Goal: Task Accomplishment & Management: Complete application form

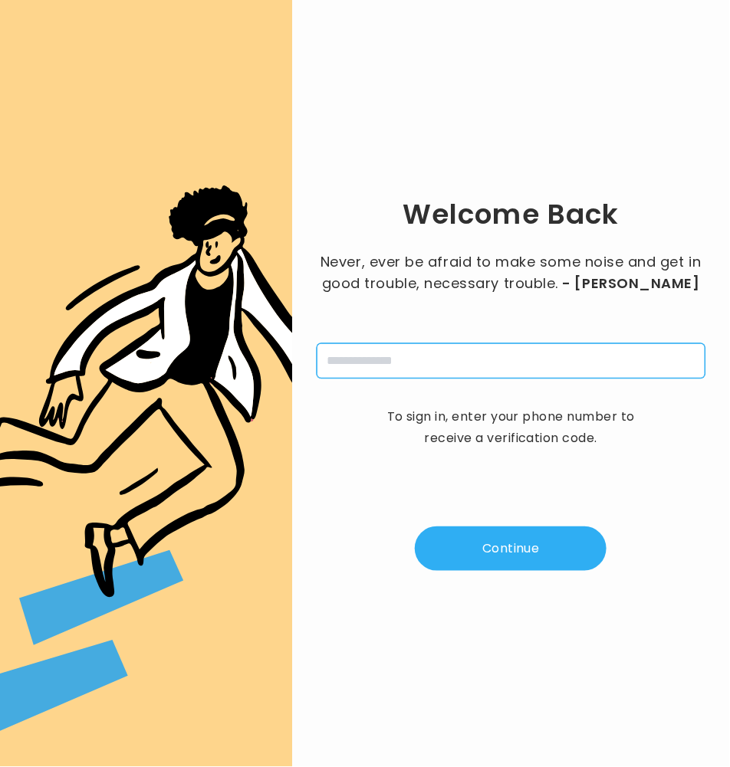
click at [461, 365] on input "tel" at bounding box center [511, 360] width 389 height 35
type input "**********"
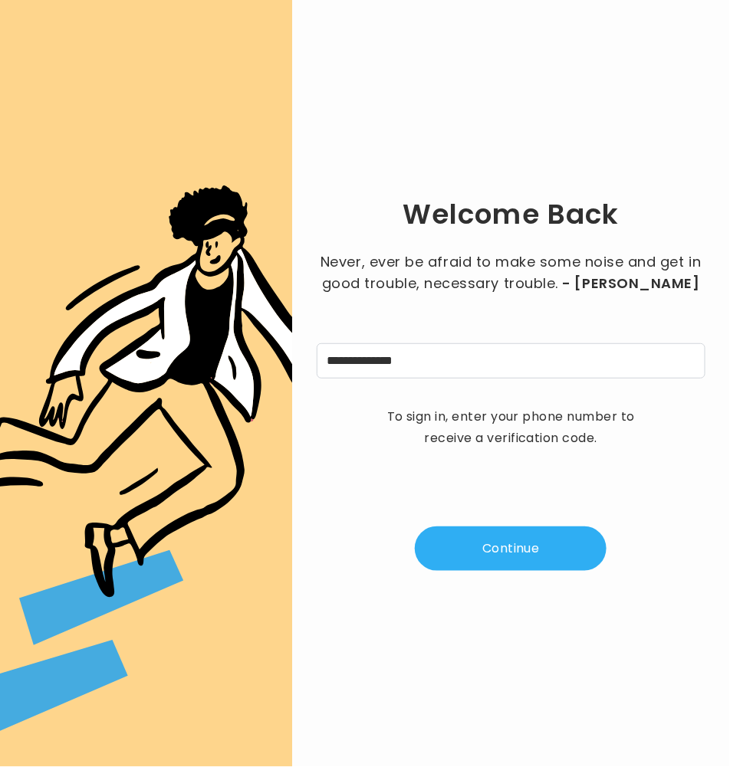
click at [524, 553] on button "Continue" at bounding box center [511, 549] width 192 height 44
type input "*"
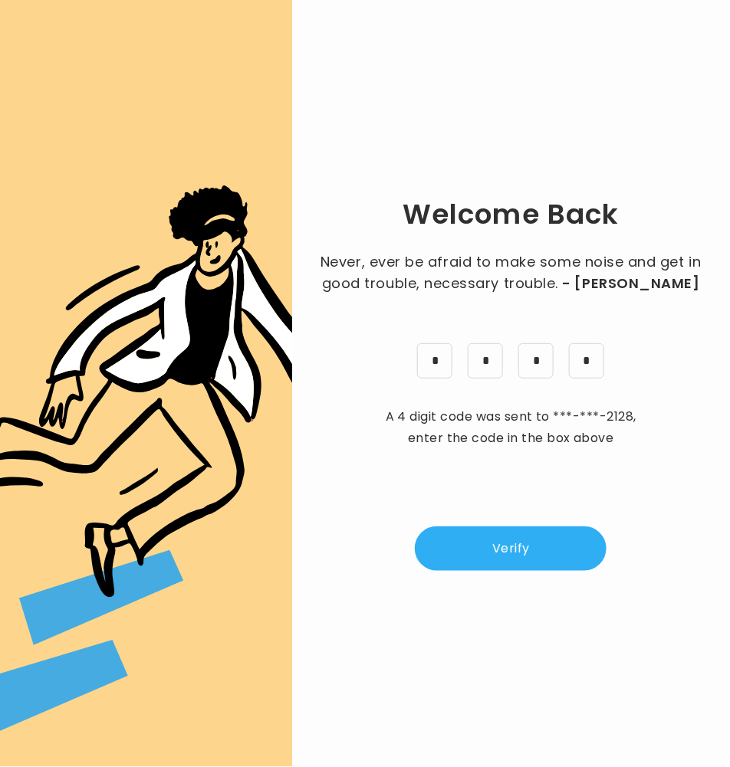
click at [547, 541] on button "Verify" at bounding box center [511, 549] width 192 height 44
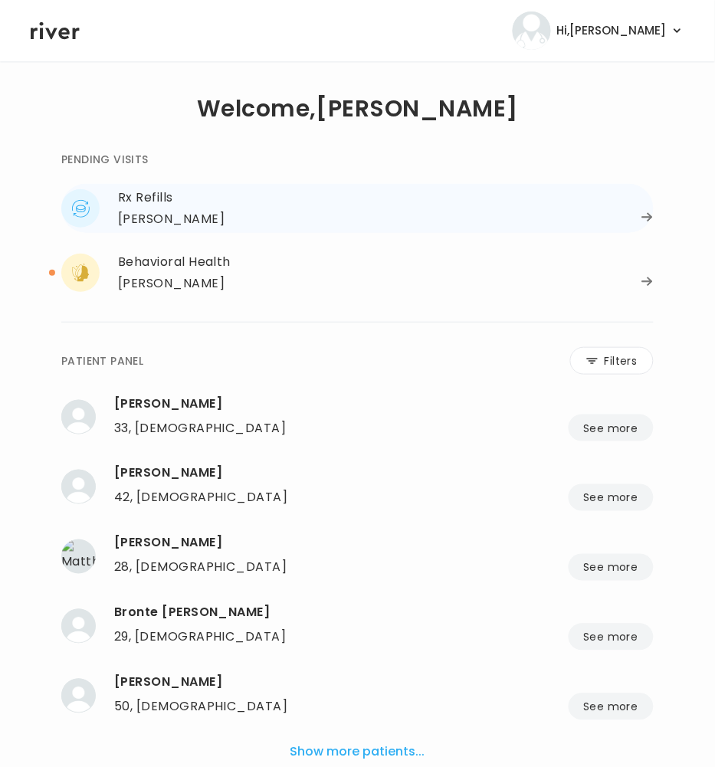
click at [177, 217] on div "Danielle Balestiero" at bounding box center [171, 218] width 107 height 21
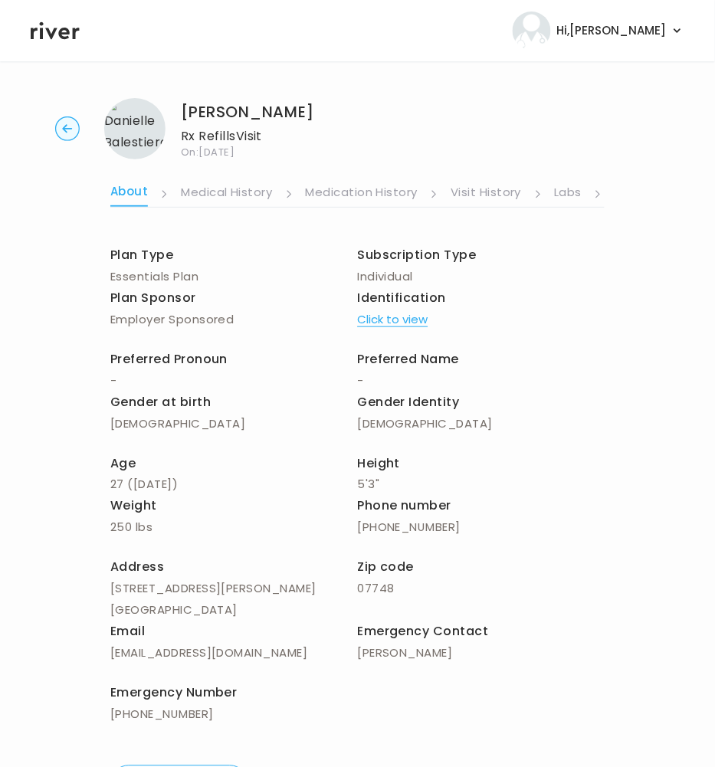
click at [558, 198] on link "Labs" at bounding box center [569, 194] width 28 height 25
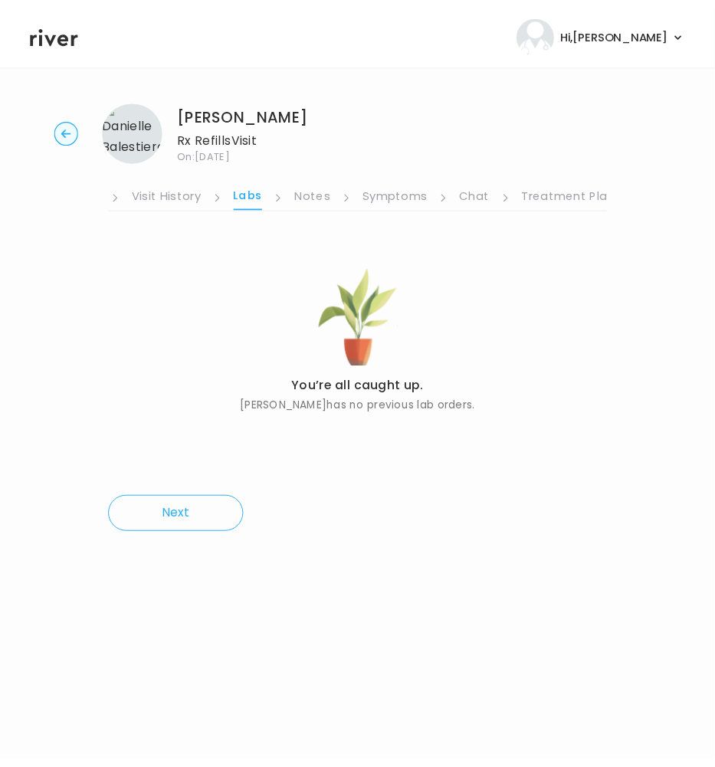
scroll to position [0, 317]
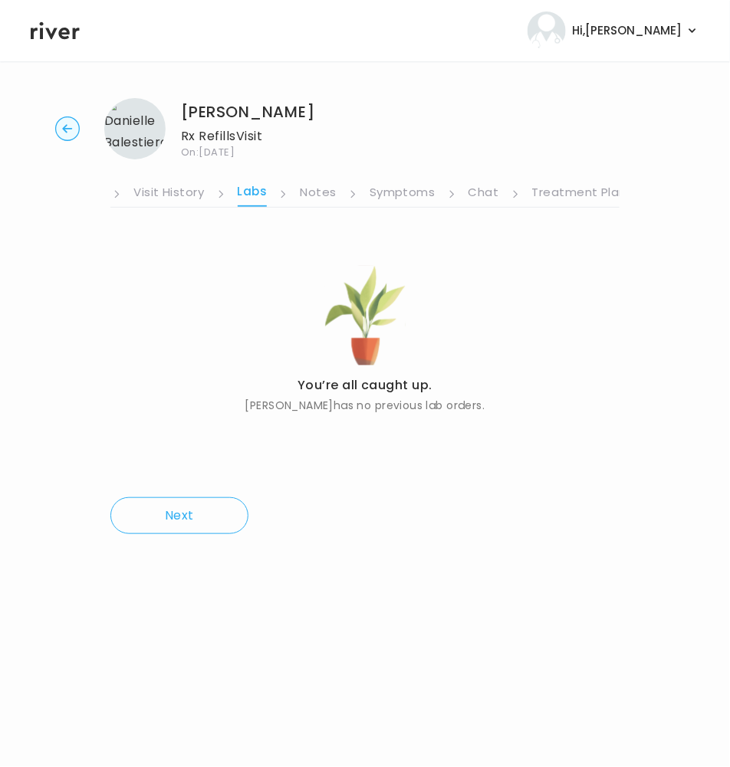
click at [550, 202] on link "Treatment Plan" at bounding box center [579, 194] width 95 height 25
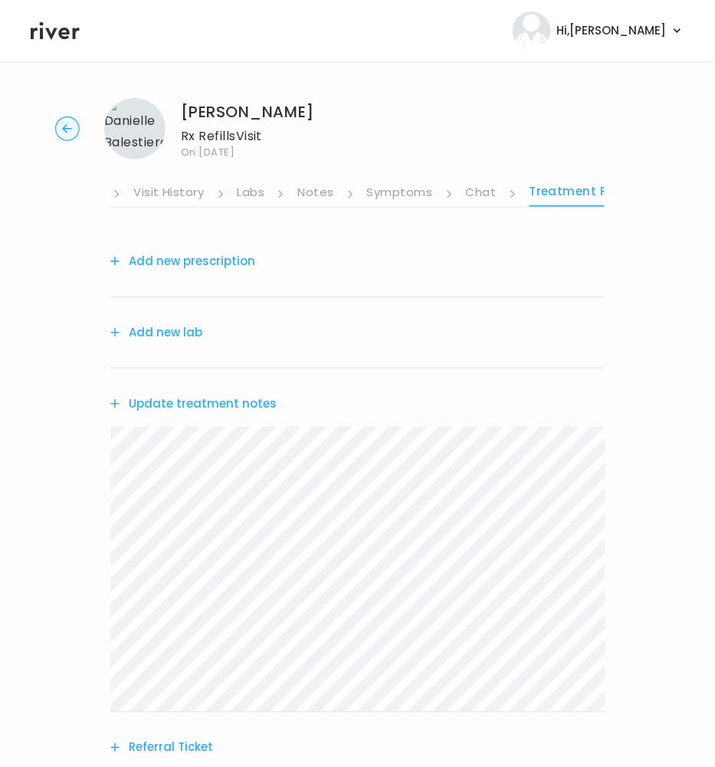
click at [165, 400] on button "Update treatment notes" at bounding box center [193, 403] width 166 height 21
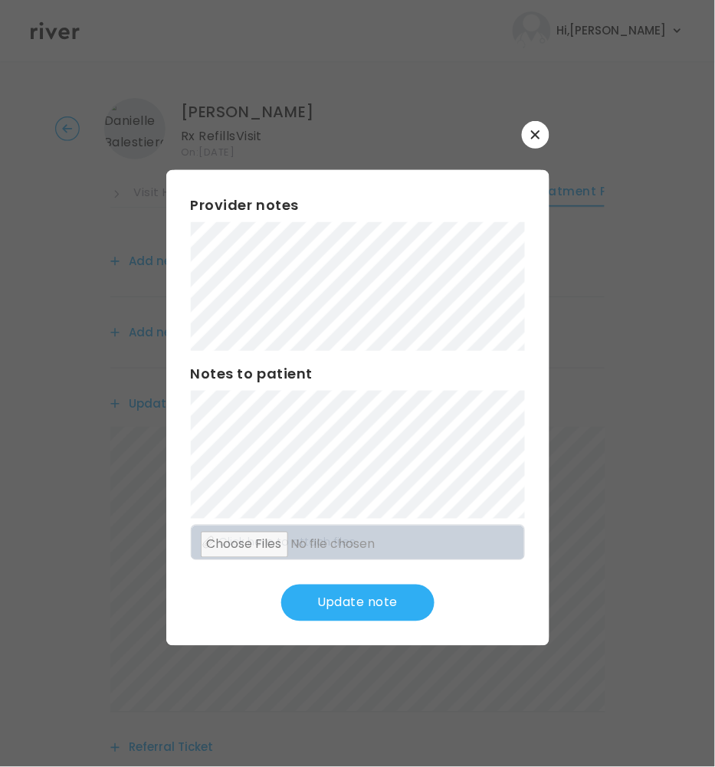
click at [417, 406] on div "Provider notes Notes to patient Click here to attach files Update note" at bounding box center [357, 408] width 383 height 476
click at [527, 580] on div "Provider notes Notes to patient Click here to attach files Update note" at bounding box center [357, 408] width 383 height 476
click at [392, 592] on button "Update note" at bounding box center [357, 603] width 153 height 37
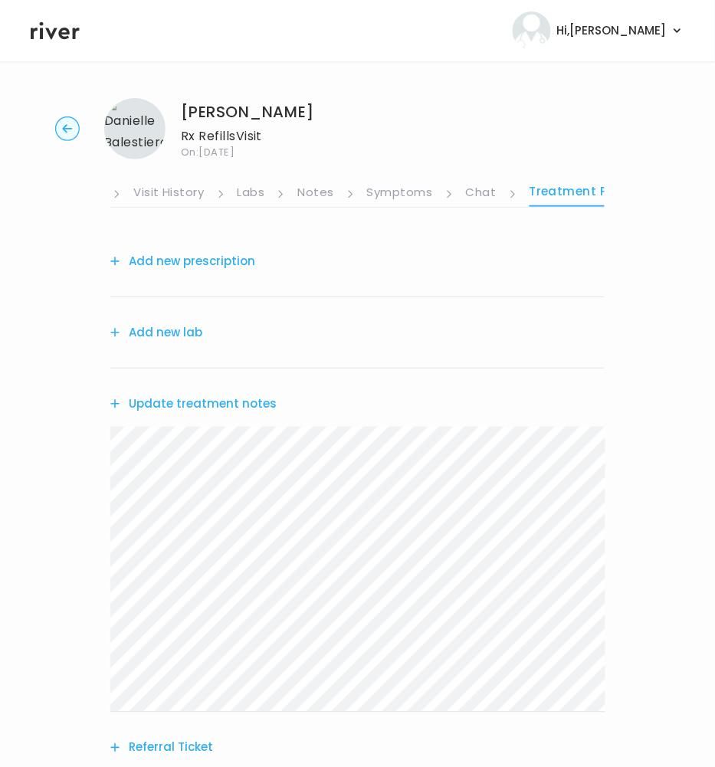
click at [203, 256] on button "Add new prescription" at bounding box center [182, 261] width 145 height 21
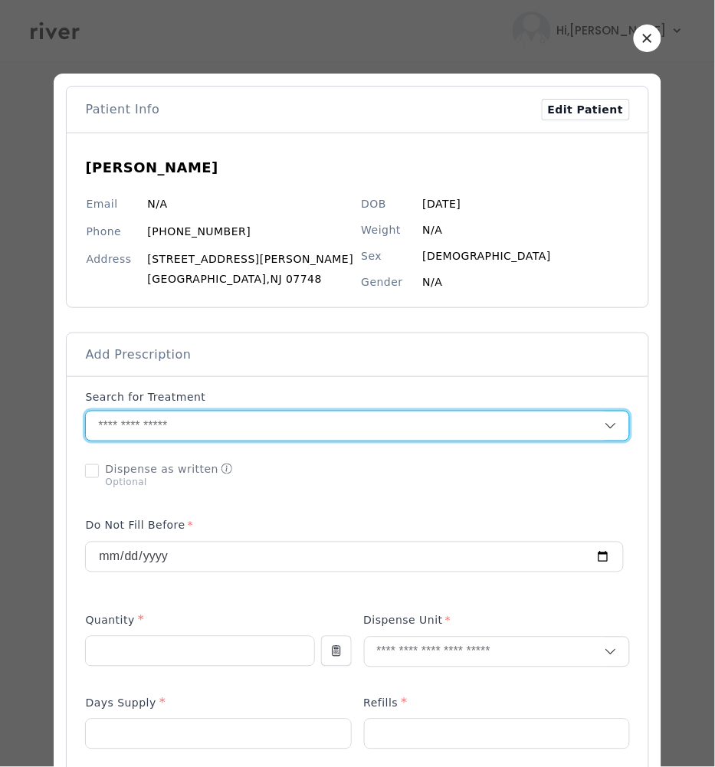
click at [149, 422] on input "text" at bounding box center [345, 426] width 518 height 29
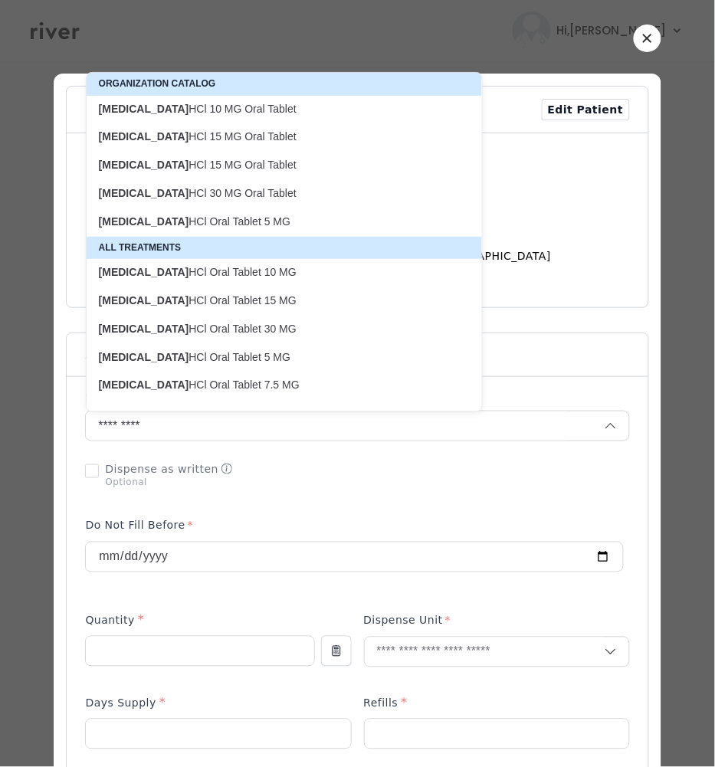
click at [199, 297] on p "busPIRone HCl Oral Tablet 15 MG" at bounding box center [275, 301] width 353 height 15
type input "**********"
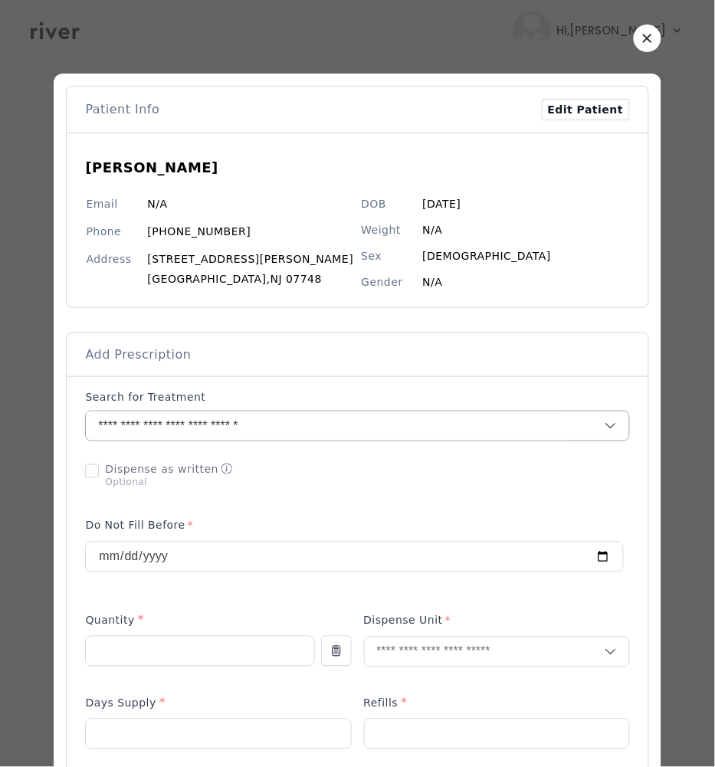
click at [473, 438] on input "**********" at bounding box center [326, 426] width 481 height 29
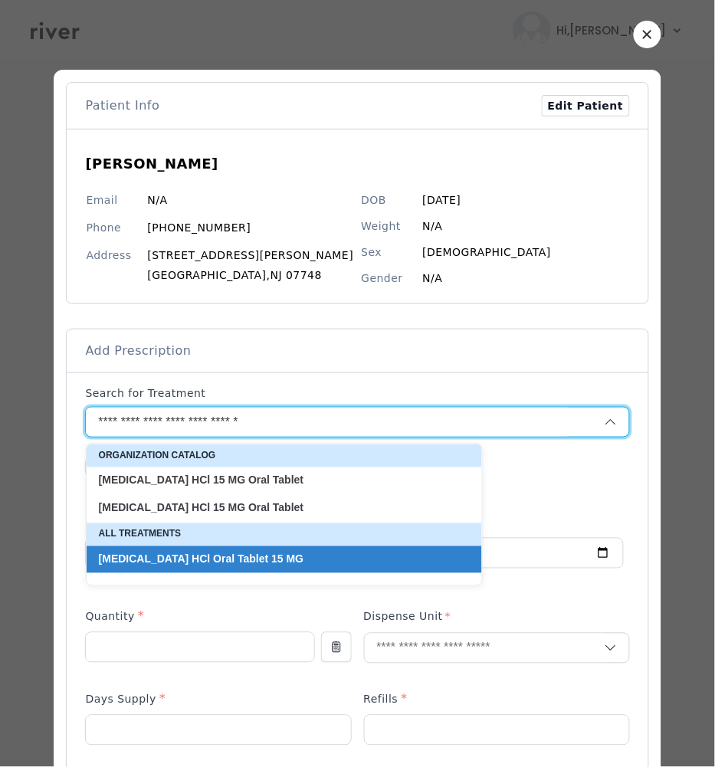
scroll to position [8, 0]
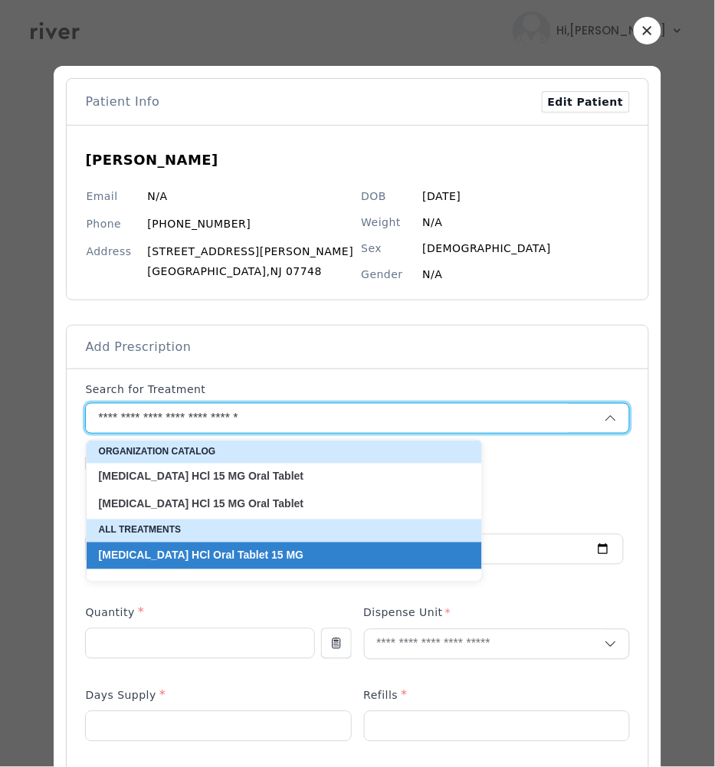
click at [199, 592] on div "Add Prescription to Order" at bounding box center [357, 757] width 544 height 750
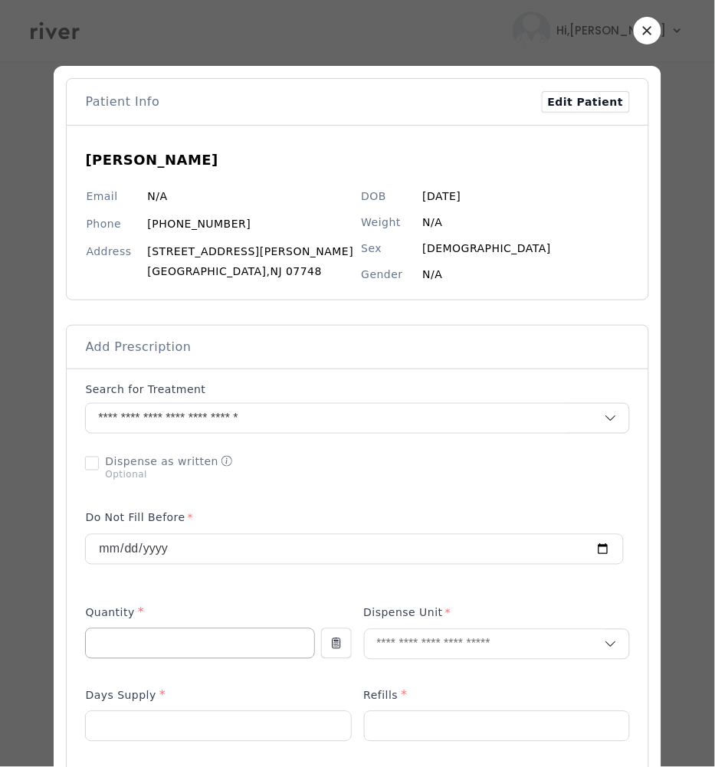
click at [175, 642] on input "number" at bounding box center [200, 643] width 228 height 29
type input "***"
click at [428, 635] on input "text" at bounding box center [485, 644] width 240 height 29
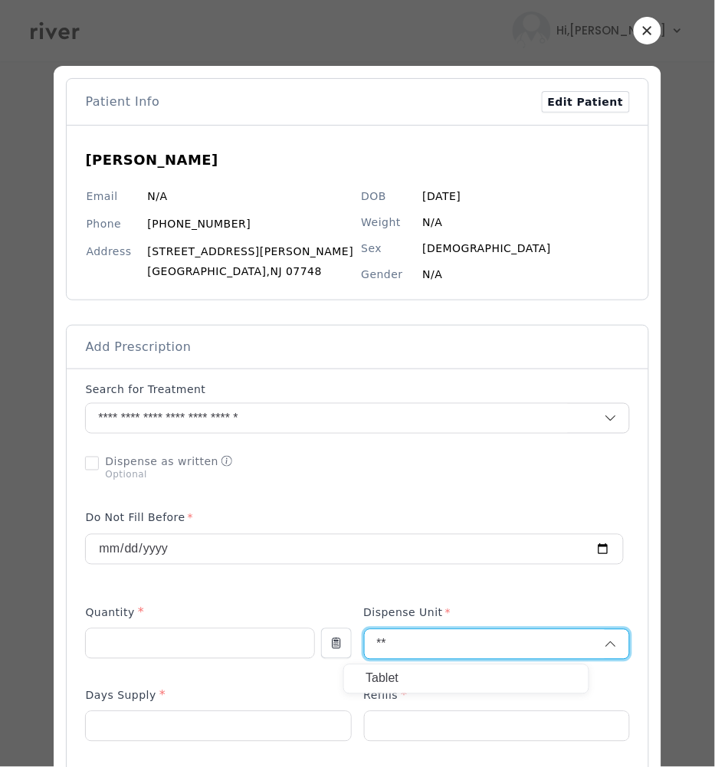
type input "**"
click at [400, 679] on p "Tablet" at bounding box center [467, 679] width 202 height 22
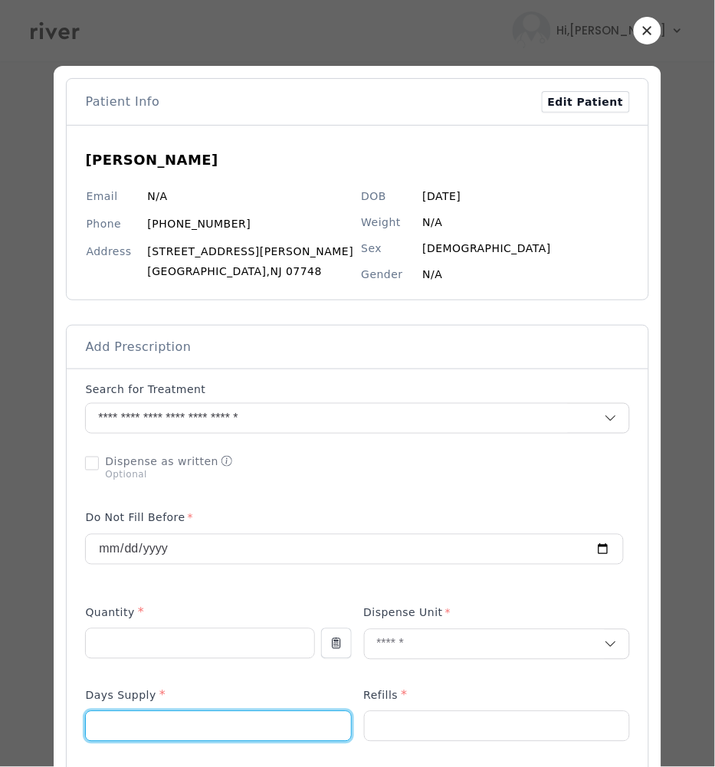
click at [184, 733] on input "number" at bounding box center [218, 726] width 264 height 29
type input "**"
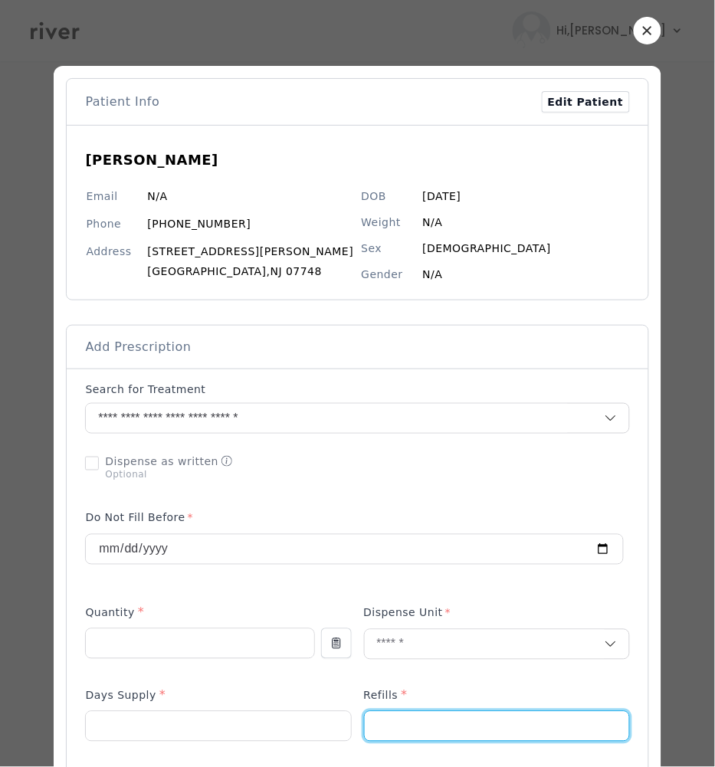
drag, startPoint x: 417, startPoint y: 728, endPoint x: 383, endPoint y: 764, distance: 49.3
click at [416, 728] on input "number" at bounding box center [497, 726] width 264 height 29
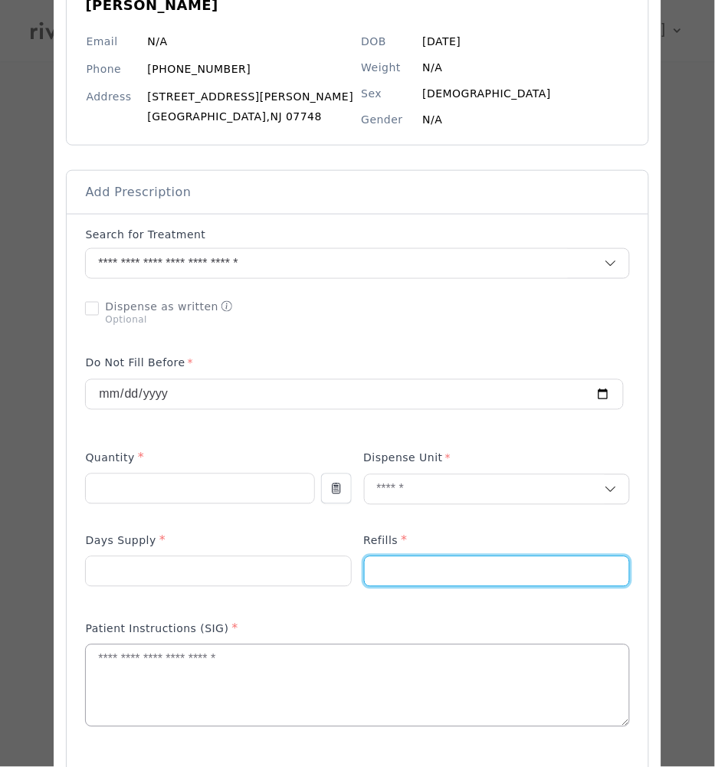
scroll to position [244, 0]
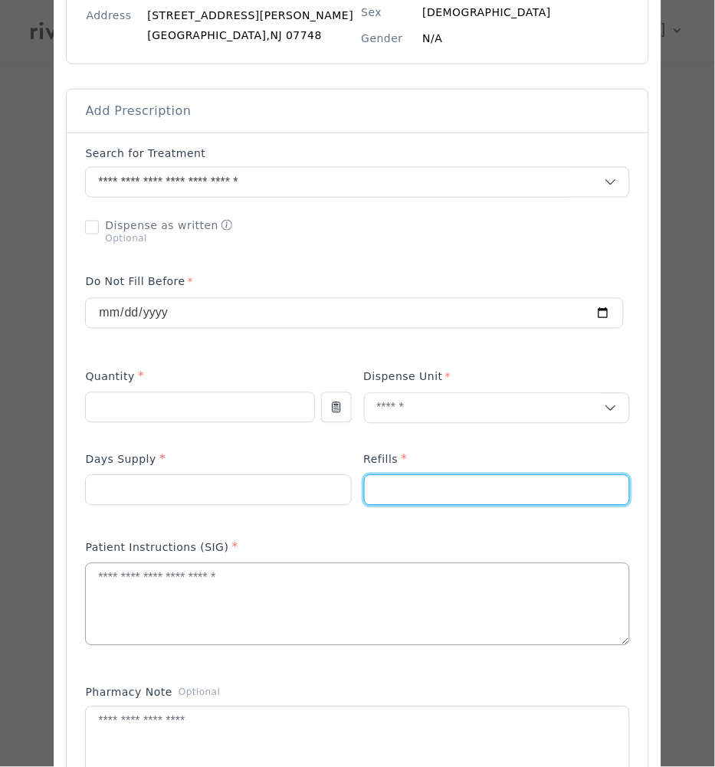
type input "*"
click at [216, 615] on textarea at bounding box center [357, 604] width 543 height 81
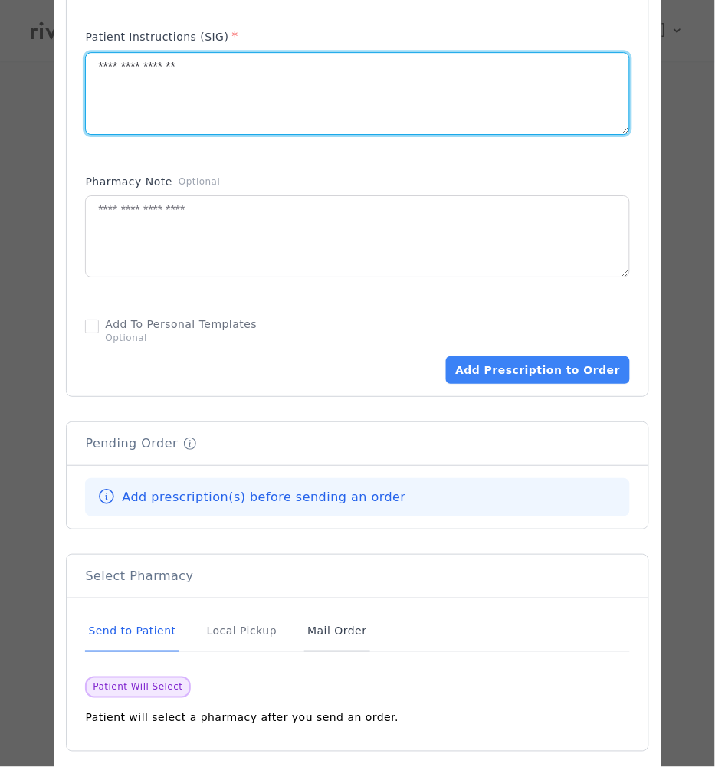
scroll to position [770, 0]
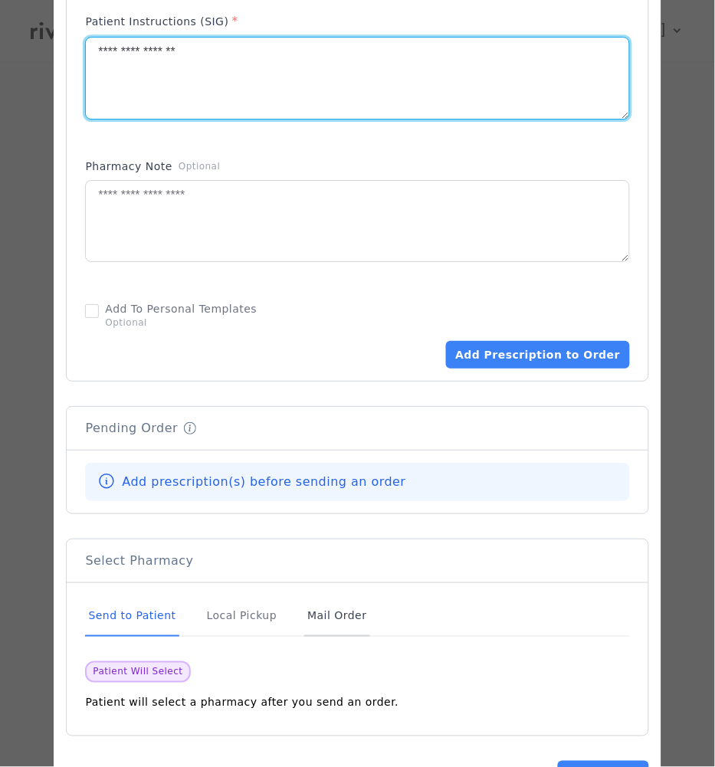
type textarea "**********"
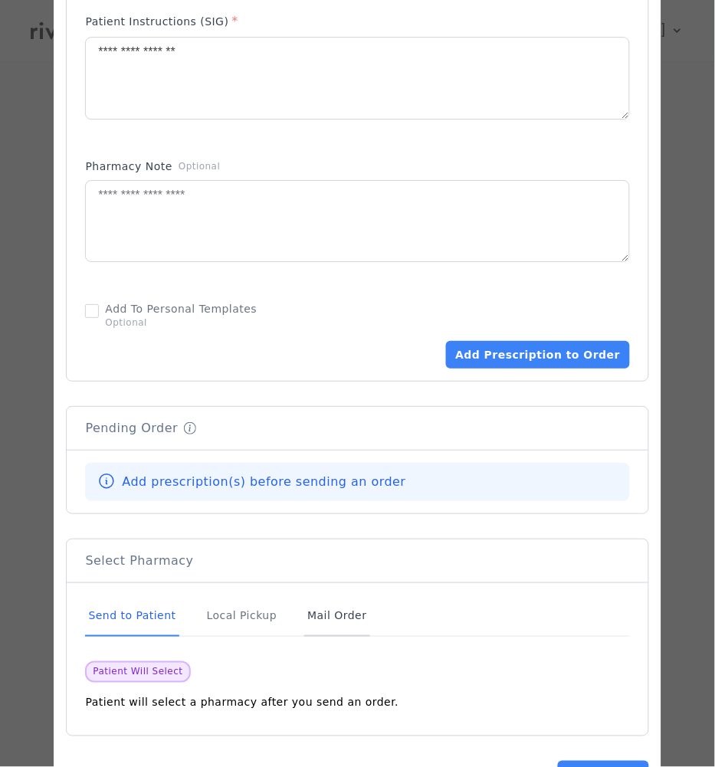
click at [347, 622] on div "Mail Order" at bounding box center [336, 616] width 65 height 41
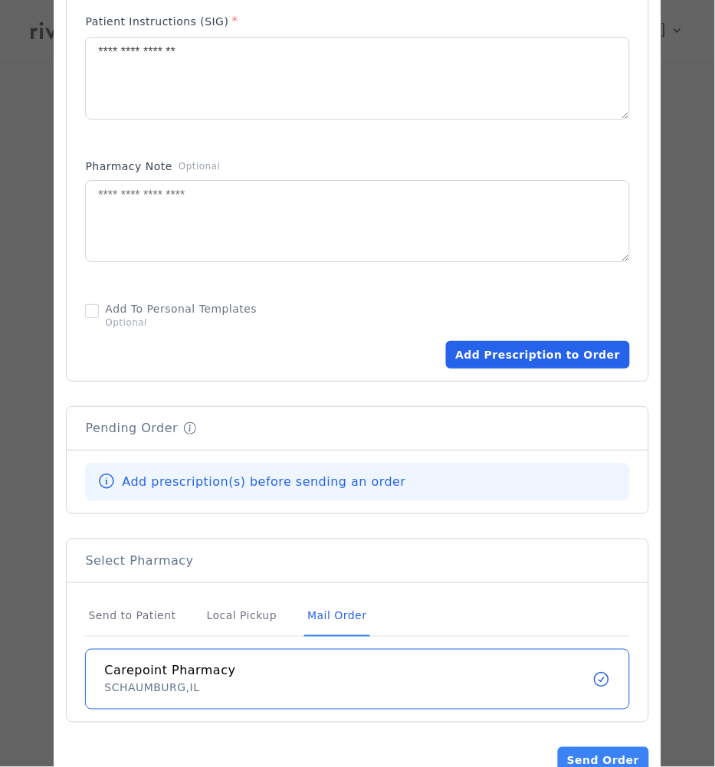
click at [532, 361] on button "Add Prescription to Order" at bounding box center [537, 355] width 183 height 28
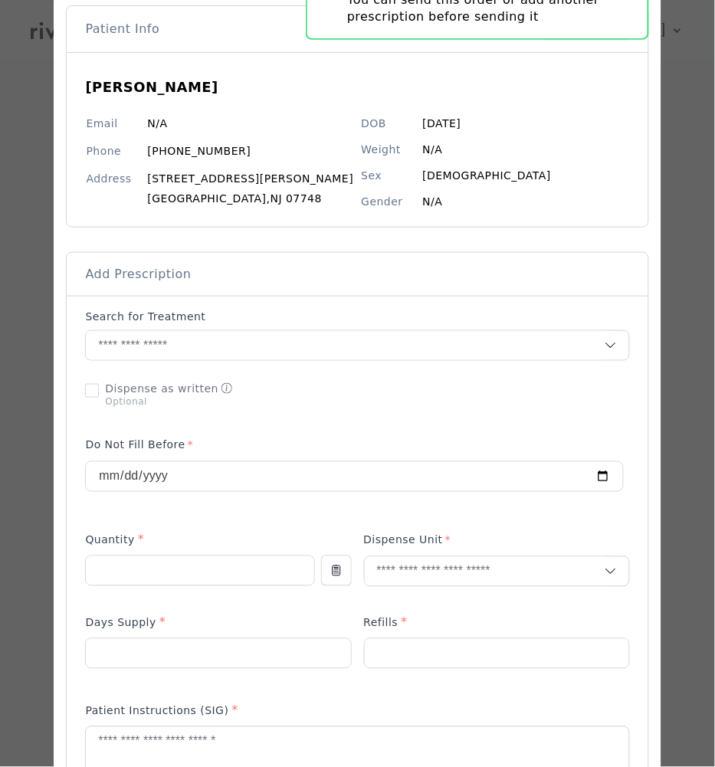
scroll to position [0, 0]
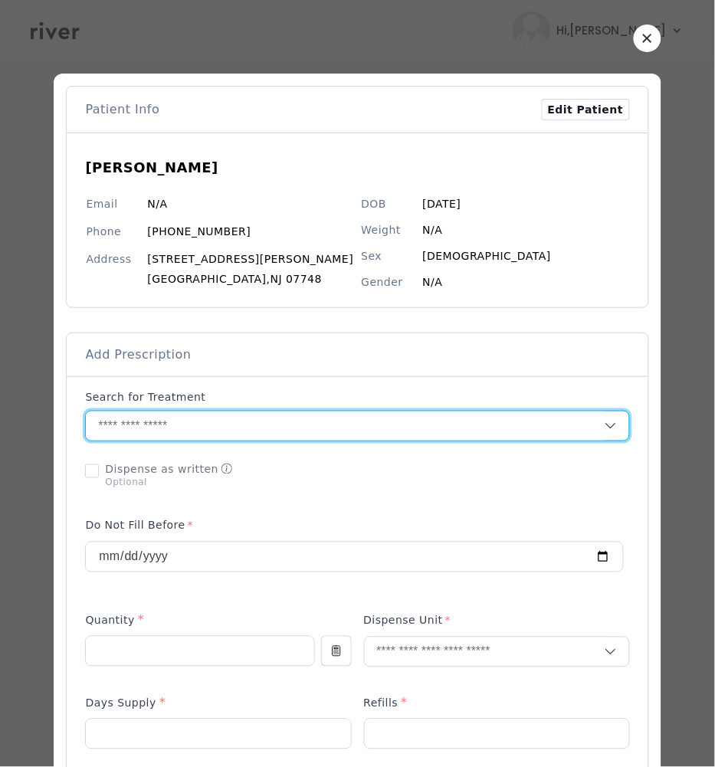
click at [120, 424] on input "text" at bounding box center [345, 426] width 518 height 29
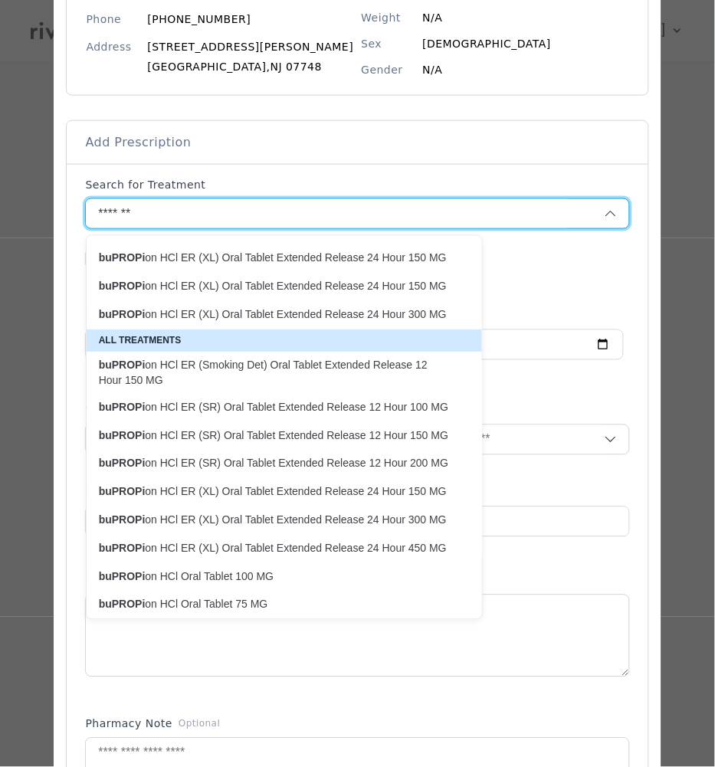
scroll to position [215, 0]
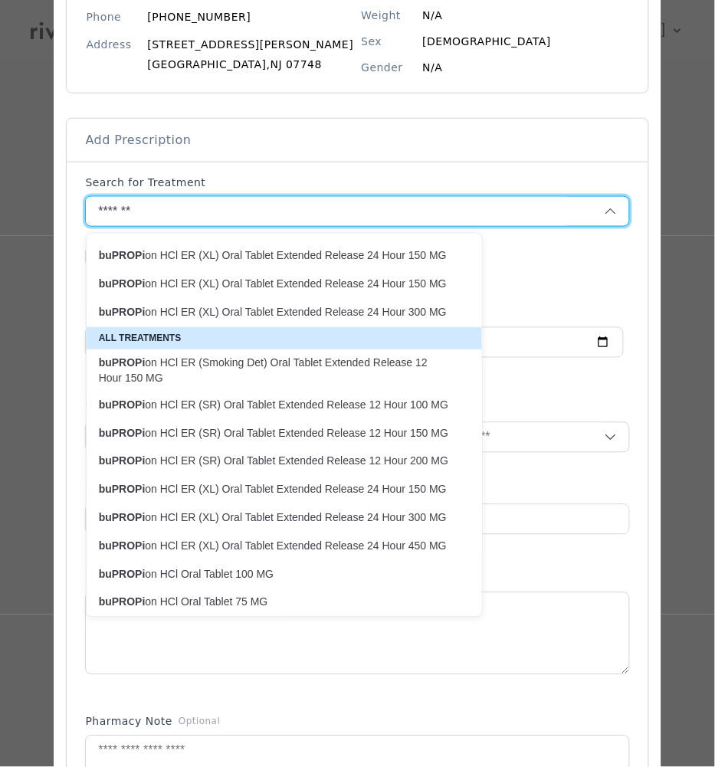
click at [340, 539] on p "buPROPi on HCl ER (XL) Oral Tablet Extended Release 24 Hour 450 MG" at bounding box center [275, 546] width 353 height 15
type input "**********"
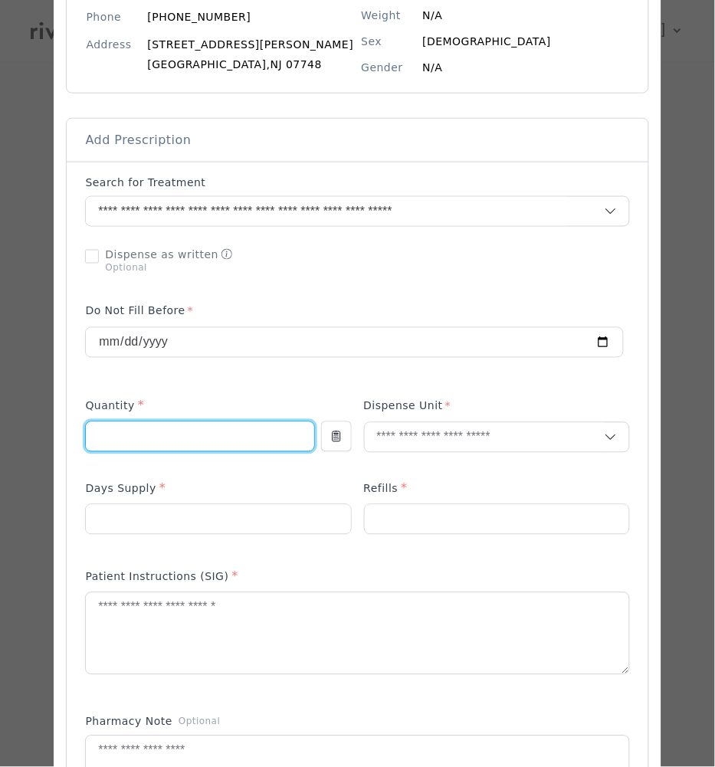
click at [115, 433] on input "number" at bounding box center [200, 436] width 228 height 29
type input "**"
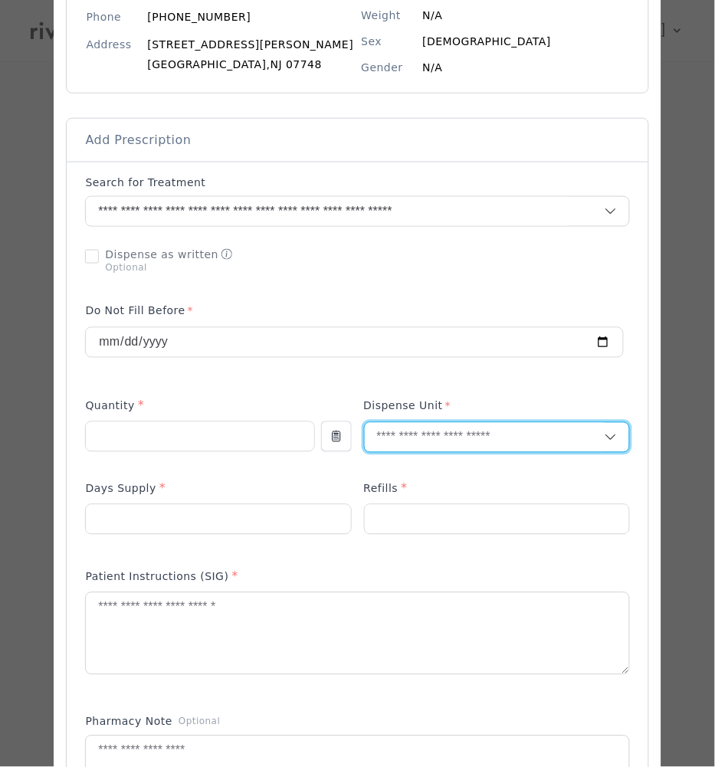
click at [385, 443] on input "text" at bounding box center [485, 437] width 240 height 29
type input "***"
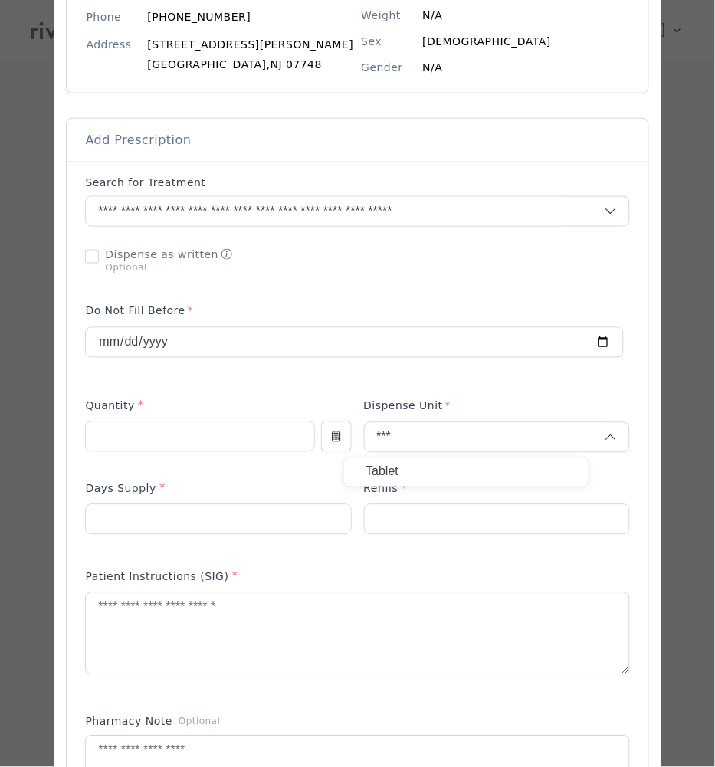
click at [392, 462] on p "Tablet" at bounding box center [467, 472] width 202 height 22
click at [179, 525] on input "number" at bounding box center [218, 519] width 264 height 29
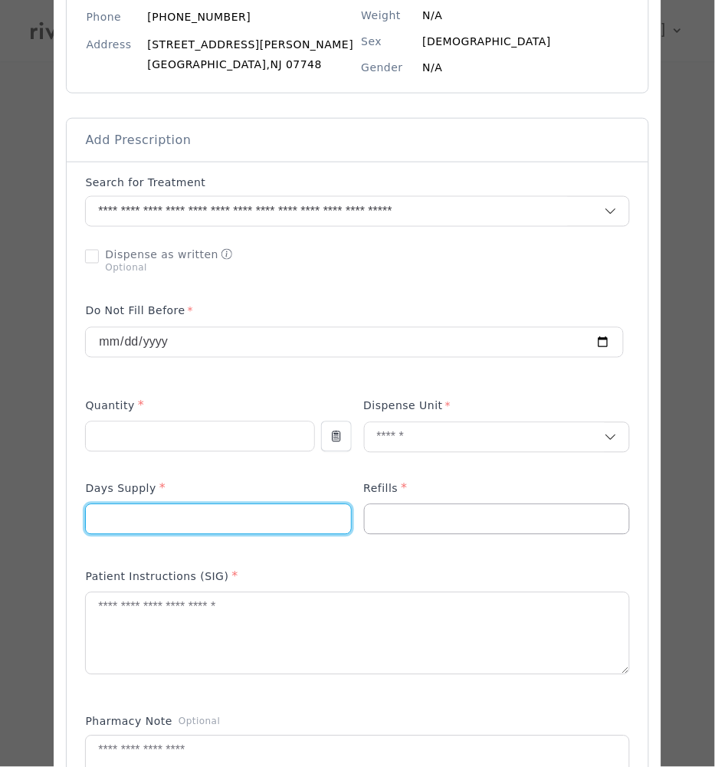
type input "**"
click at [425, 524] on input "number" at bounding box center [497, 519] width 264 height 29
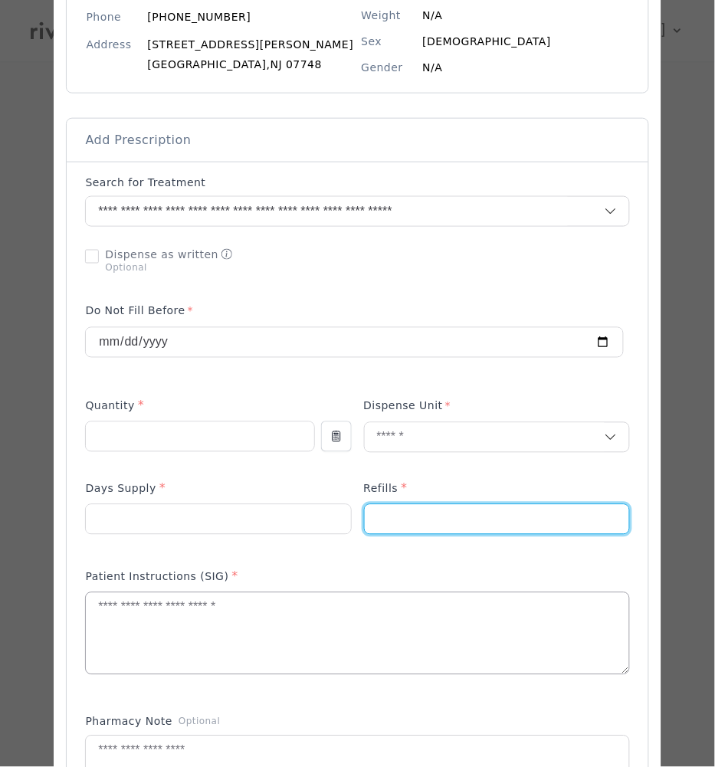
type input "*"
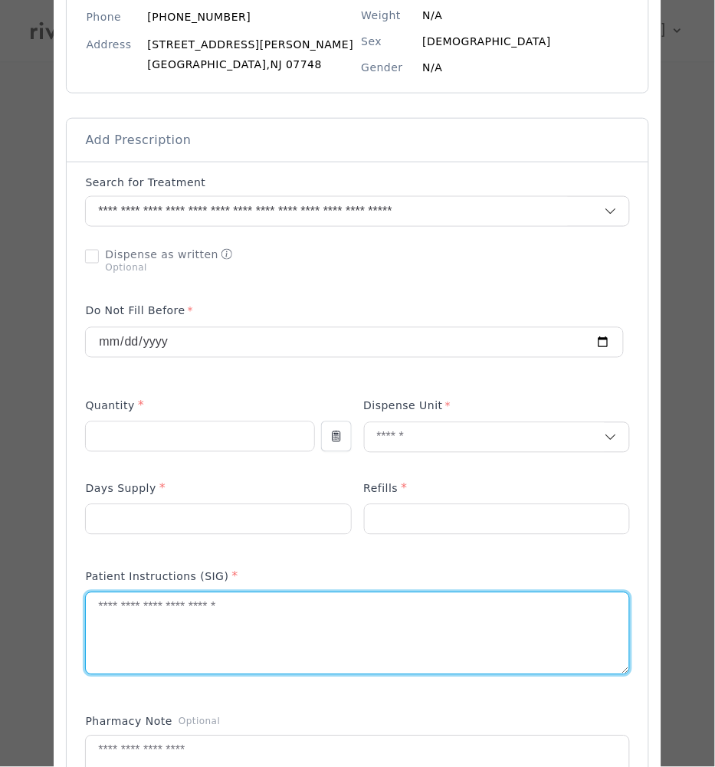
click at [269, 645] on textarea at bounding box center [357, 633] width 543 height 81
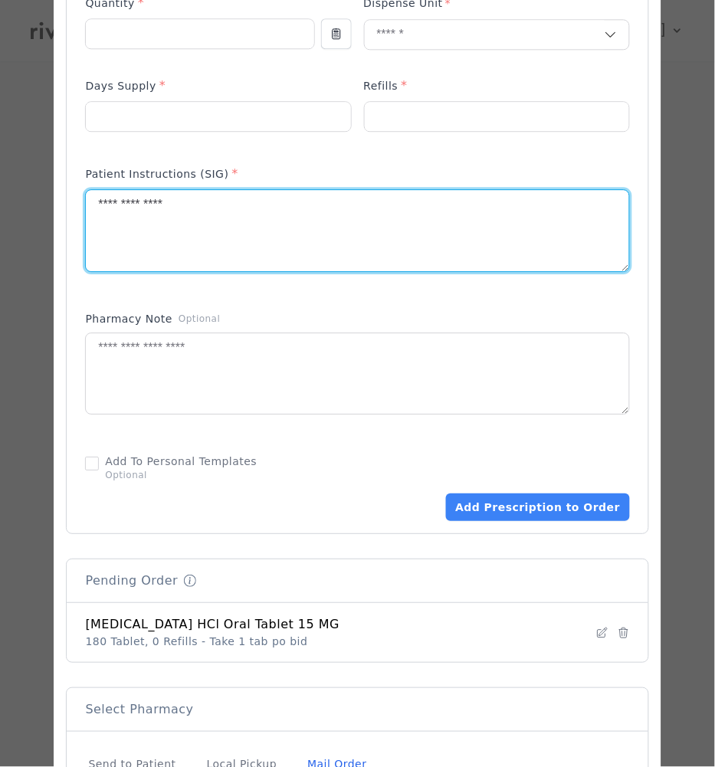
scroll to position [619, 0]
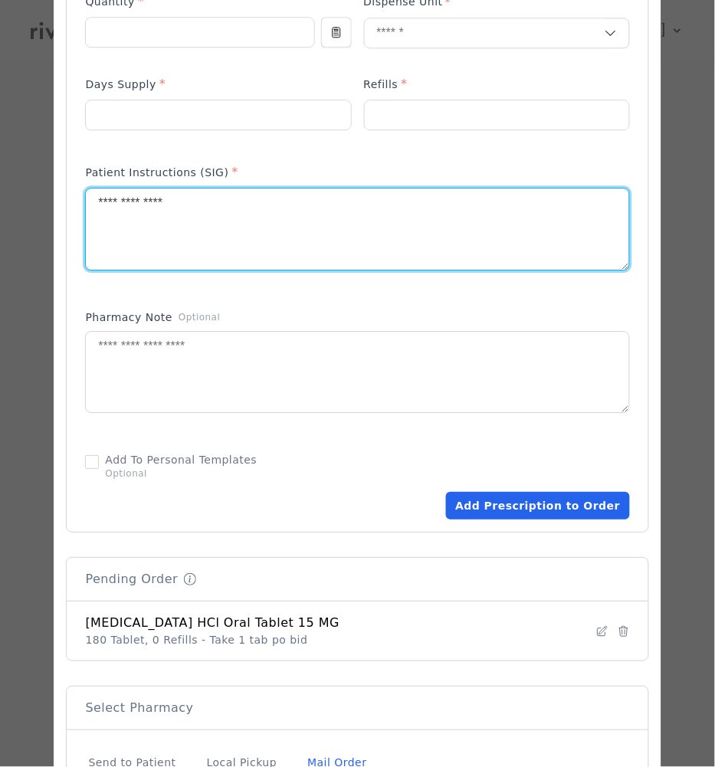
type textarea "**********"
click at [521, 505] on button "Add Prescription to Order" at bounding box center [537, 506] width 183 height 28
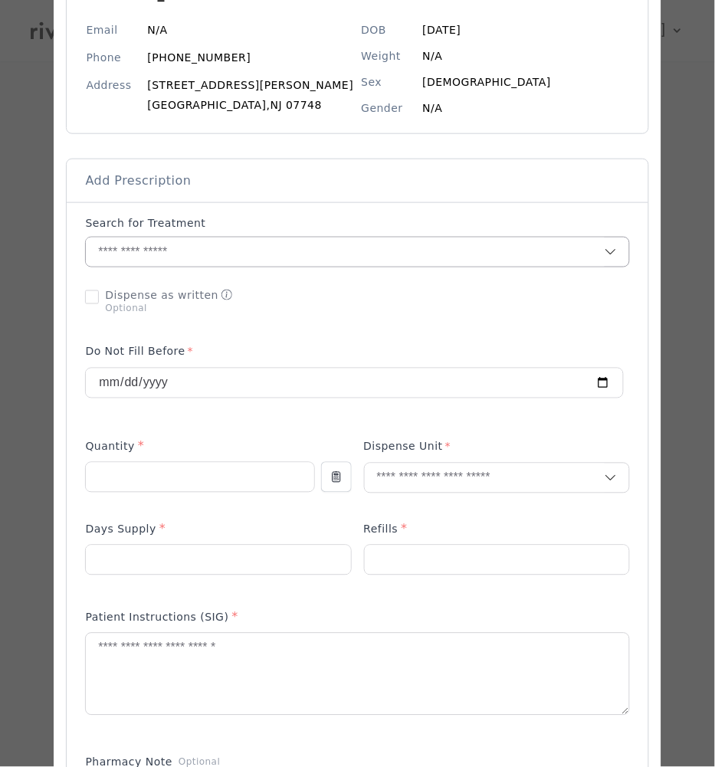
scroll to position [173, 0]
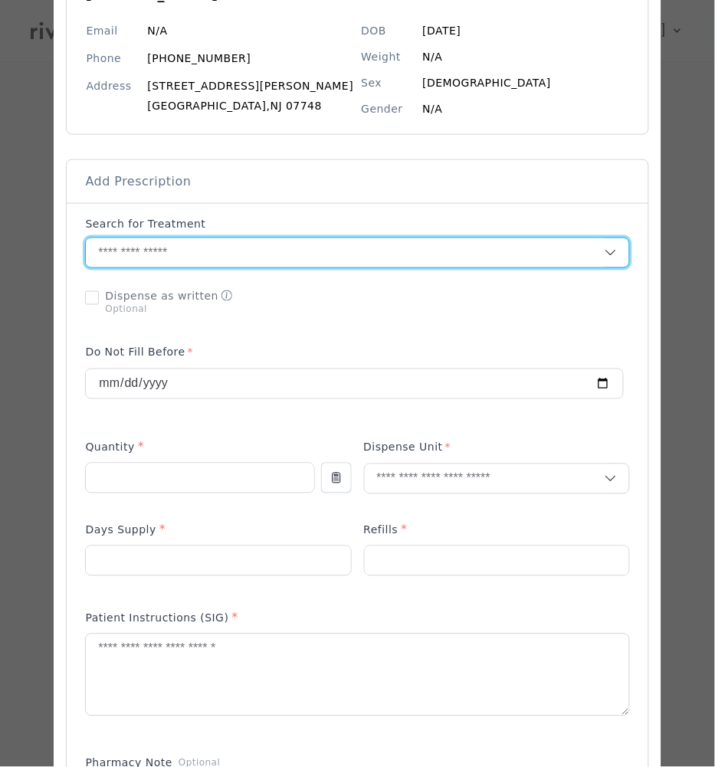
click at [157, 255] on input "text" at bounding box center [345, 252] width 518 height 29
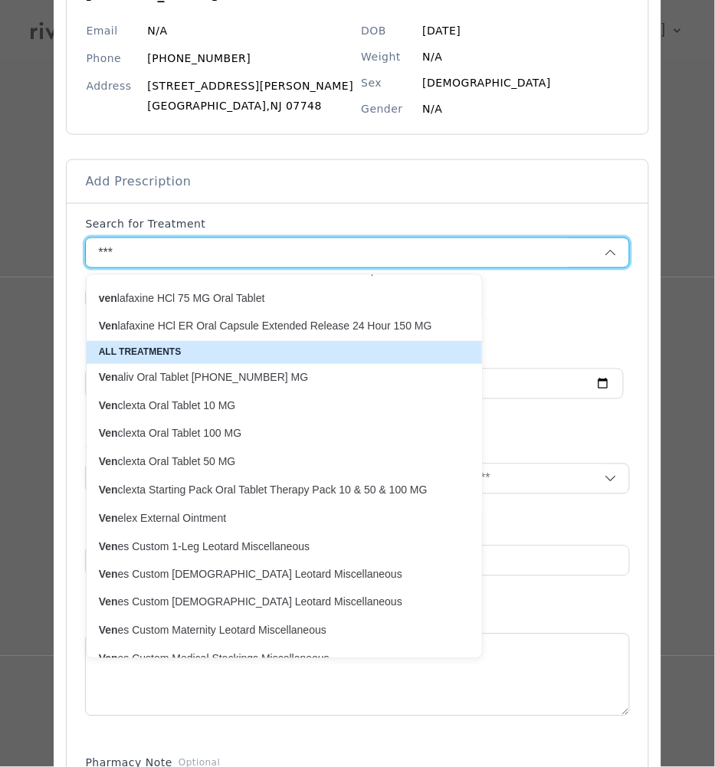
scroll to position [150, 0]
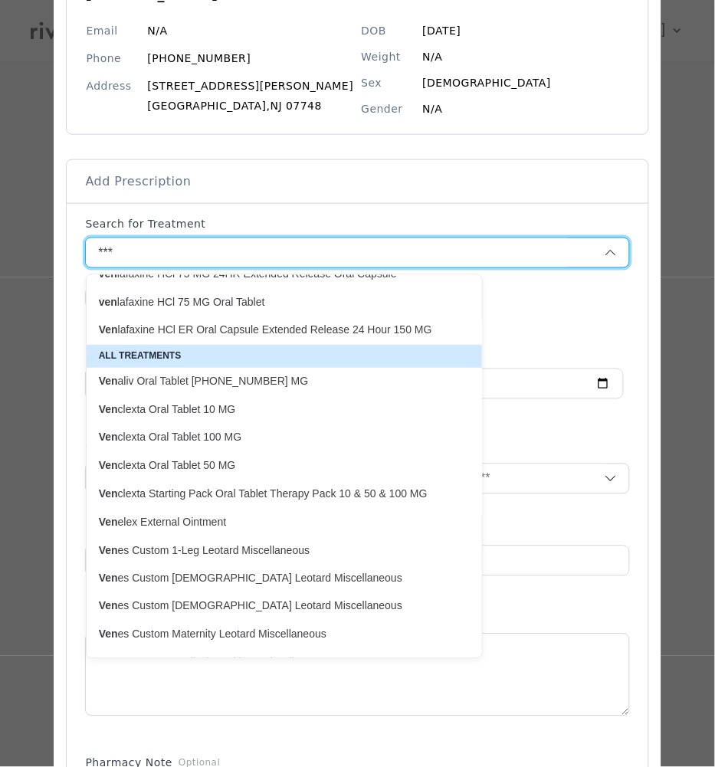
drag, startPoint x: 133, startPoint y: 251, endPoint x: 68, endPoint y: 249, distance: 64.4
click at [70, 249] on div at bounding box center [357, 670] width 607 height 1540
paste input "**********"
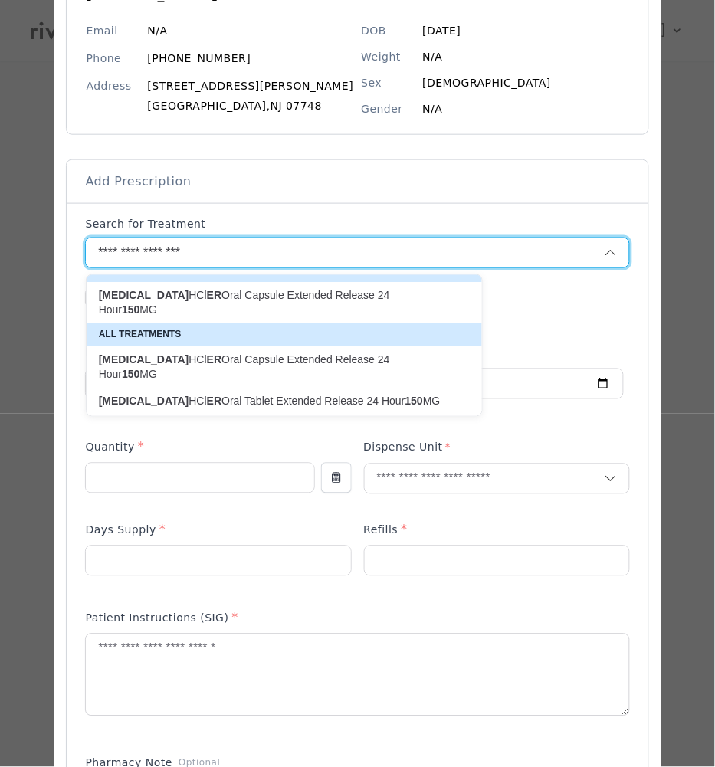
scroll to position [16, 0]
click at [207, 402] on strong "ER" at bounding box center [214, 401] width 15 height 12
type input "**********"
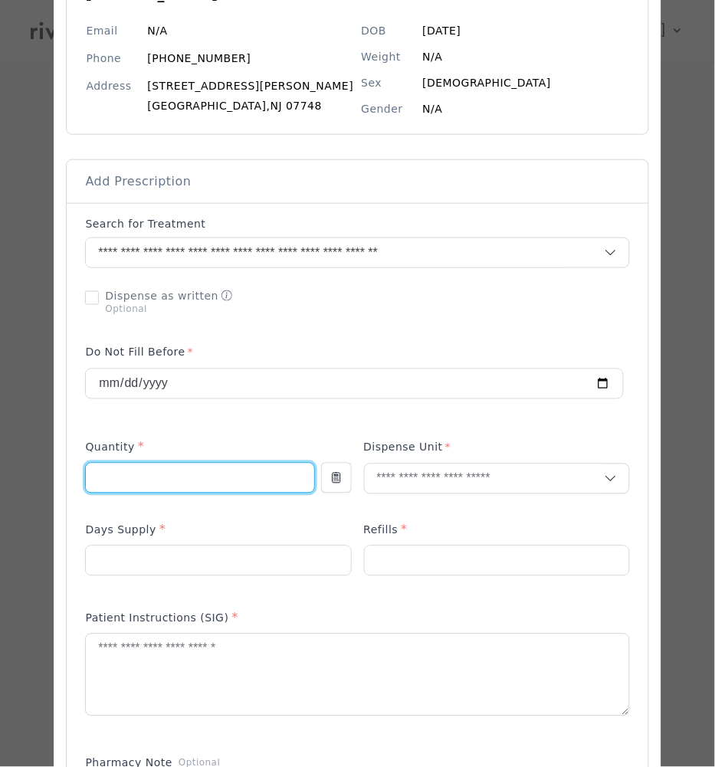
drag, startPoint x: 171, startPoint y: 475, endPoint x: 196, endPoint y: 494, distance: 31.3
click at [172, 477] on input "number" at bounding box center [200, 478] width 228 height 29
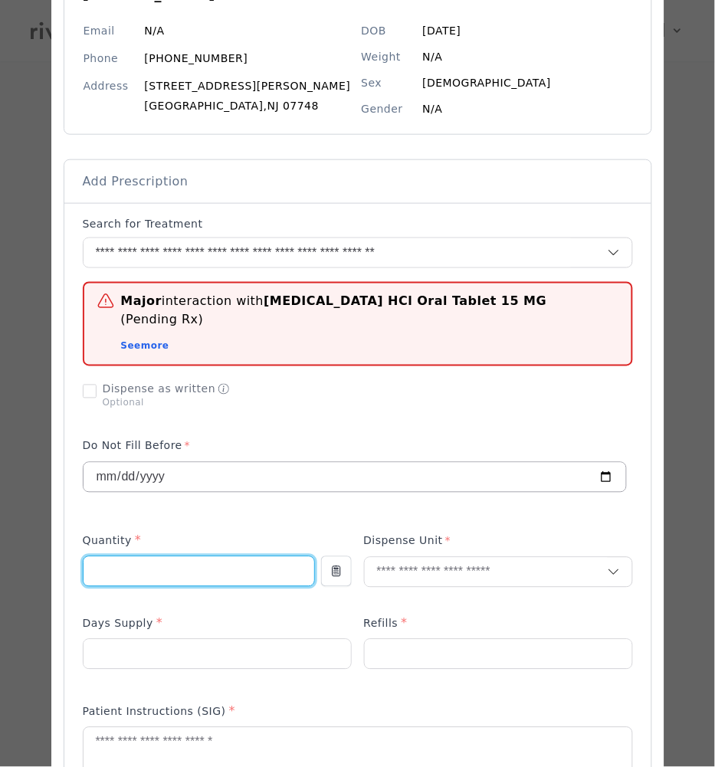
type input "**"
click at [425, 474] on div "**********" at bounding box center [355, 477] width 544 height 31
click at [431, 559] on input "text" at bounding box center [486, 572] width 243 height 29
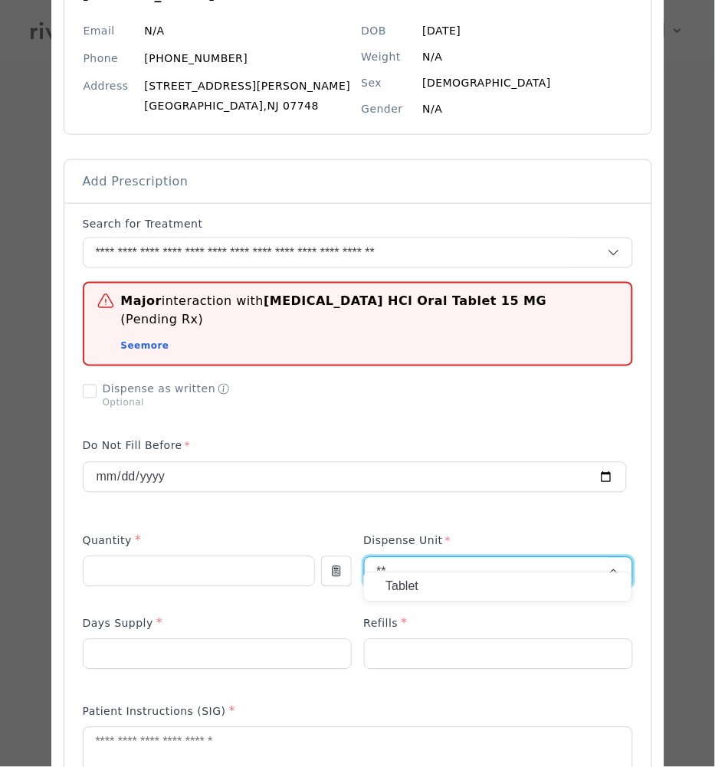
type input "**"
drag, startPoint x: 420, startPoint y: 590, endPoint x: 405, endPoint y: 596, distance: 16.5
click at [418, 590] on p "Tablet" at bounding box center [498, 587] width 225 height 22
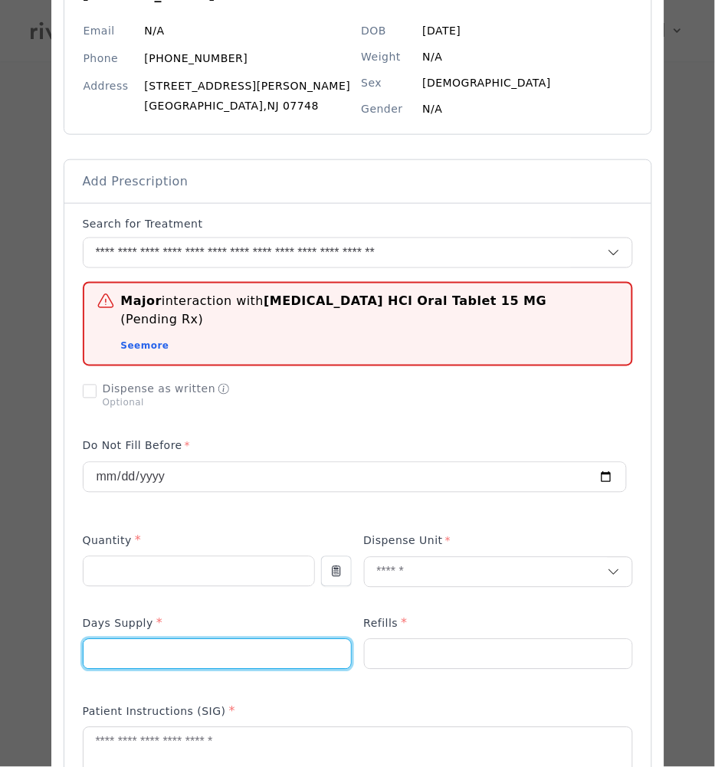
click at [227, 648] on input "number" at bounding box center [217, 654] width 267 height 29
type input "**"
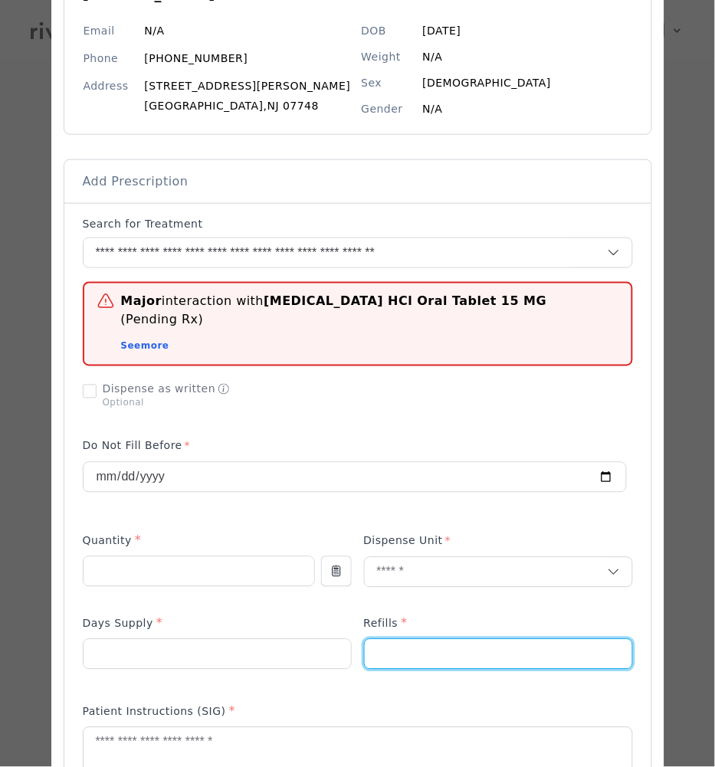
drag, startPoint x: 403, startPoint y: 648, endPoint x: 389, endPoint y: 648, distance: 14.6
click at [398, 648] on input "number" at bounding box center [498, 654] width 267 height 29
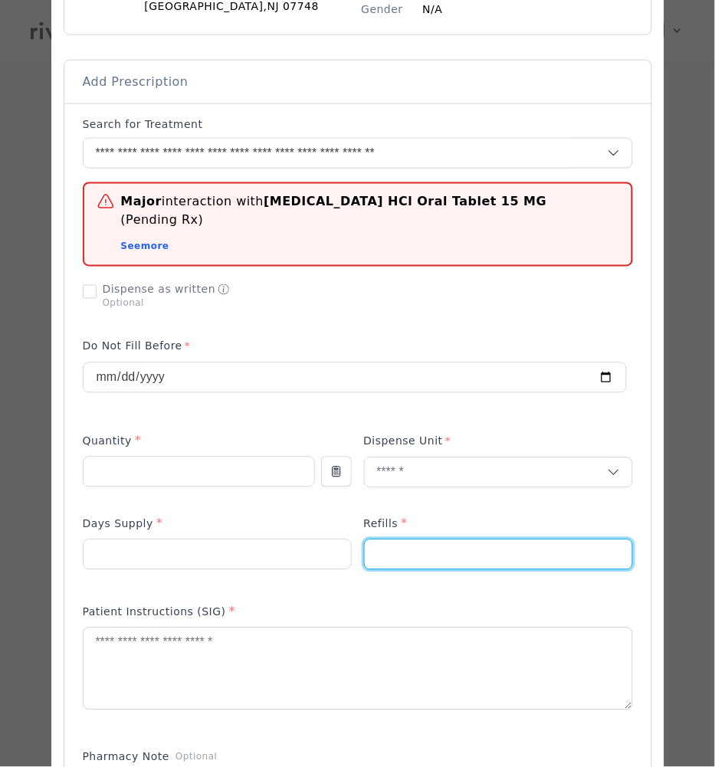
scroll to position [293, 0]
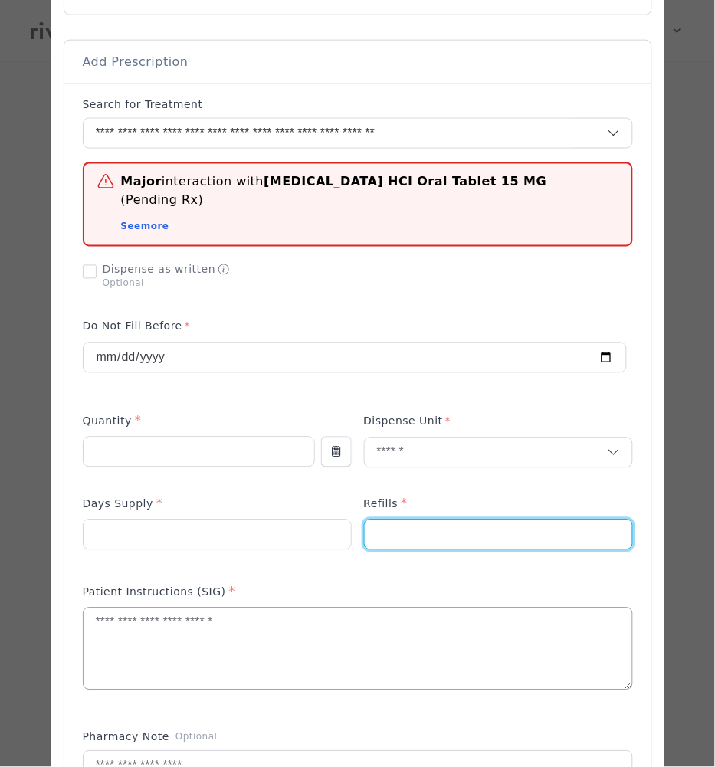
type input "*"
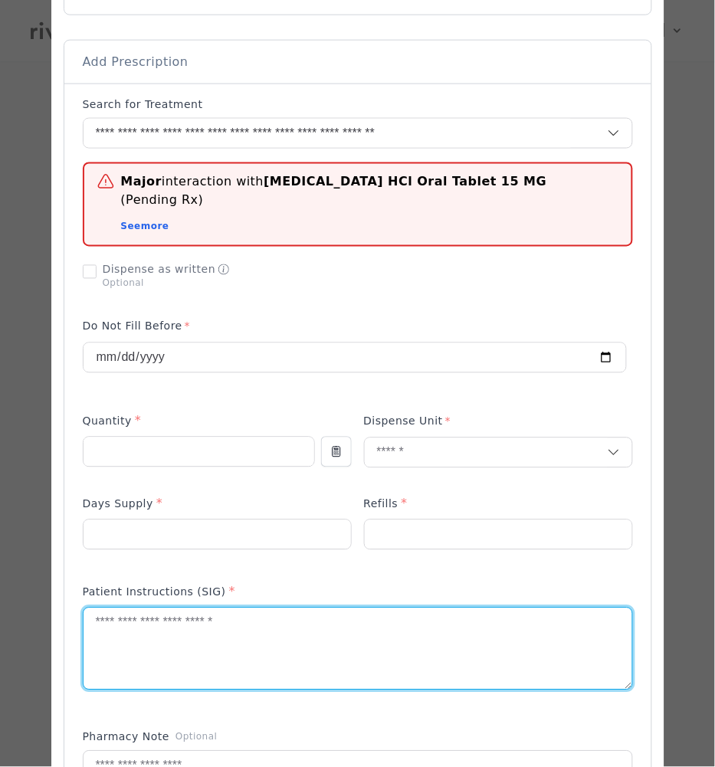
click at [120, 634] on textarea at bounding box center [358, 649] width 549 height 81
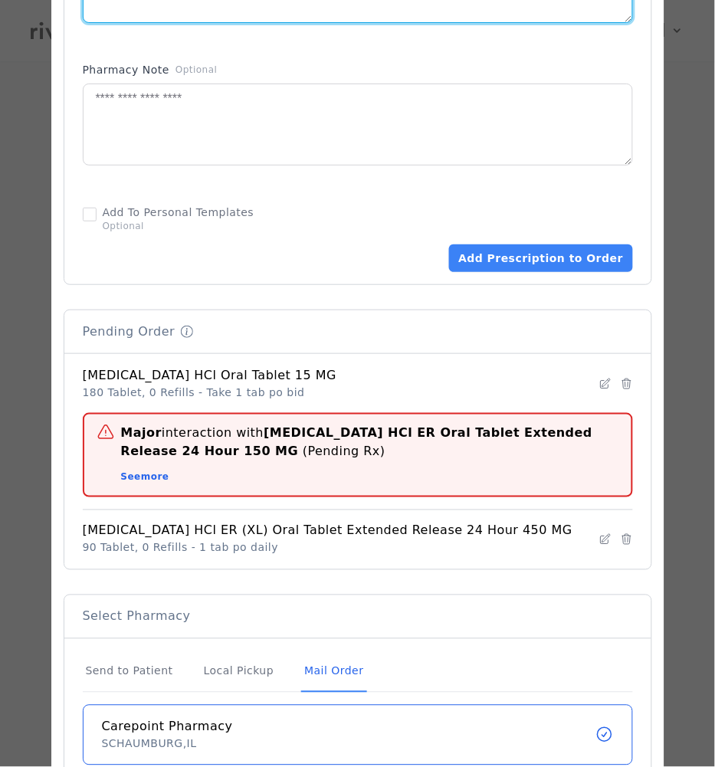
scroll to position [979, 0]
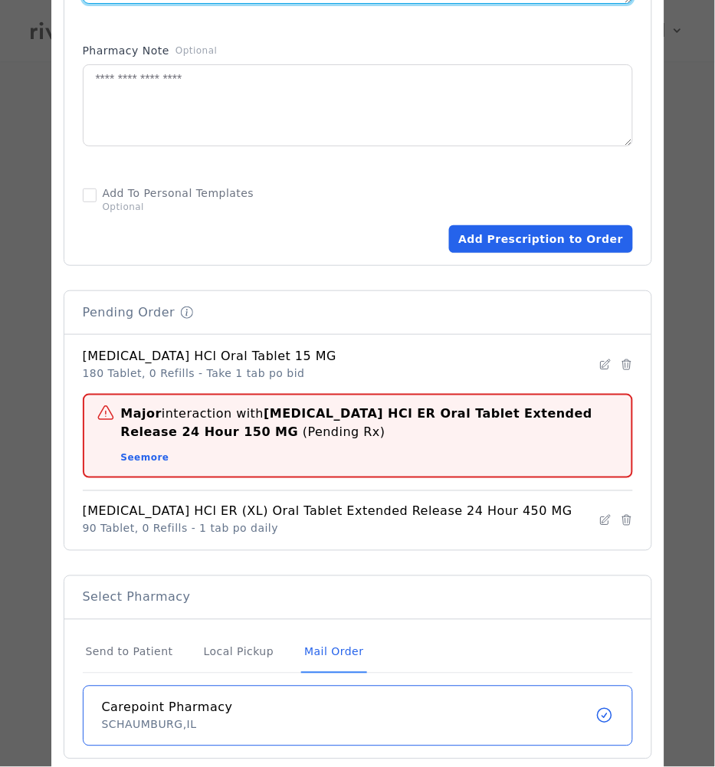
type textarea "**********"
click at [524, 225] on button "Add Prescription to Order" at bounding box center [540, 239] width 183 height 28
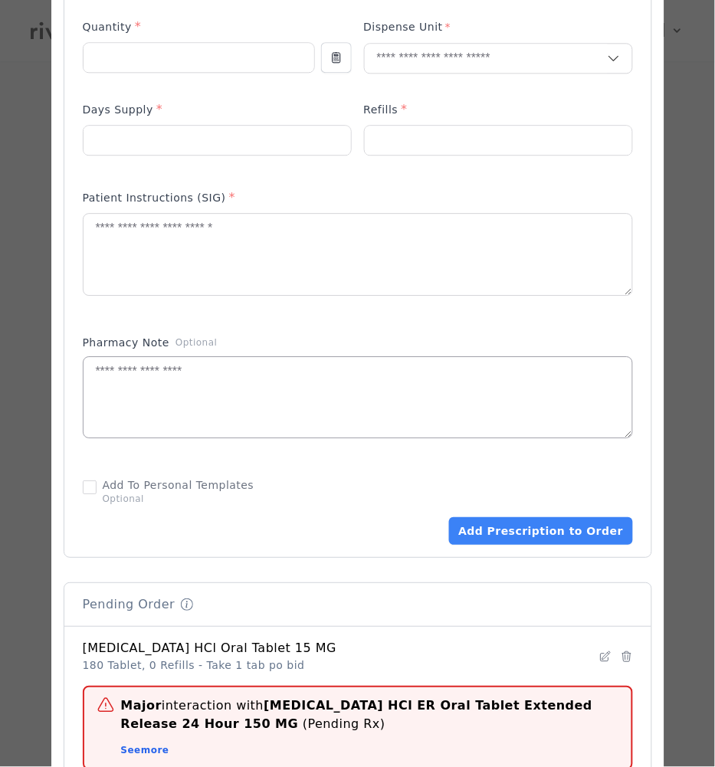
scroll to position [1105, 0]
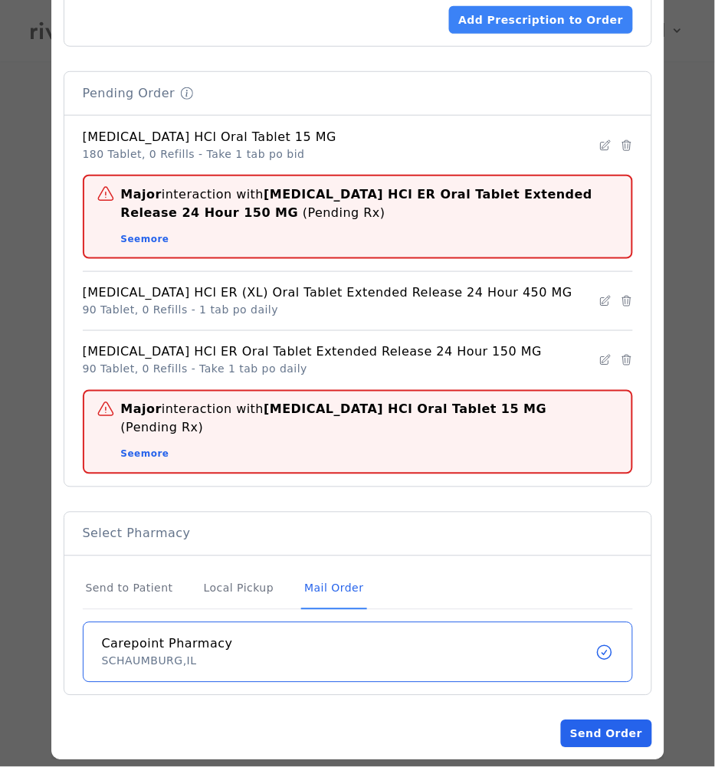
click at [635, 720] on button "Send Order" at bounding box center [606, 734] width 90 height 28
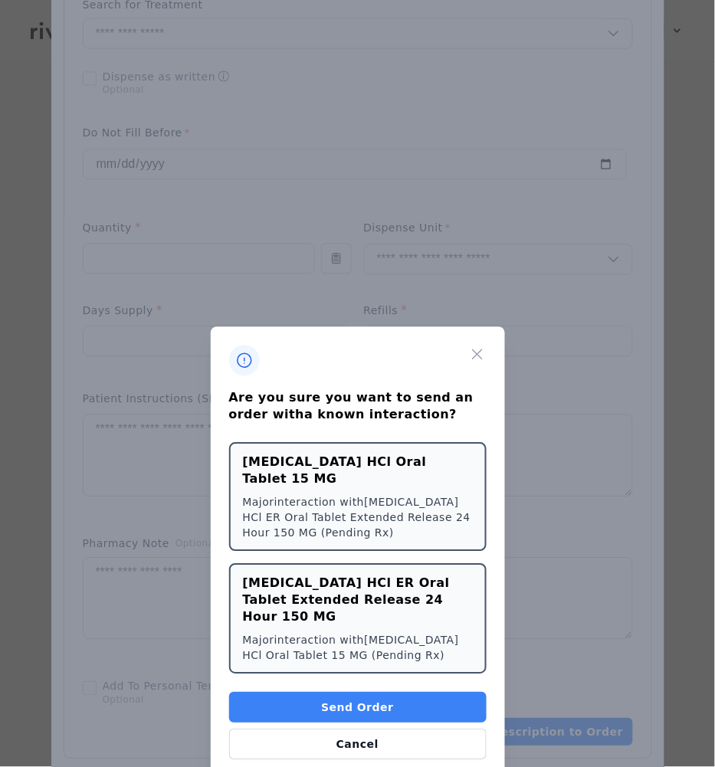
scroll to position [545, 0]
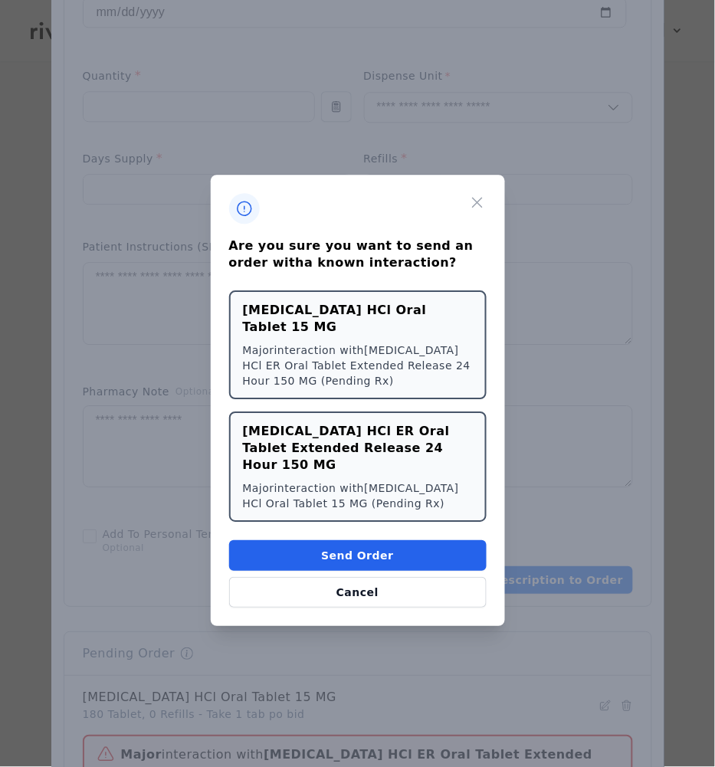
click at [424, 540] on button "Send Order" at bounding box center [358, 555] width 258 height 31
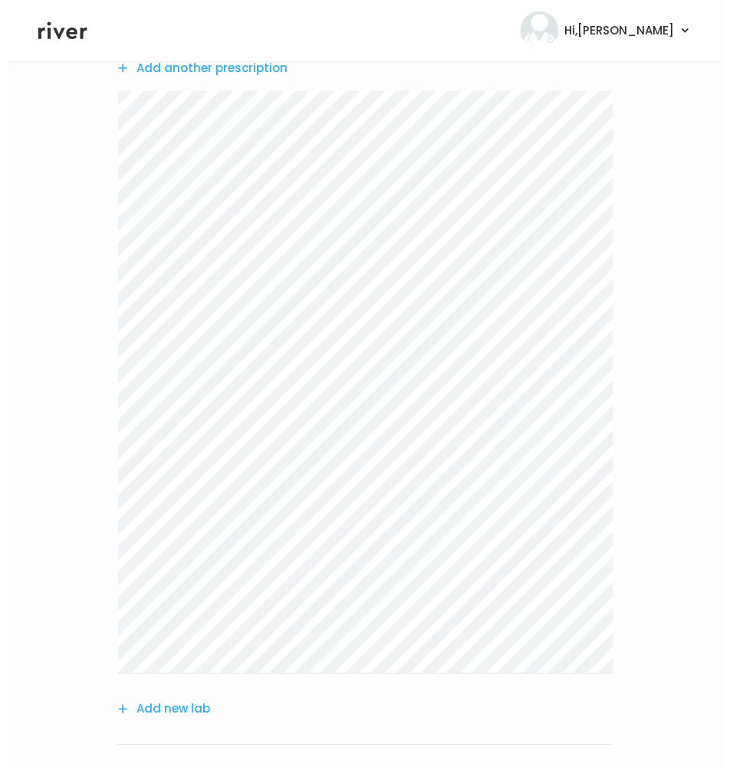
scroll to position [0, 0]
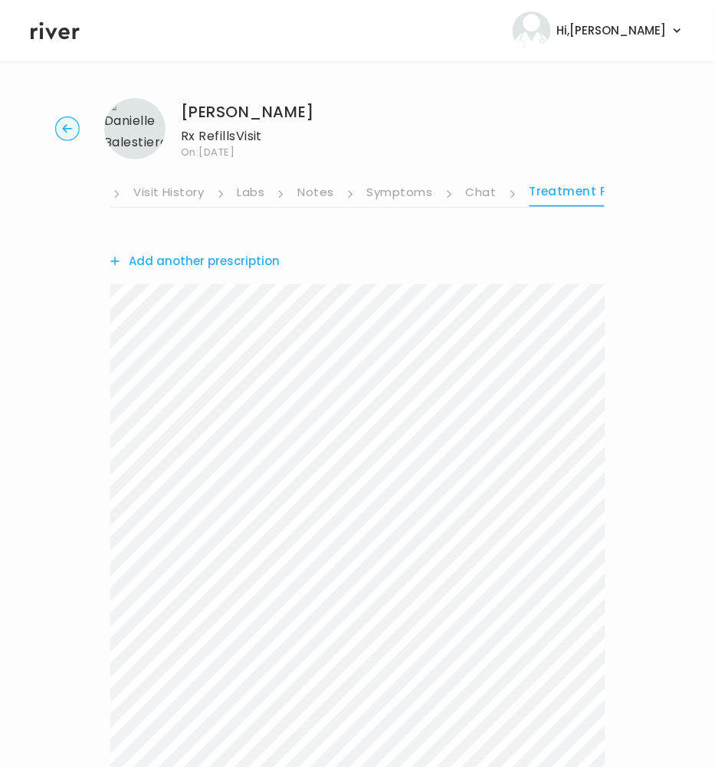
click at [168, 189] on link "Visit History" at bounding box center [168, 194] width 71 height 25
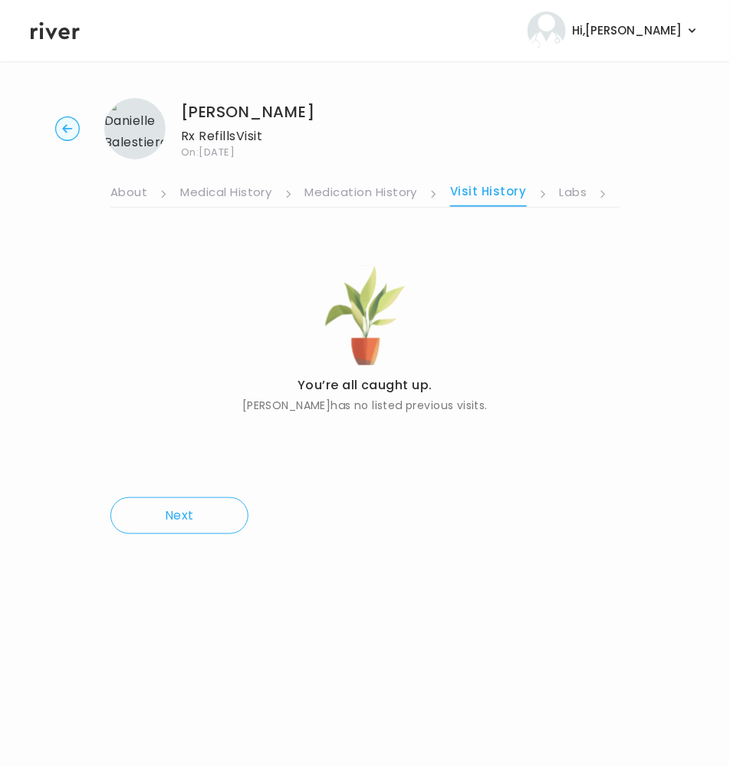
click at [133, 188] on link "About" at bounding box center [128, 194] width 37 height 25
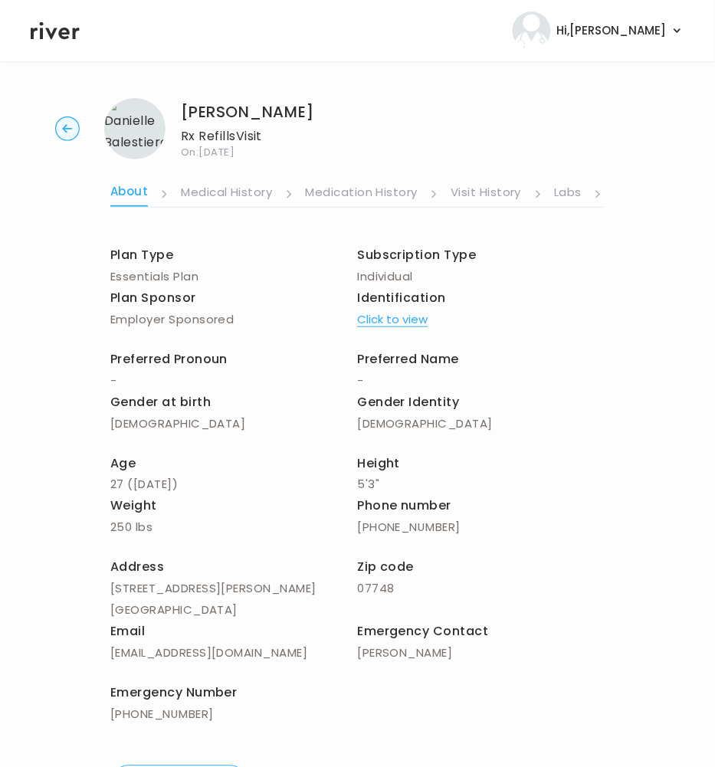
click at [572, 192] on link "Labs" at bounding box center [569, 194] width 28 height 25
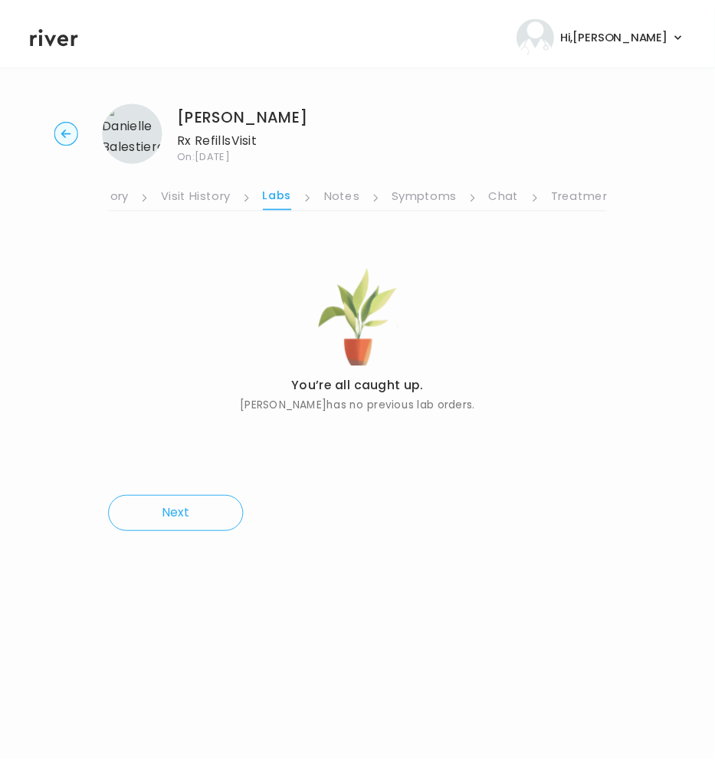
scroll to position [0, 317]
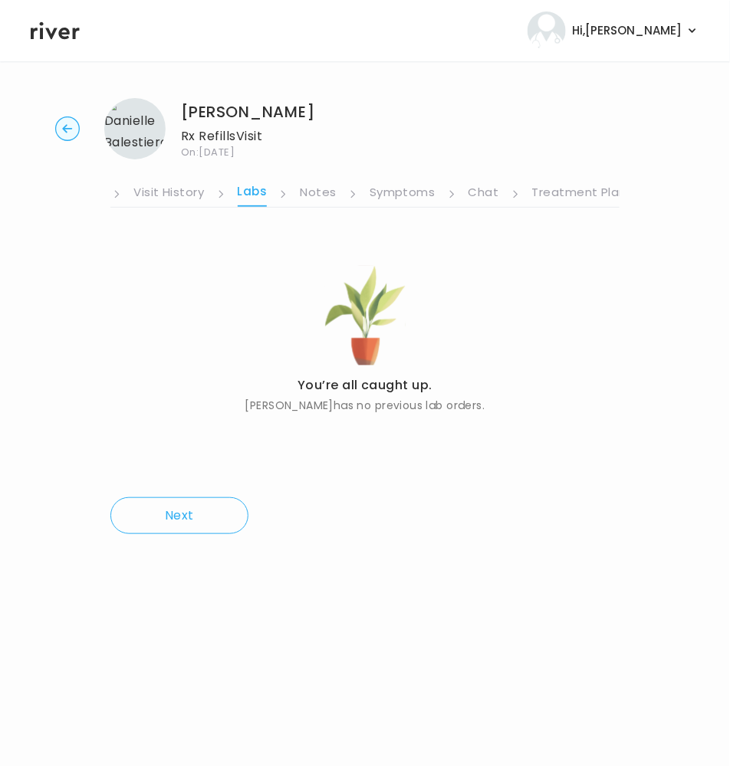
click at [592, 198] on link "Treatment Plan" at bounding box center [579, 194] width 95 height 25
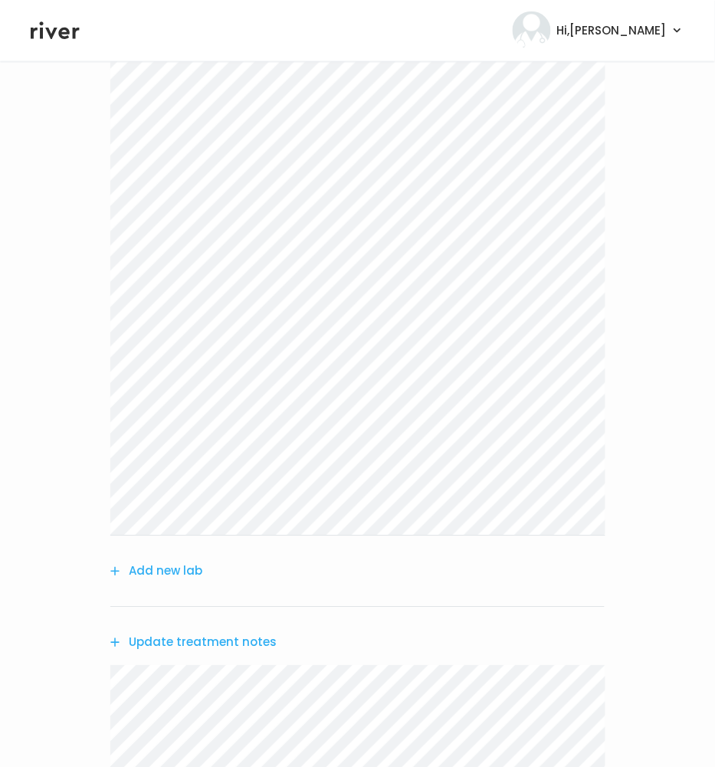
scroll to position [330, 0]
click at [198, 652] on button "Update treatment notes" at bounding box center [193, 643] width 166 height 21
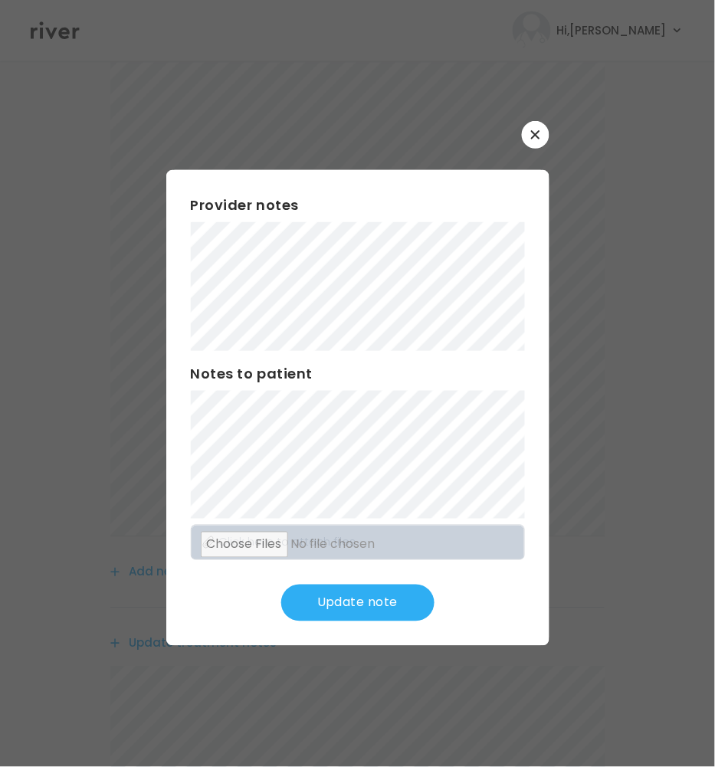
click at [348, 605] on button "Update note" at bounding box center [357, 603] width 153 height 37
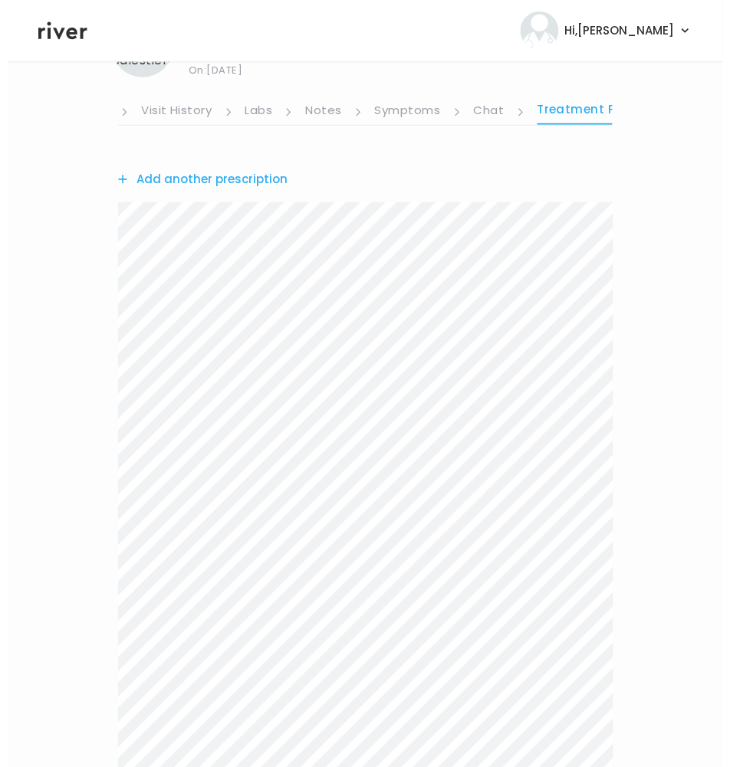
scroll to position [0, 0]
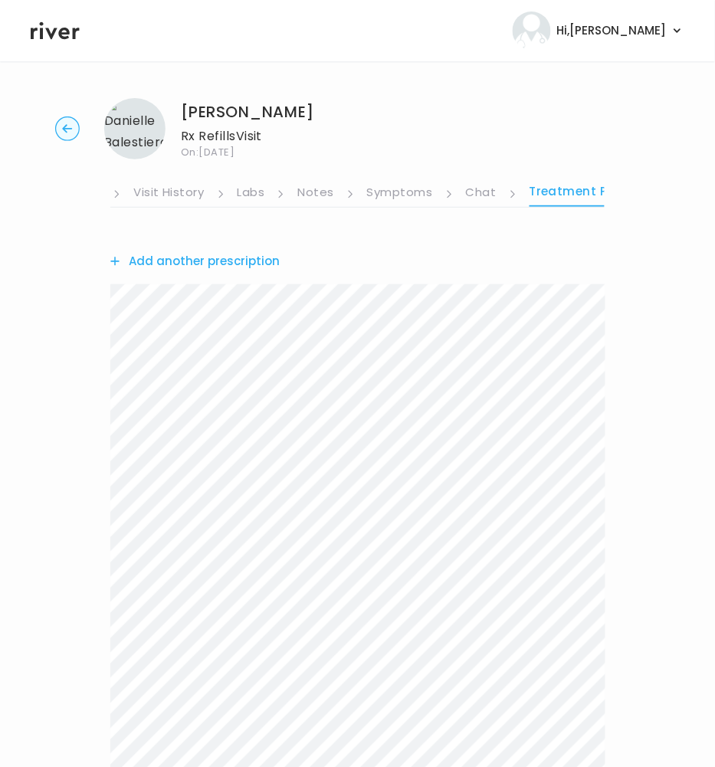
click at [155, 190] on link "Visit History" at bounding box center [168, 194] width 71 height 25
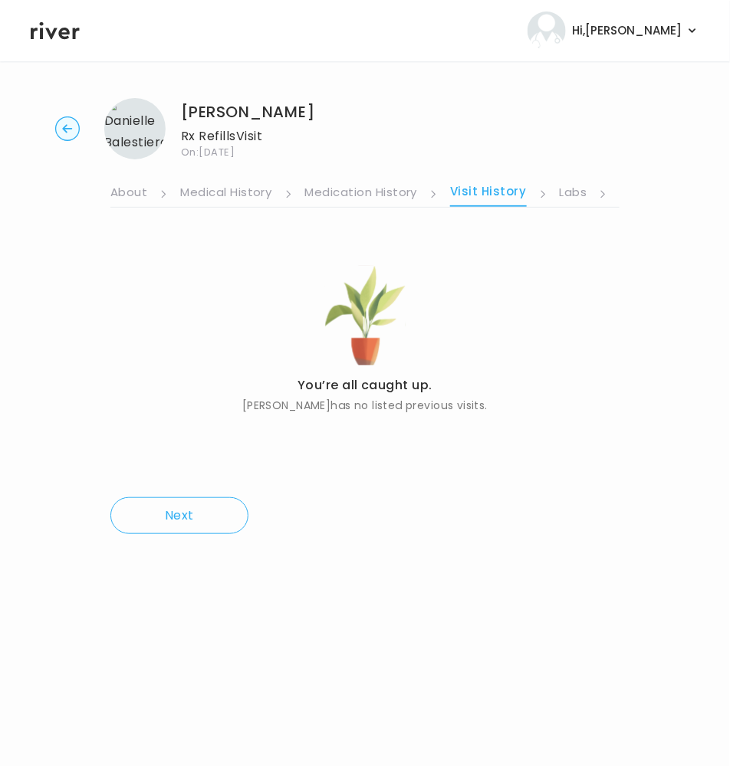
click at [138, 192] on link "About" at bounding box center [128, 194] width 37 height 25
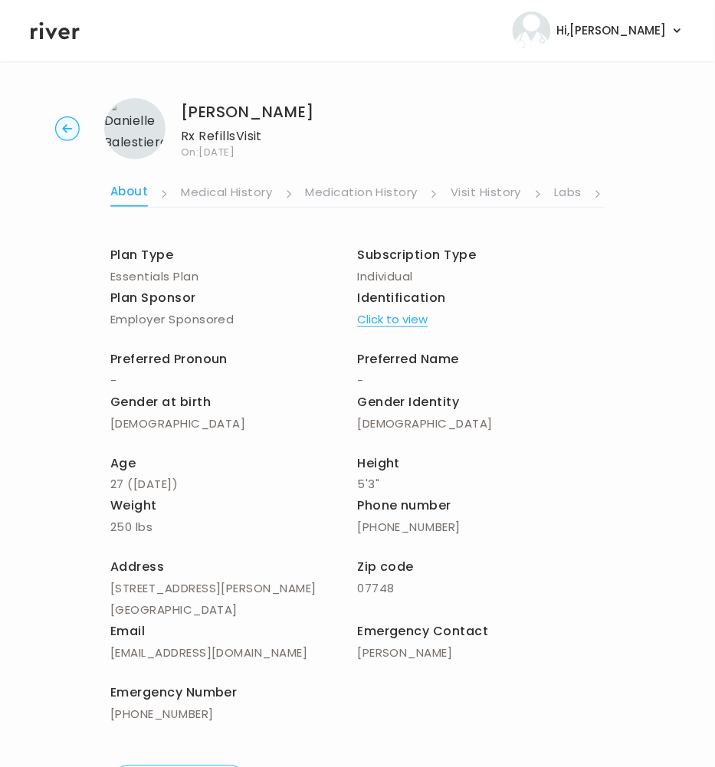
click at [576, 192] on link "Labs" at bounding box center [569, 194] width 28 height 25
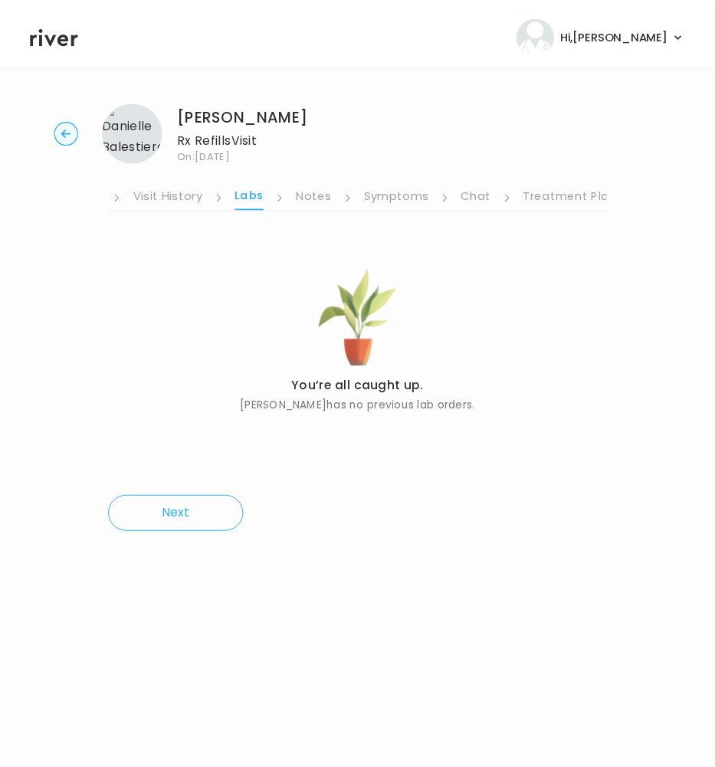
scroll to position [0, 317]
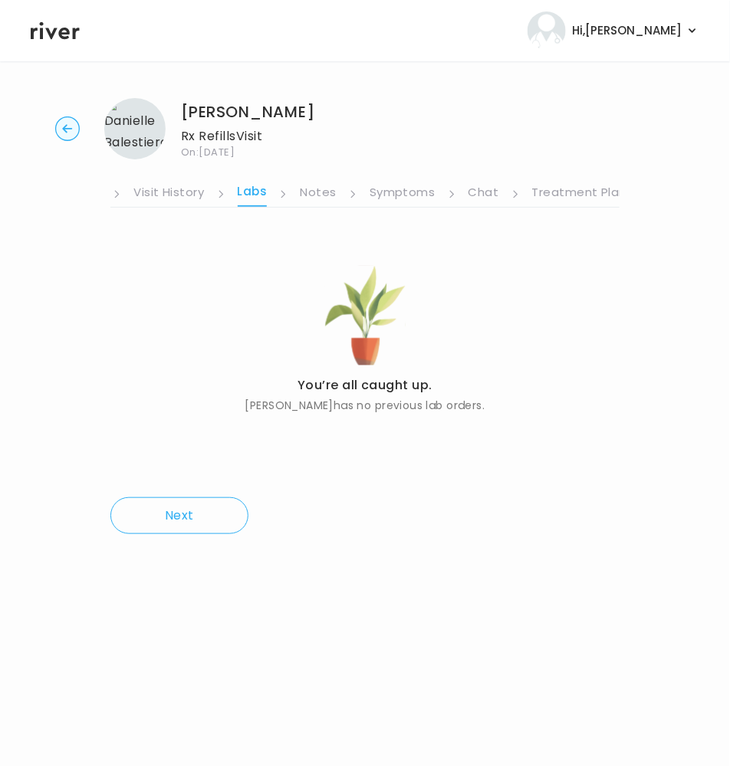
click at [570, 193] on link "Treatment Plan" at bounding box center [579, 194] width 95 height 25
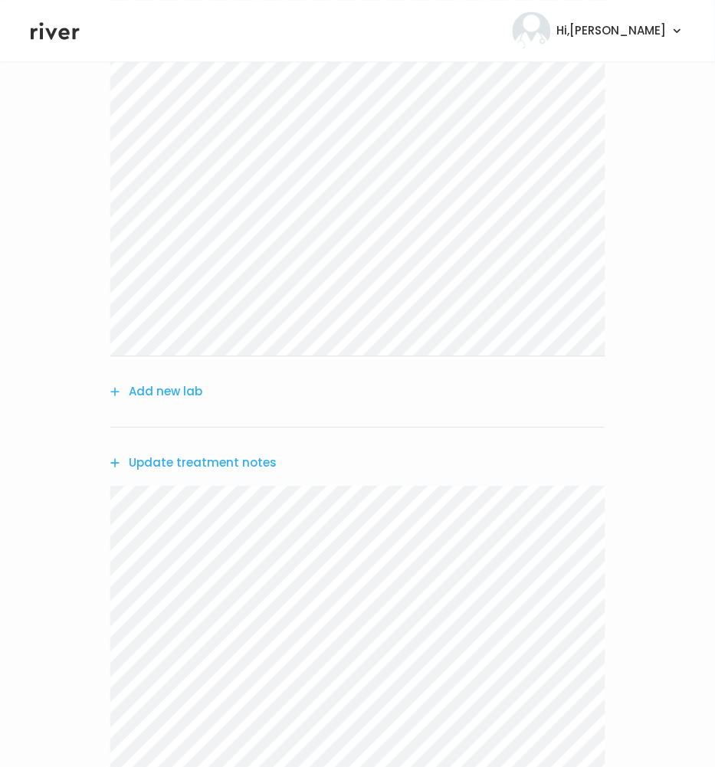
scroll to position [732, 0]
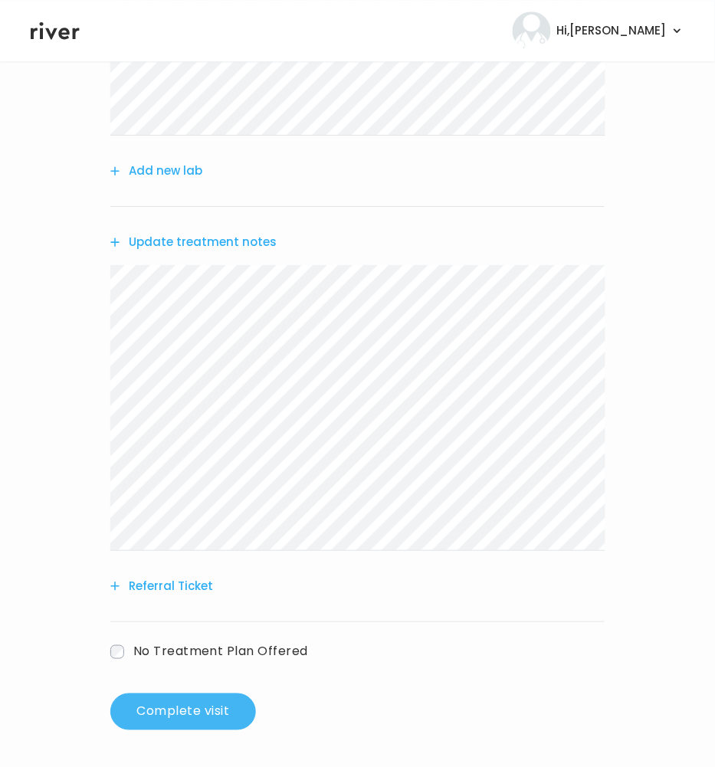
click at [212, 720] on button "Complete visit" at bounding box center [183, 712] width 146 height 37
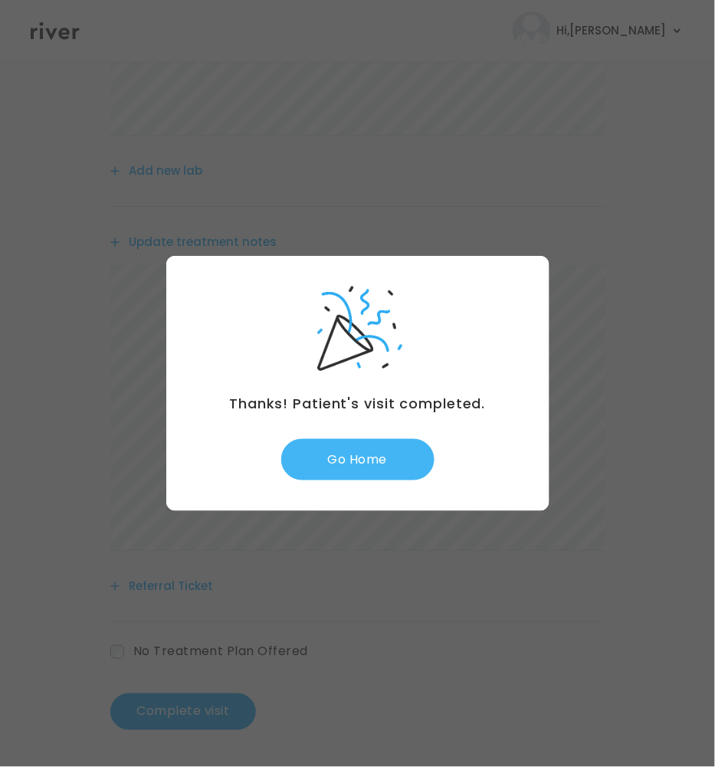
click at [380, 453] on button "Go Home" at bounding box center [357, 459] width 153 height 41
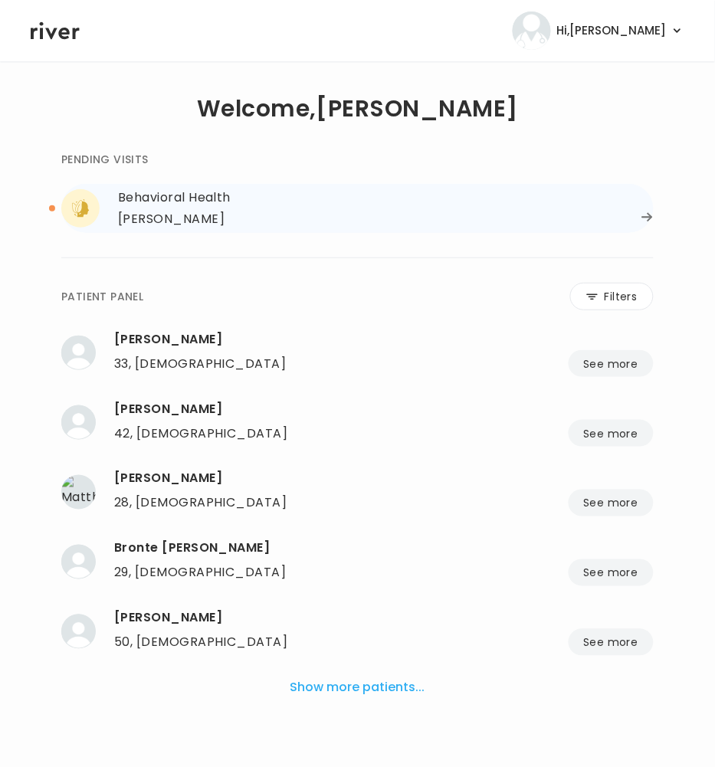
click at [316, 202] on div "Behavioral Health" at bounding box center [386, 197] width 536 height 21
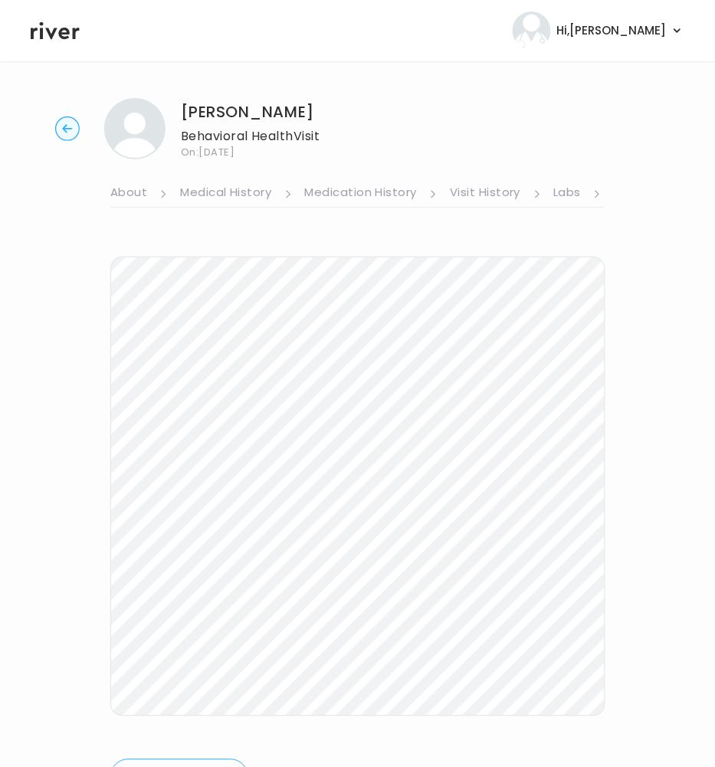
scroll to position [67, 0]
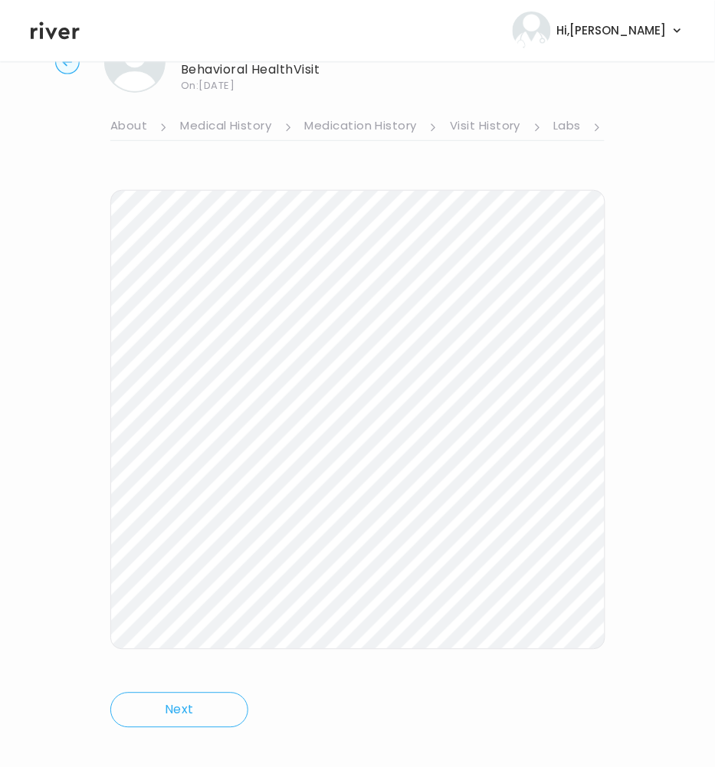
click at [563, 124] on link "Labs" at bounding box center [568, 127] width 28 height 25
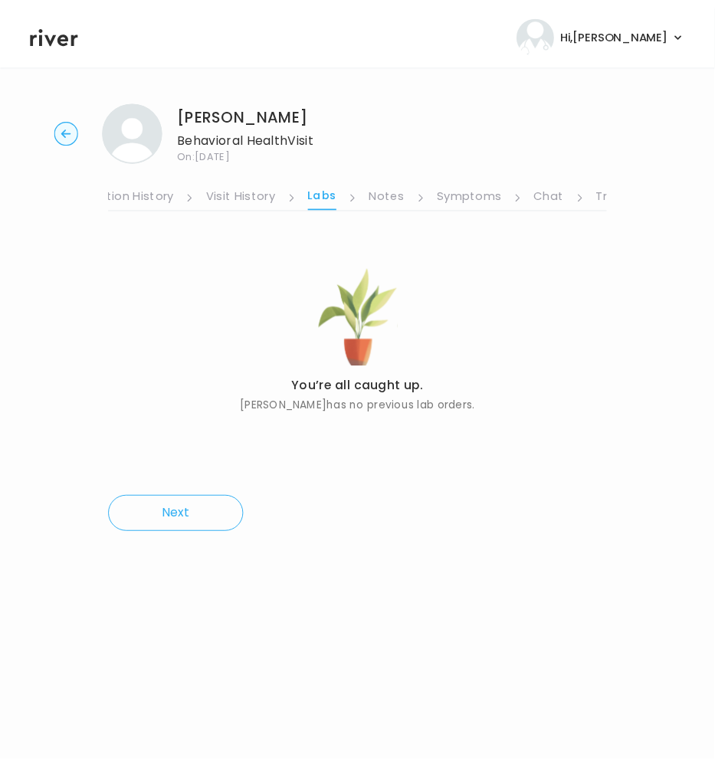
scroll to position [0, 317]
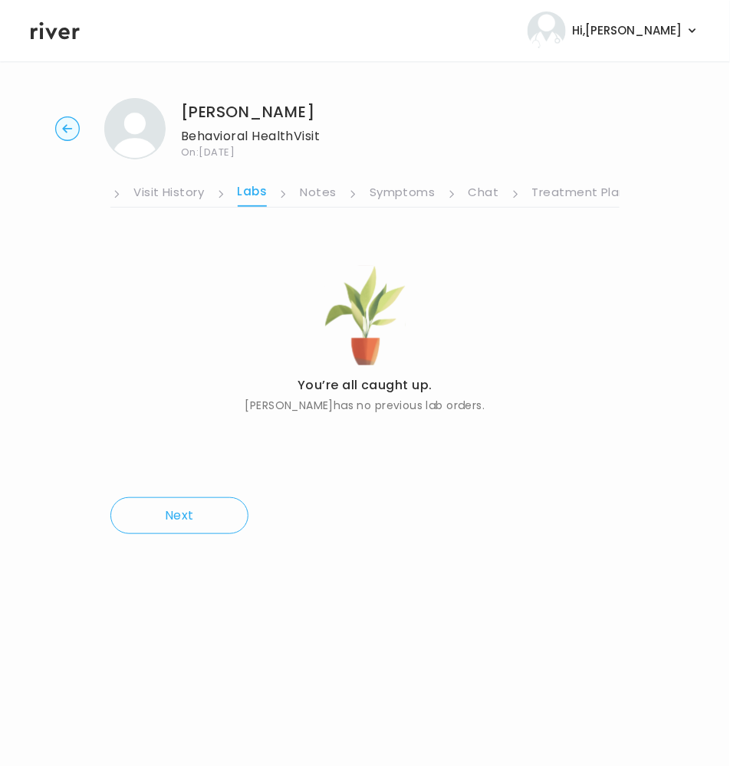
drag, startPoint x: 386, startPoint y: 189, endPoint x: 378, endPoint y: 190, distance: 8.6
click at [386, 188] on link "Symptoms" at bounding box center [402, 194] width 66 height 25
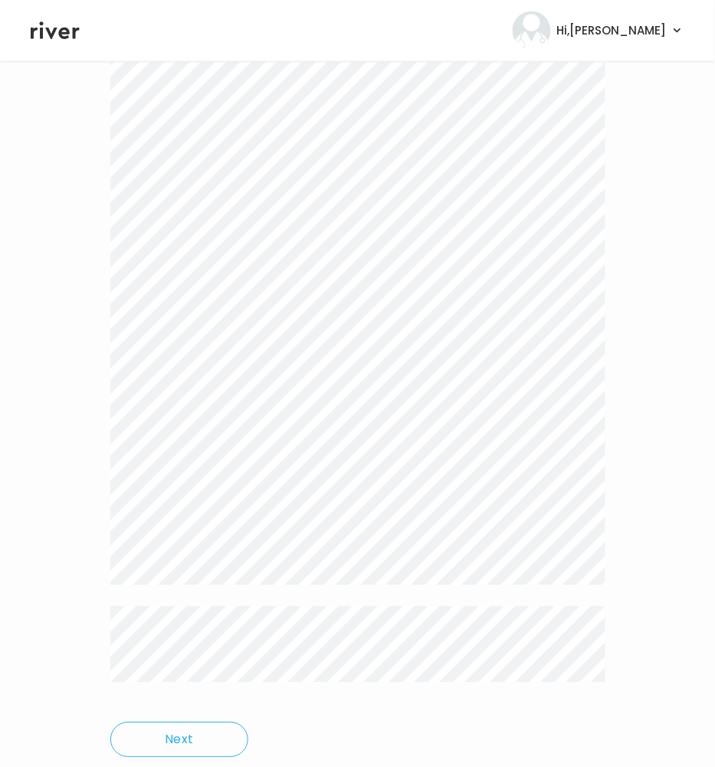
scroll to position [4187, 0]
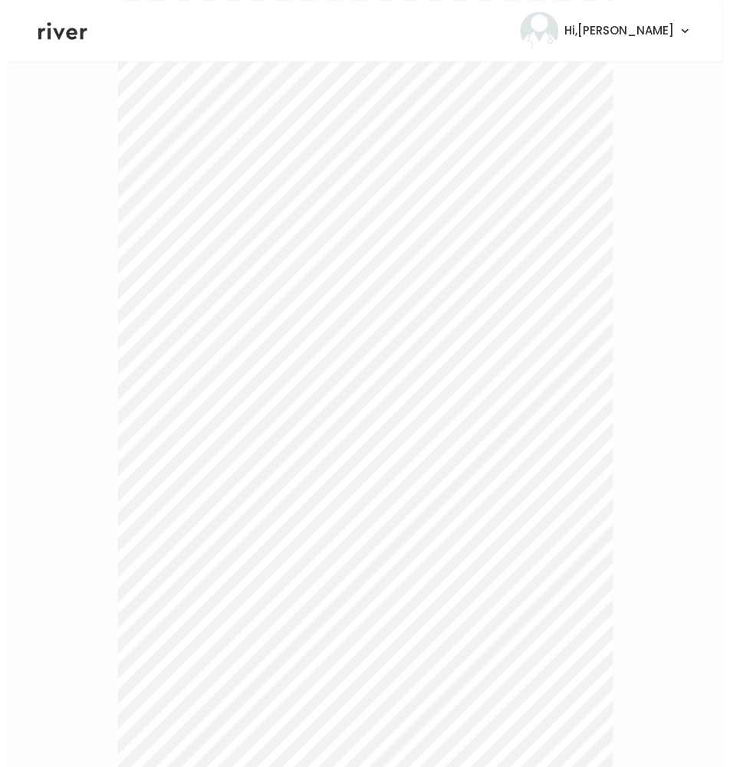
scroll to position [0, 0]
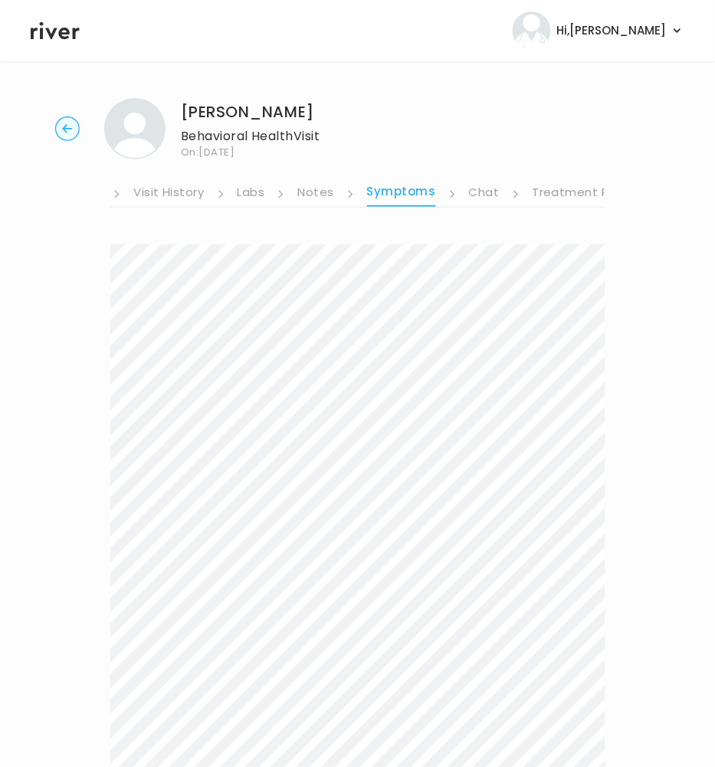
click at [563, 191] on link "Treatment Plan" at bounding box center [580, 194] width 95 height 25
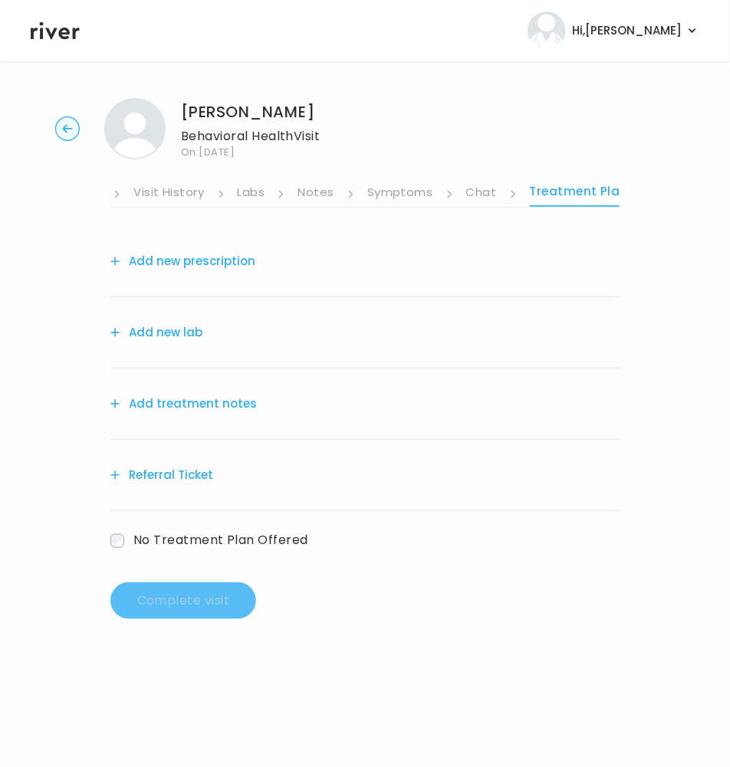
scroll to position [0, 318]
click at [478, 191] on link "Chat" at bounding box center [479, 194] width 31 height 25
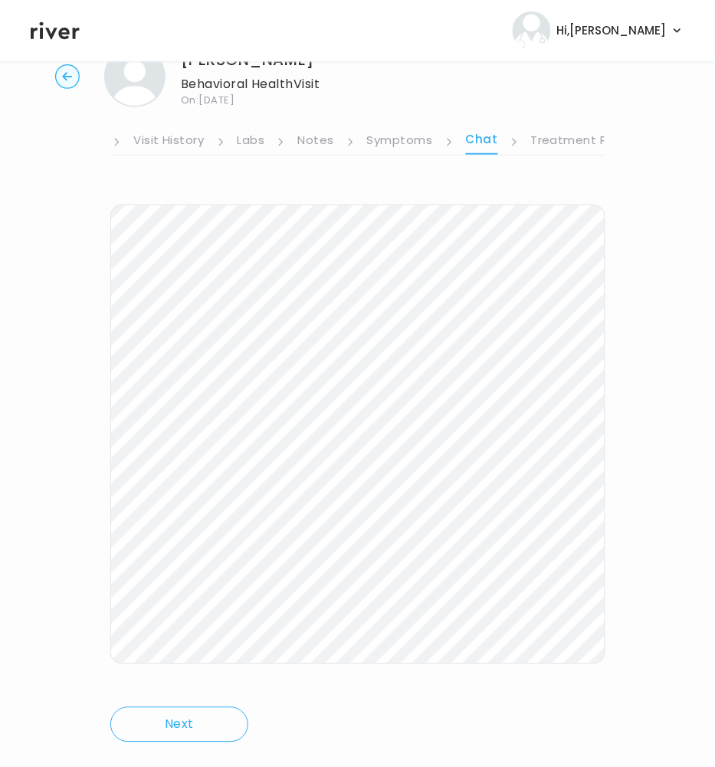
scroll to position [54, 0]
click at [551, 140] on link "Treatment Plan" at bounding box center [578, 140] width 95 height 25
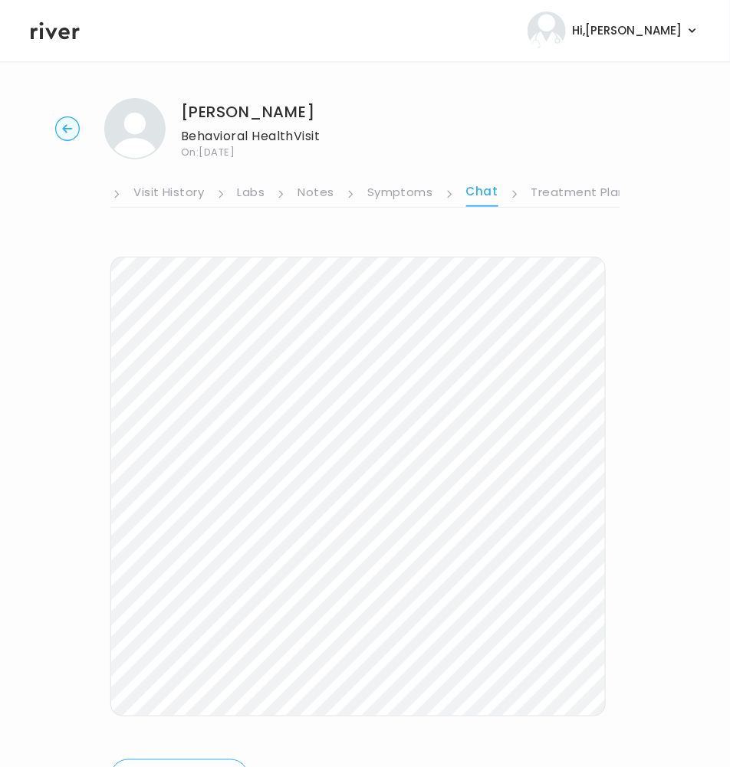
click at [551, 140] on div "Alyssa Broussard Behavioral Health Visit On: 22 Sep 2025" at bounding box center [365, 128] width 681 height 61
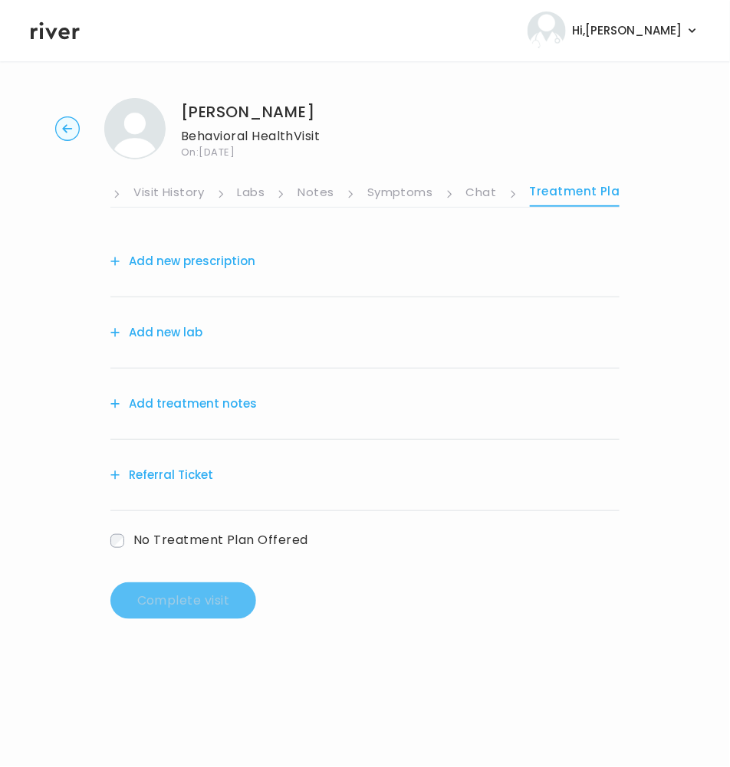
click at [154, 397] on button "Add treatment notes" at bounding box center [183, 403] width 146 height 21
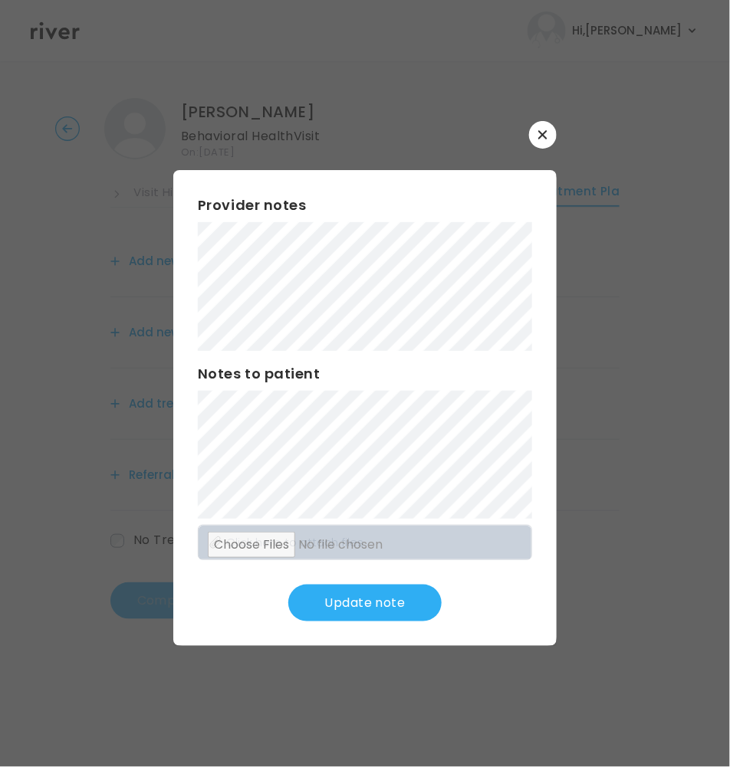
click at [336, 609] on button "Update note" at bounding box center [364, 603] width 153 height 37
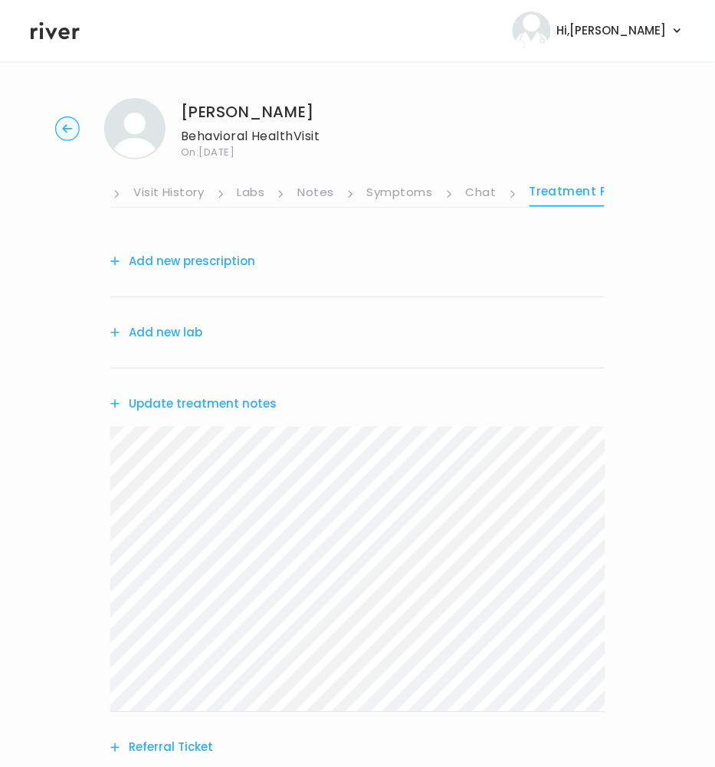
click at [166, 258] on button "Add new prescription" at bounding box center [182, 261] width 145 height 21
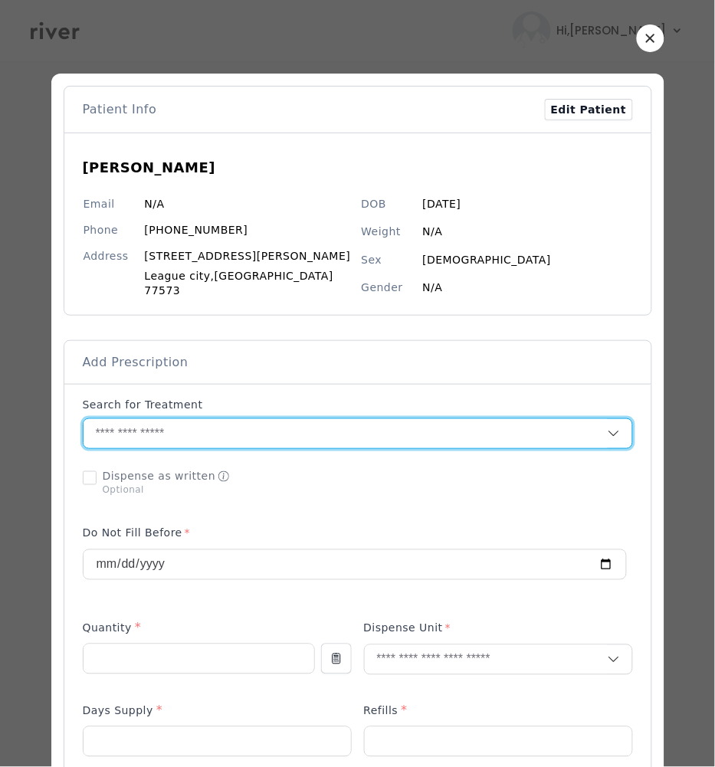
drag, startPoint x: 160, startPoint y: 461, endPoint x: 156, endPoint y: 451, distance: 10.3
click at [156, 458] on div "Add Prescription to Order" at bounding box center [358, 772] width 550 height 750
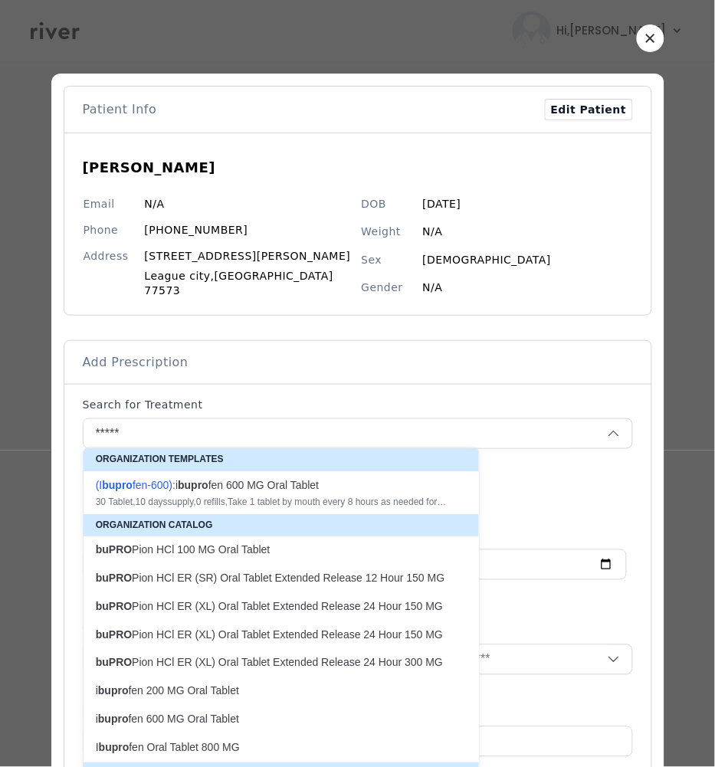
click at [327, 614] on p "buPRO Pion HCl ER (XL) Oral Tablet Extended Release 24 Hour 150 MG" at bounding box center [272, 606] width 353 height 15
type input "**********"
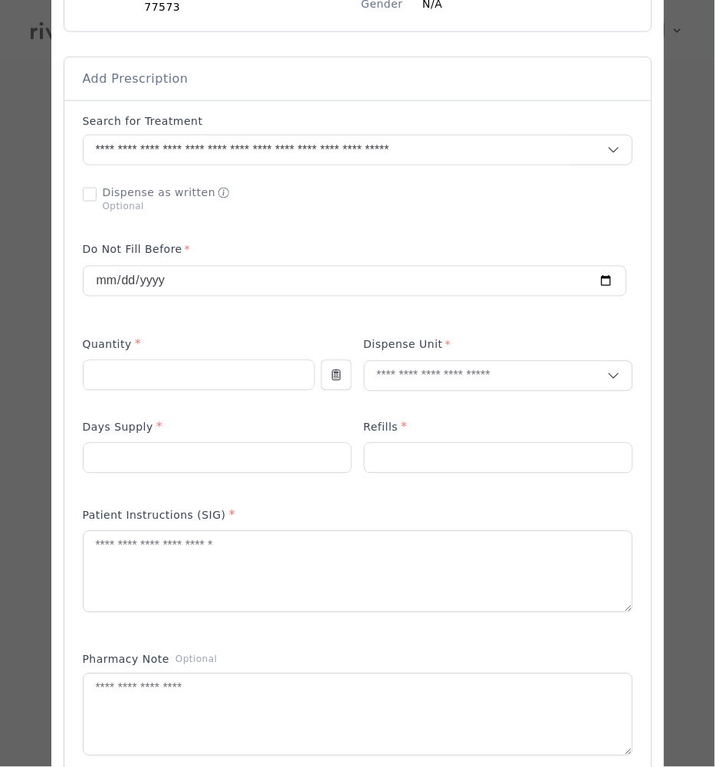
scroll to position [438, 0]
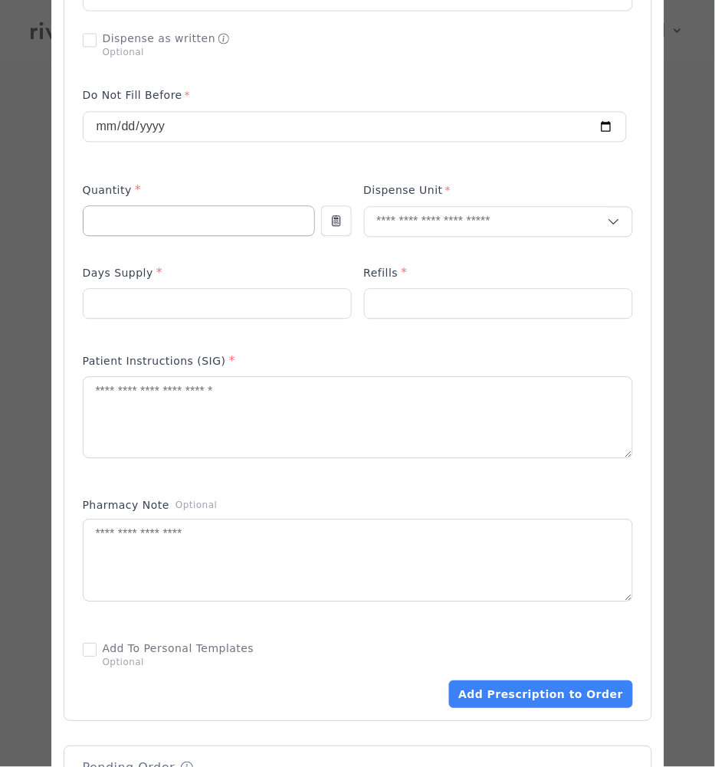
click at [120, 215] on input "number" at bounding box center [199, 221] width 231 height 29
type input "**"
click at [392, 220] on input "text" at bounding box center [486, 222] width 243 height 29
type input "**"
click at [405, 255] on p "Tablet" at bounding box center [464, 249] width 202 height 22
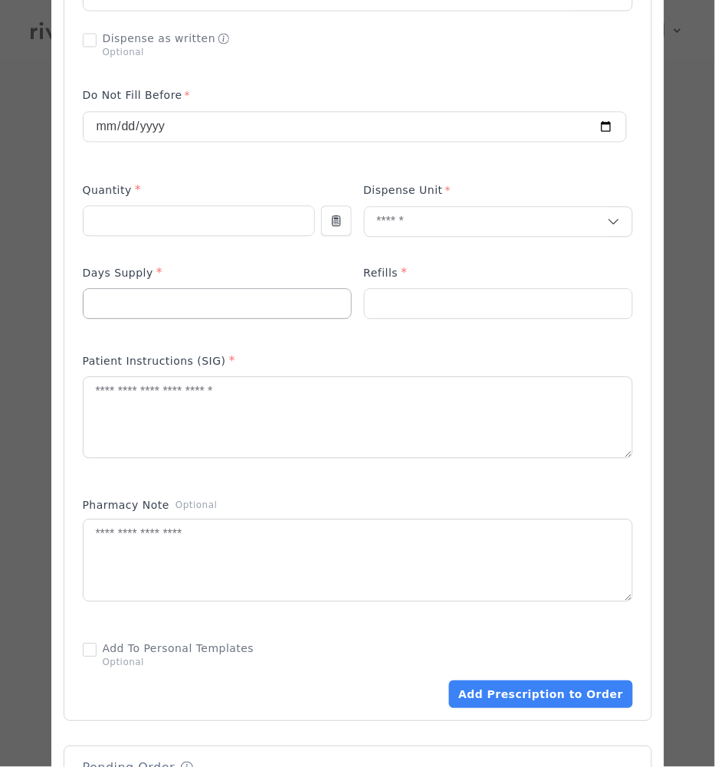
click at [248, 305] on input "number" at bounding box center [217, 304] width 267 height 29
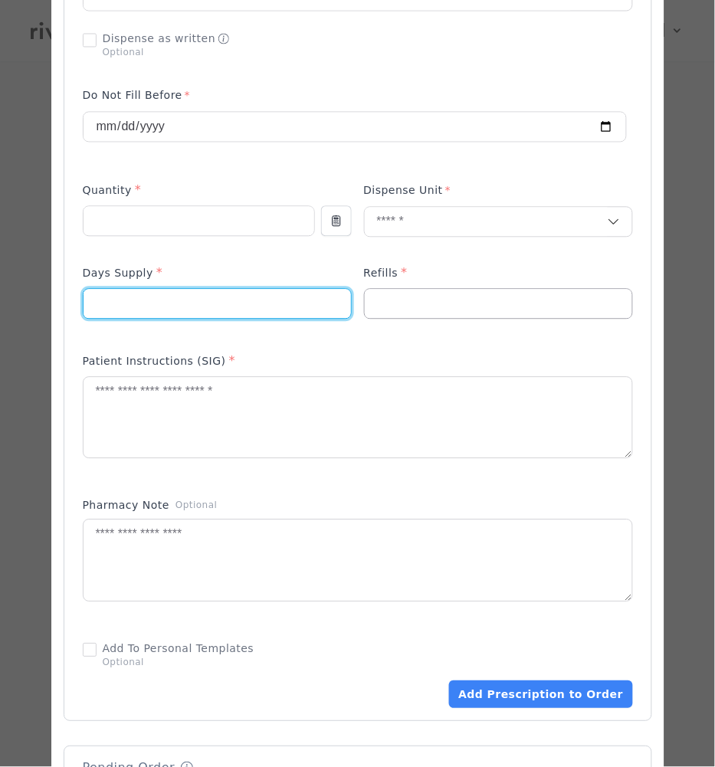
type input "**"
click at [401, 296] on input "number" at bounding box center [498, 304] width 267 height 29
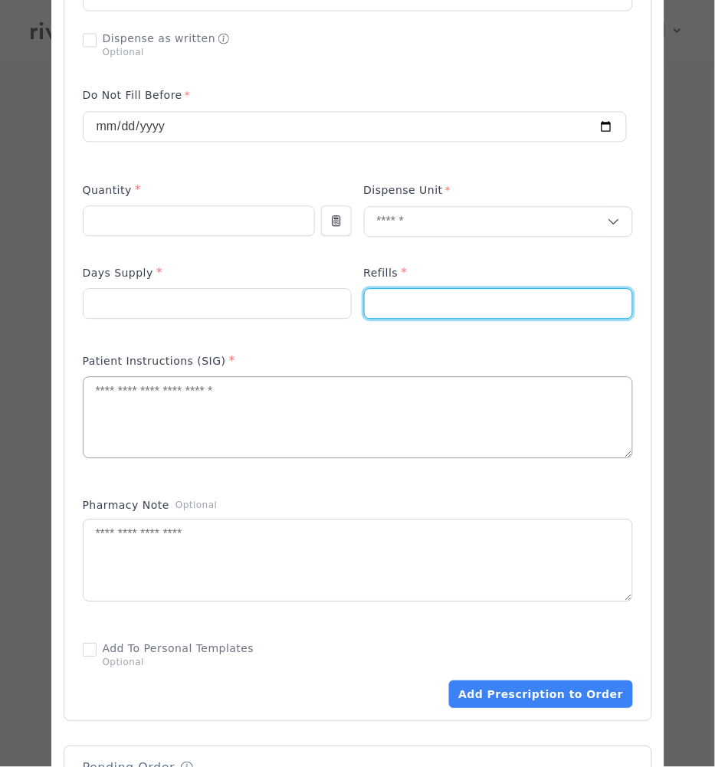
type input "*"
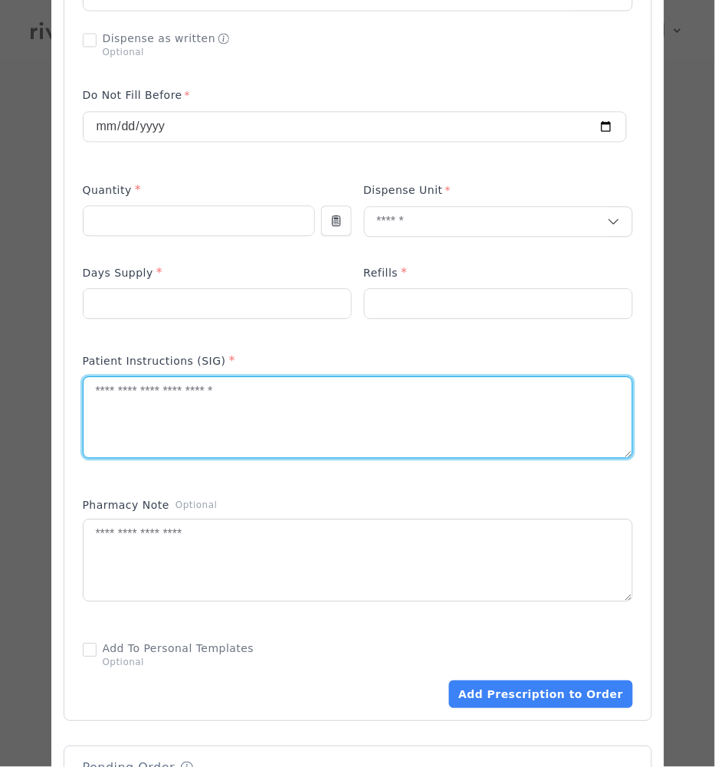
click at [251, 399] on textarea at bounding box center [358, 418] width 549 height 81
click at [179, 561] on textarea at bounding box center [358, 560] width 549 height 81
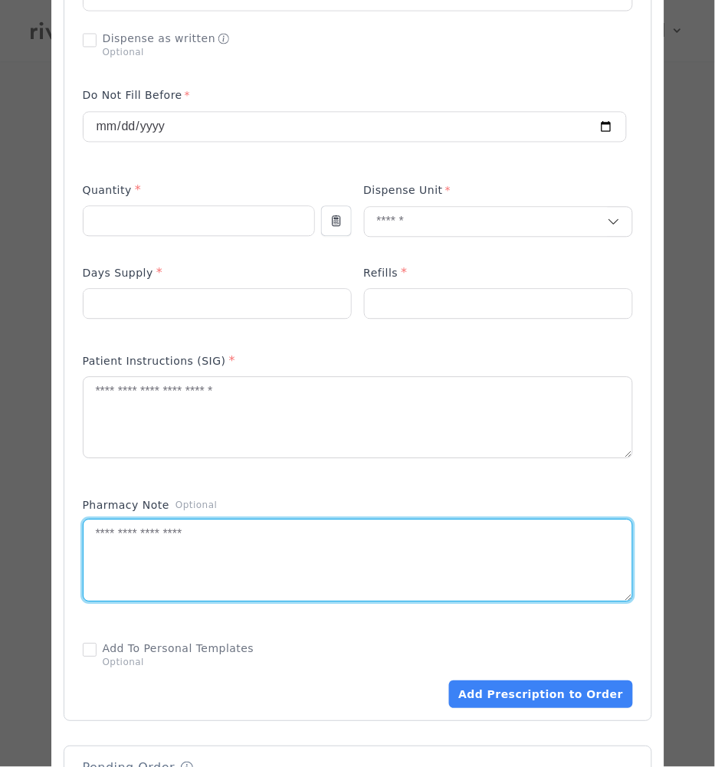
type textarea "*"
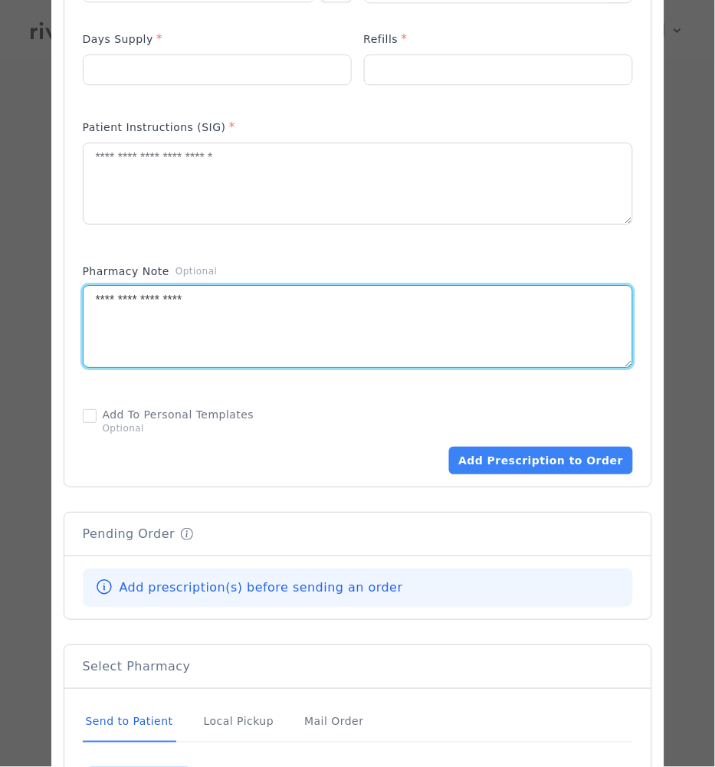
scroll to position [897, 0]
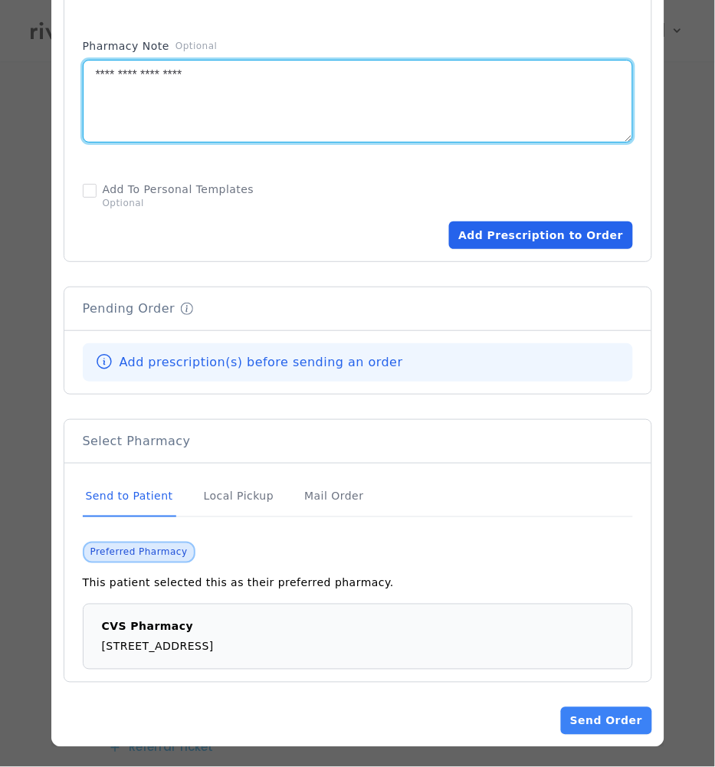
type textarea "**********"
click at [518, 235] on button "Add Prescription to Order" at bounding box center [540, 235] width 183 height 28
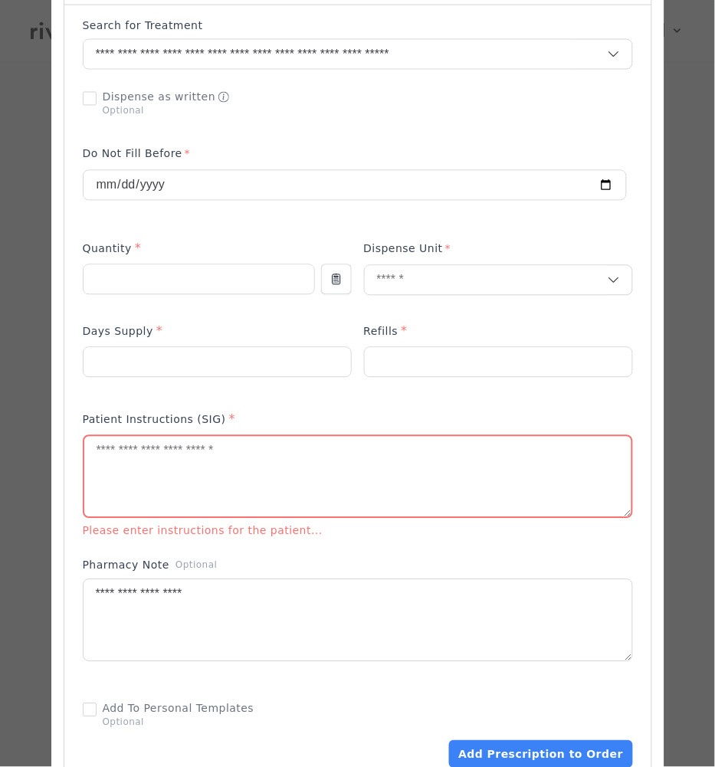
scroll to position [374, 0]
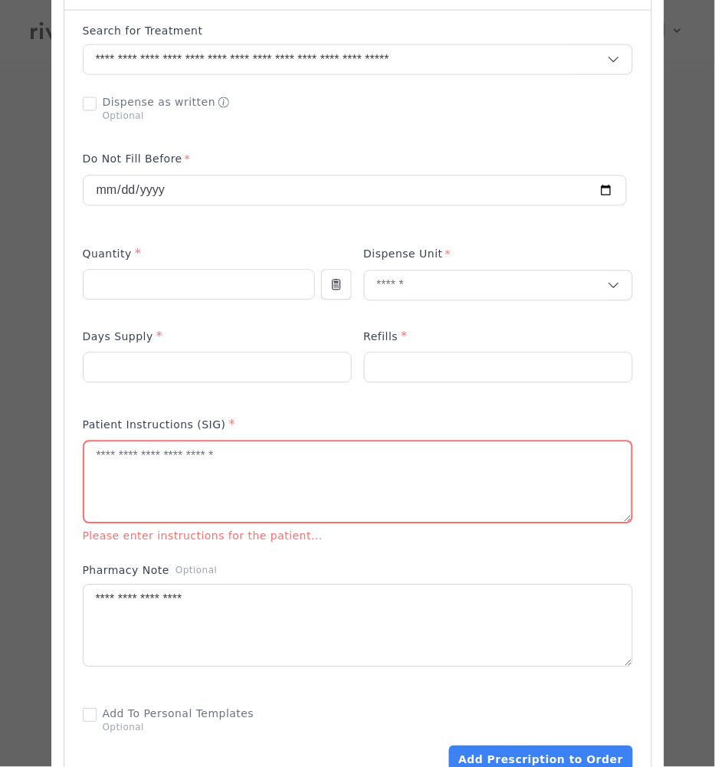
click at [218, 479] on textarea at bounding box center [357, 482] width 547 height 81
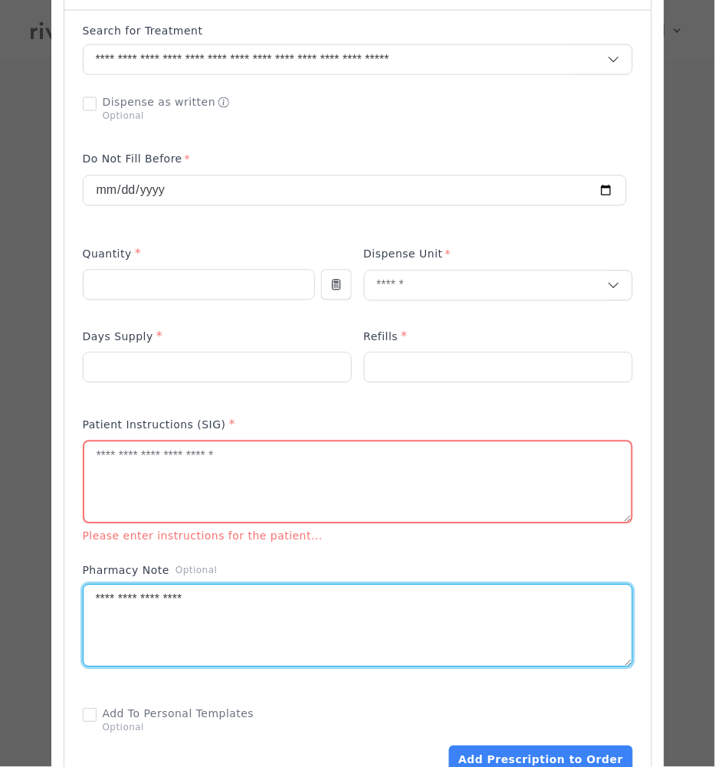
drag, startPoint x: 213, startPoint y: 607, endPoint x: 172, endPoint y: 602, distance: 41.6
click at [77, 603] on div at bounding box center [357, 486] width 613 height 1573
drag, startPoint x: 223, startPoint y: 596, endPoint x: 69, endPoint y: 591, distance: 154.1
click at [69, 591] on div at bounding box center [357, 486] width 613 height 1573
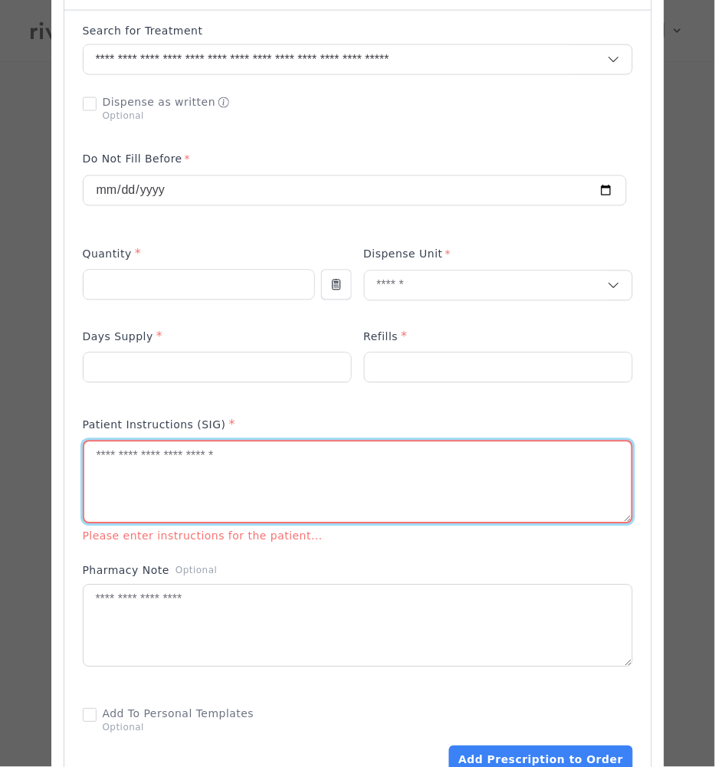
click at [143, 454] on textarea at bounding box center [357, 482] width 547 height 81
paste textarea "**********"
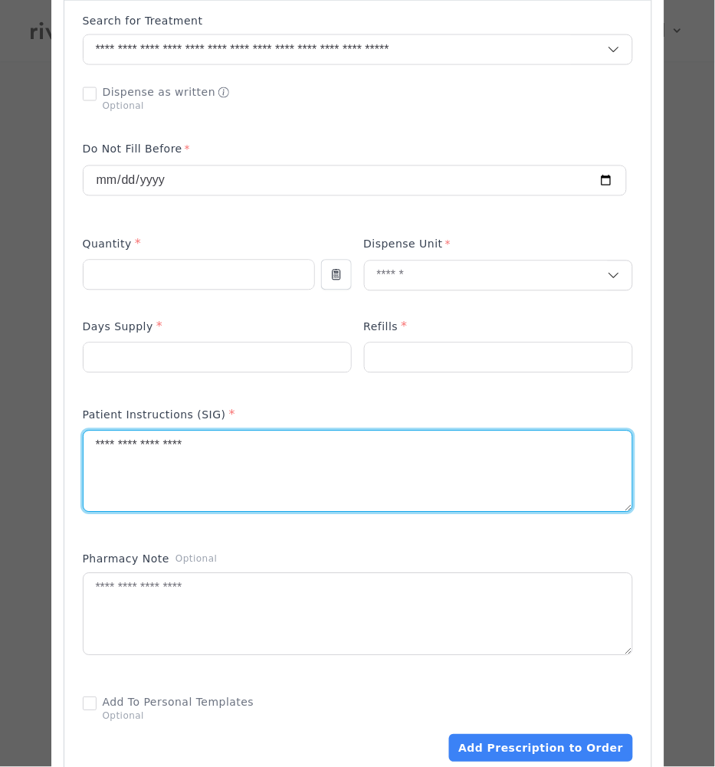
scroll to position [791, 0]
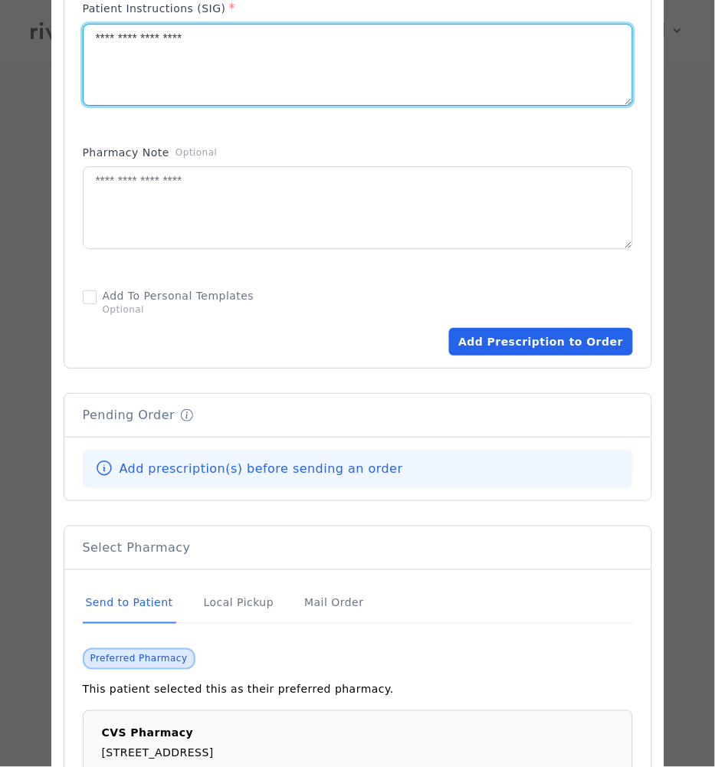
type textarea "**********"
click at [491, 333] on button "Add Prescription to Order" at bounding box center [540, 342] width 183 height 28
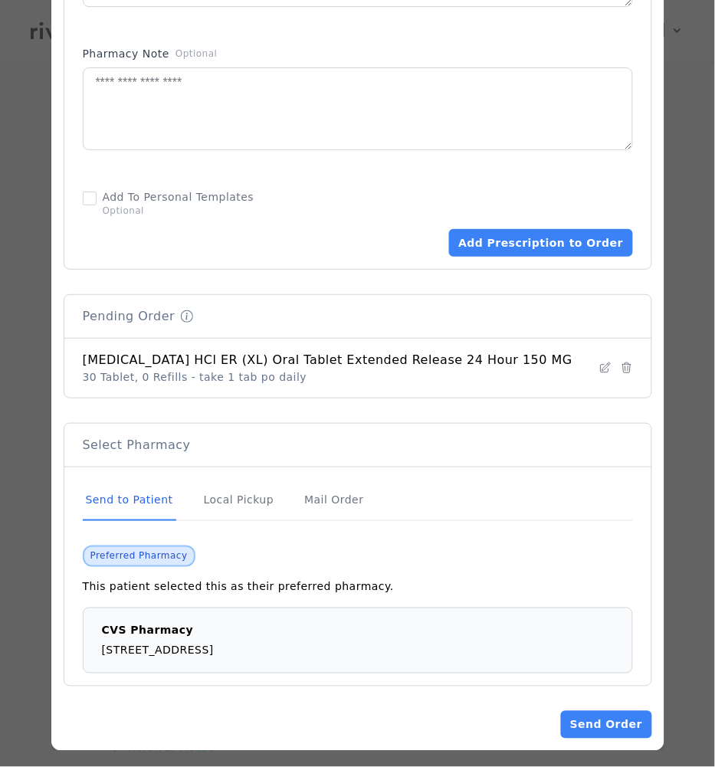
scroll to position [894, 0]
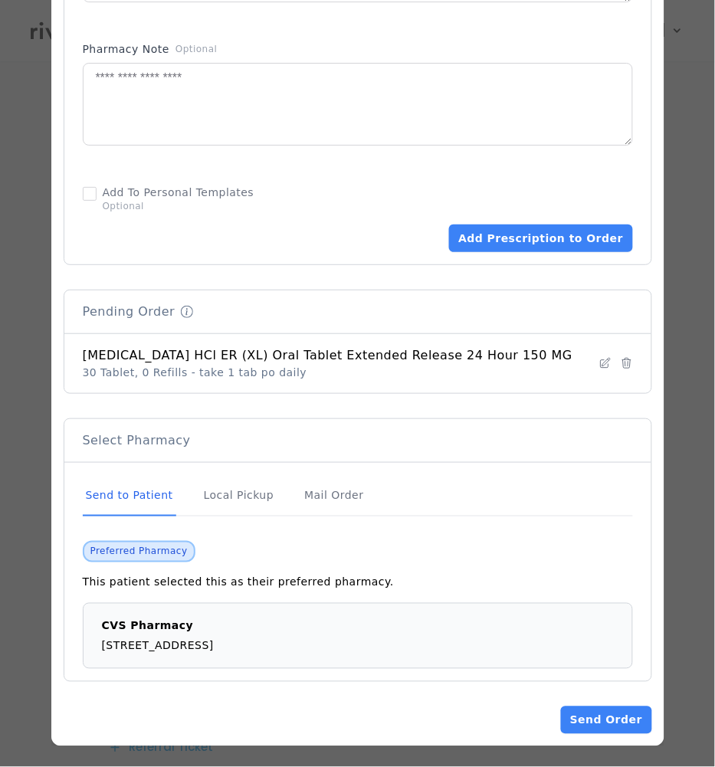
click at [601, 716] on button "Send Order" at bounding box center [606, 721] width 90 height 28
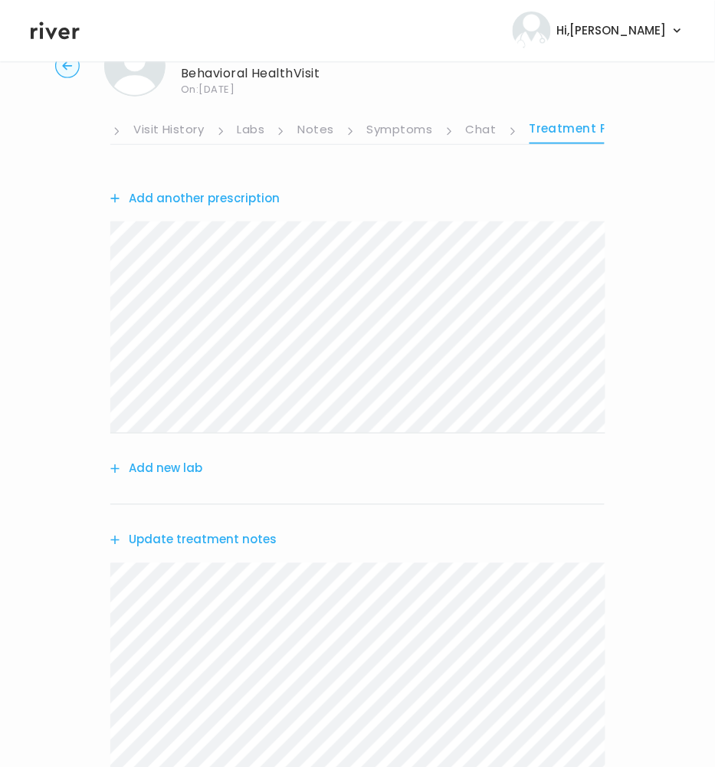
scroll to position [0, 0]
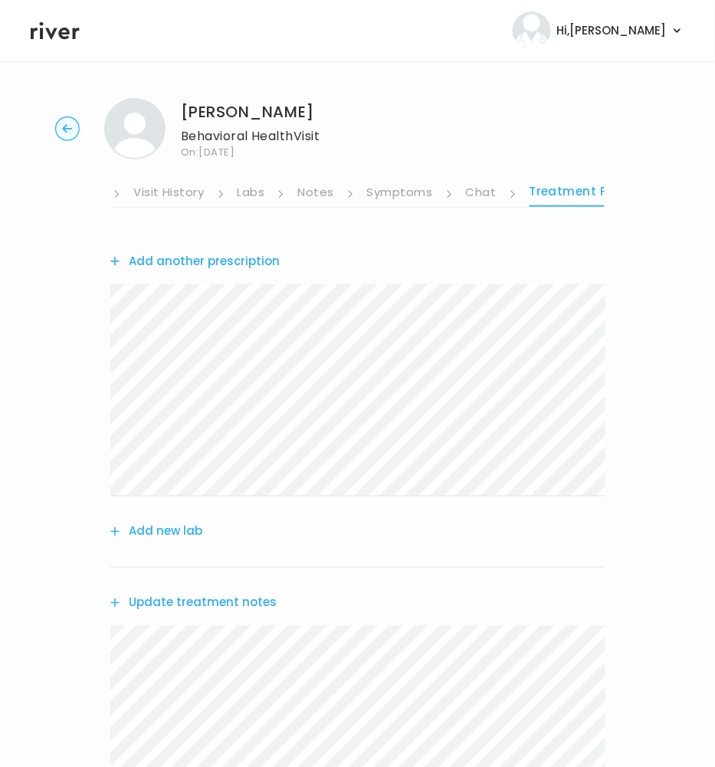
click at [153, 192] on link "Visit History" at bounding box center [168, 194] width 71 height 25
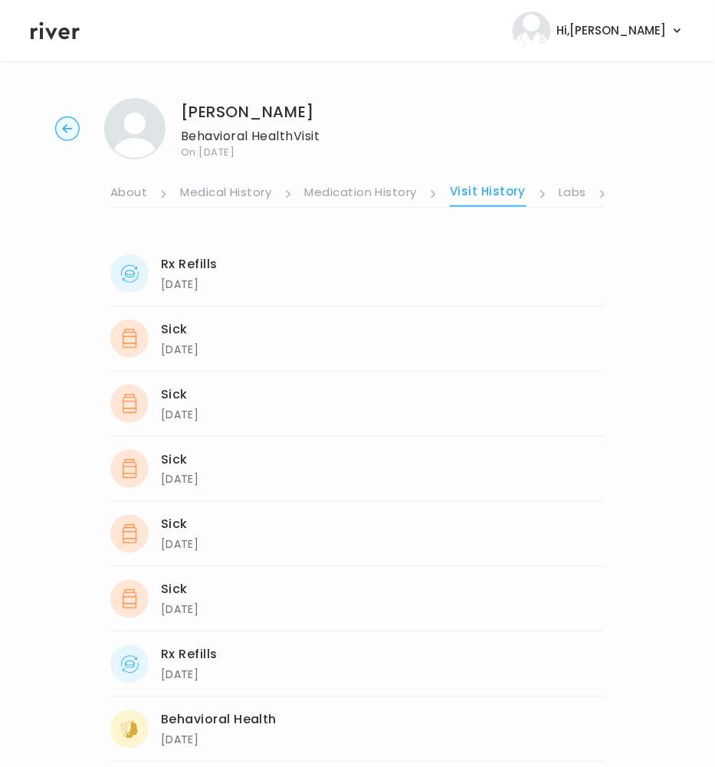
click at [123, 194] on link "About" at bounding box center [128, 194] width 37 height 25
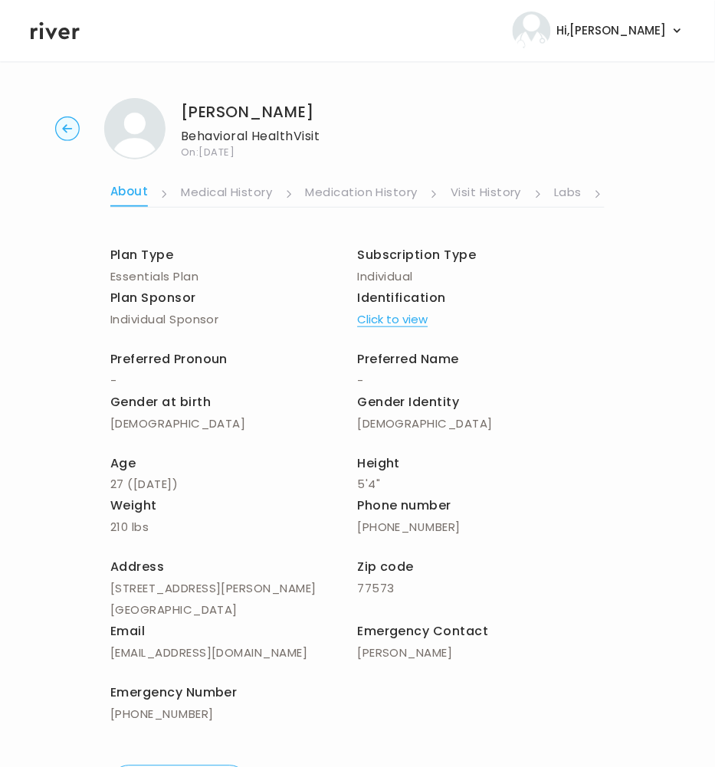
click at [578, 195] on link "Labs" at bounding box center [569, 194] width 28 height 25
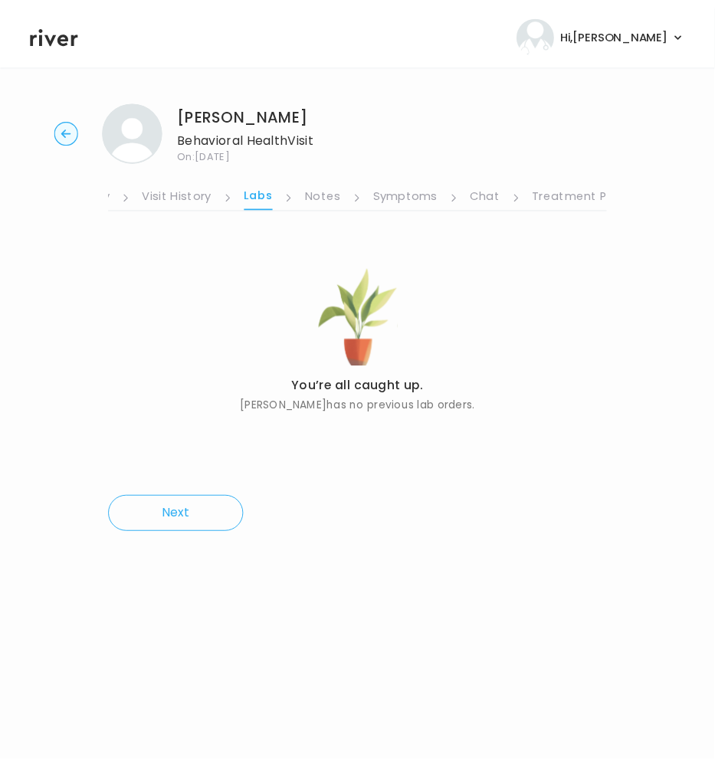
scroll to position [0, 317]
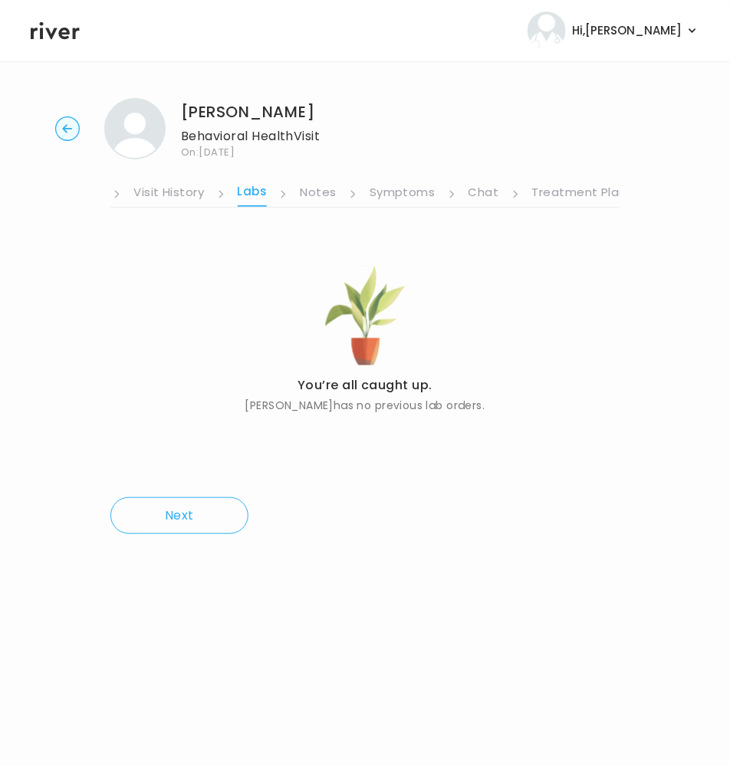
click at [414, 195] on link "Symptoms" at bounding box center [402, 194] width 66 height 25
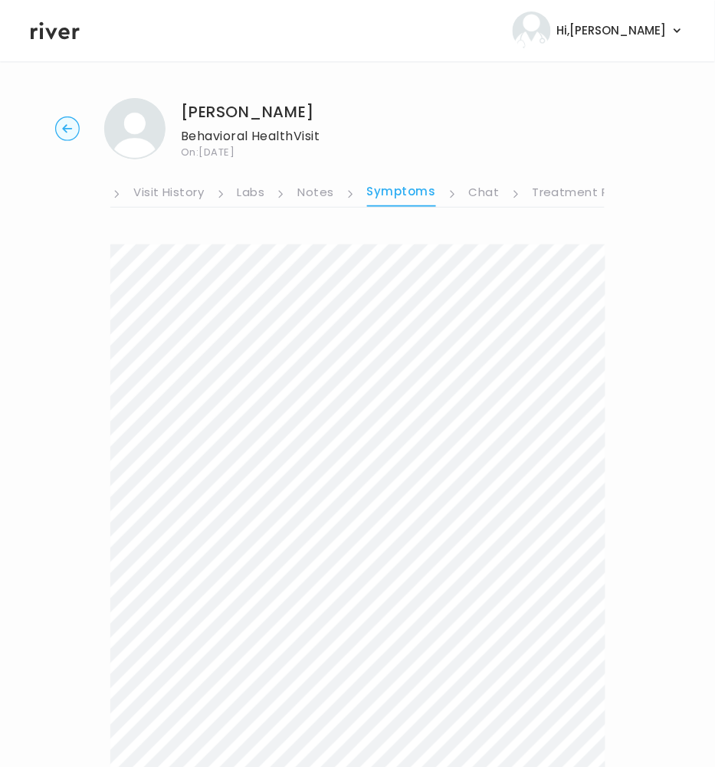
click at [569, 190] on link "Treatment Plan" at bounding box center [580, 194] width 95 height 25
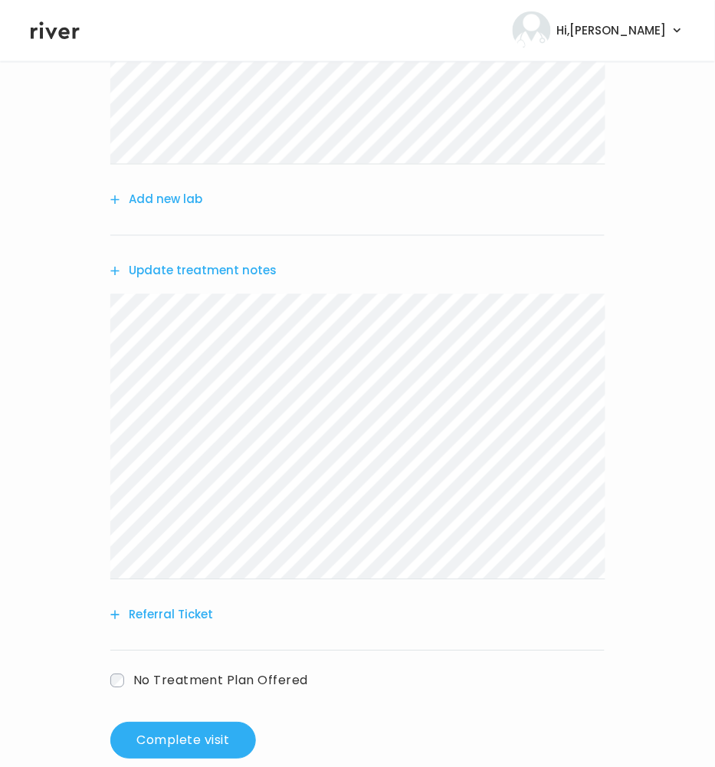
scroll to position [361, 0]
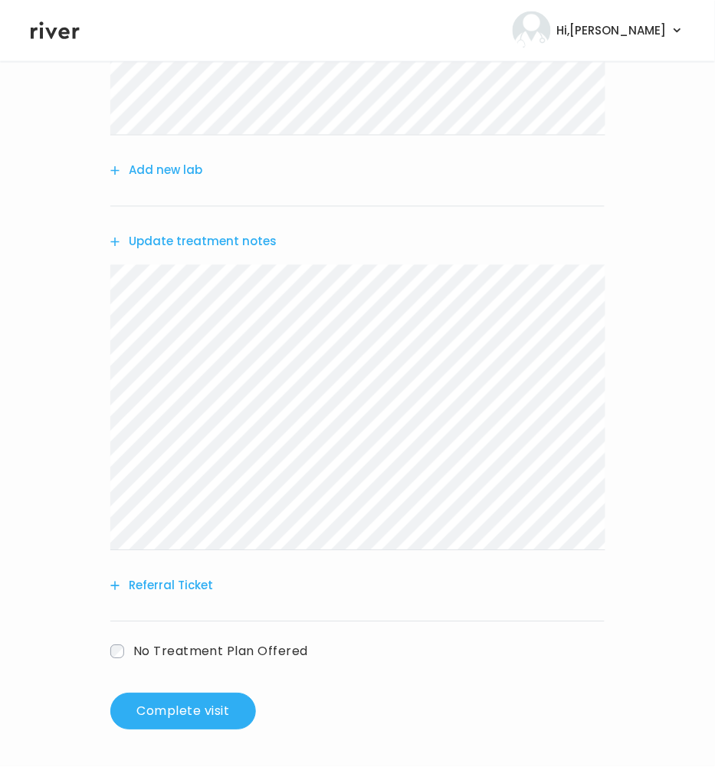
click at [184, 576] on button "Referral Ticket" at bounding box center [161, 586] width 103 height 21
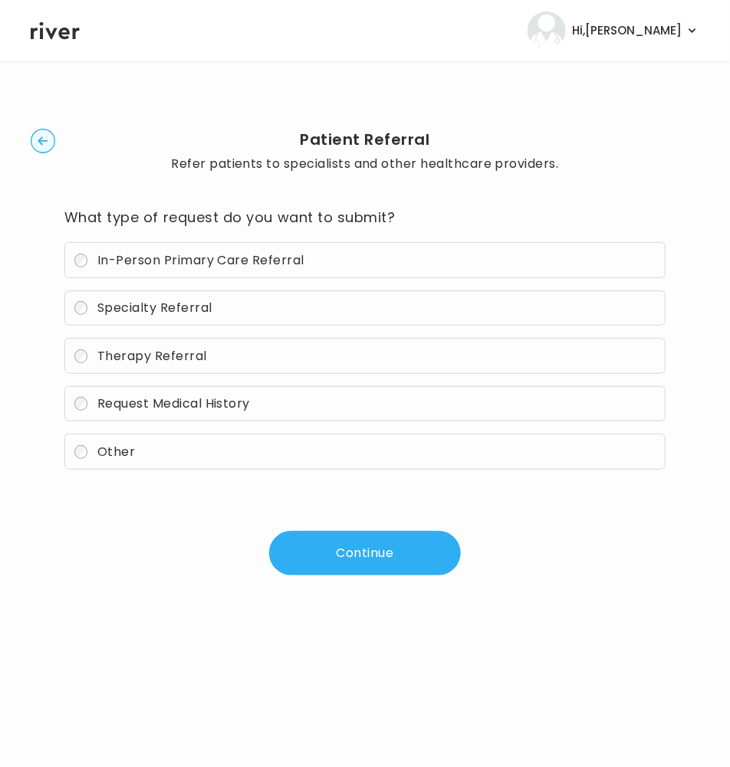
click at [121, 460] on span "Other" at bounding box center [116, 452] width 38 height 18
click at [305, 543] on button "Continue" at bounding box center [365, 553] width 192 height 44
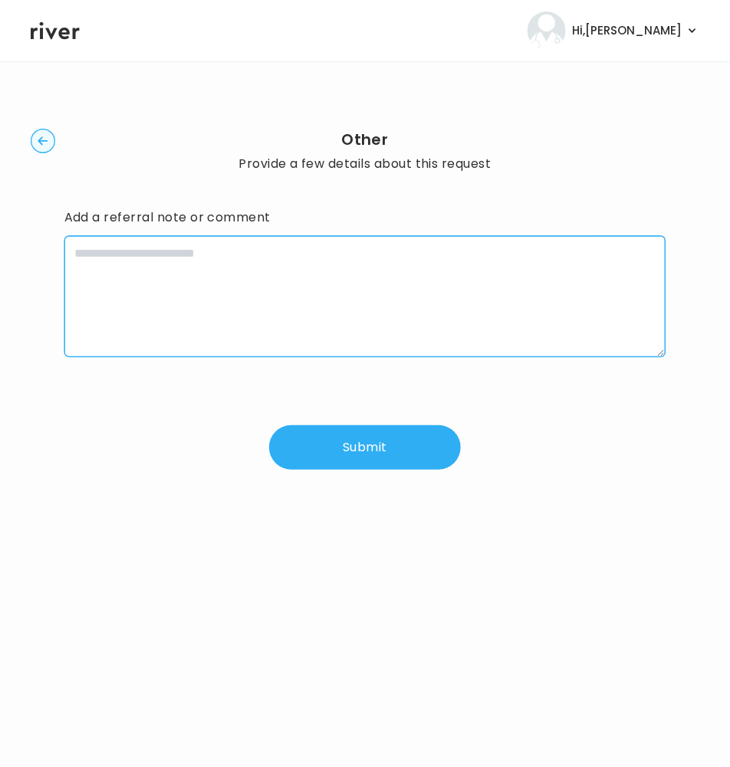
click at [198, 297] on textarea at bounding box center [365, 296] width 602 height 121
type textarea "**********"
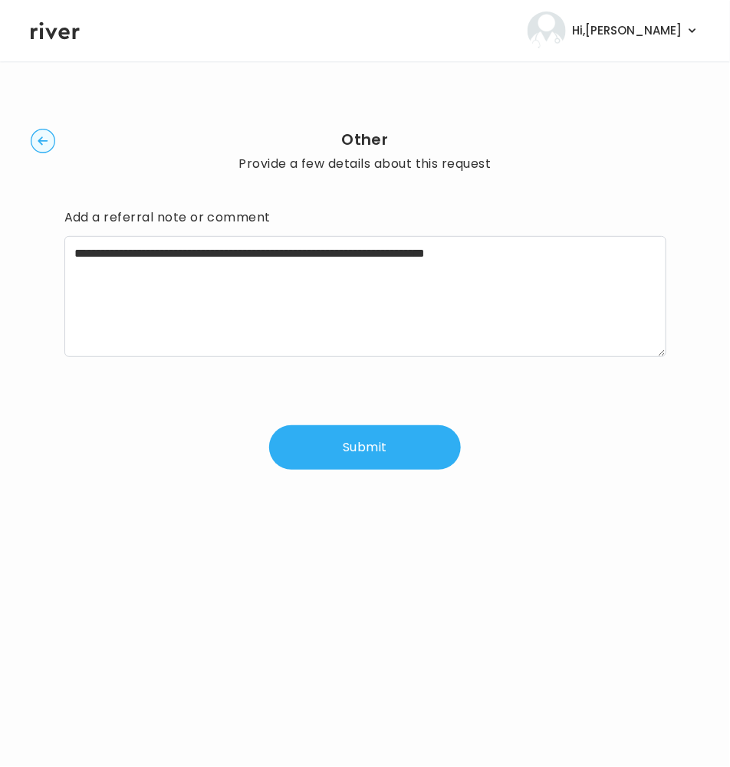
click at [373, 454] on button "Submit" at bounding box center [365, 447] width 192 height 44
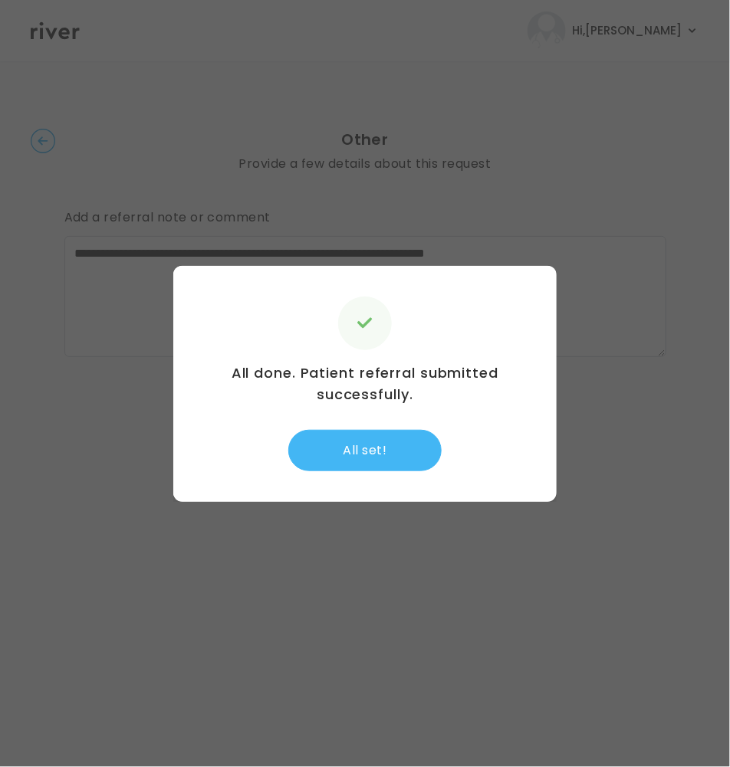
click at [387, 445] on button "All set!" at bounding box center [364, 450] width 153 height 41
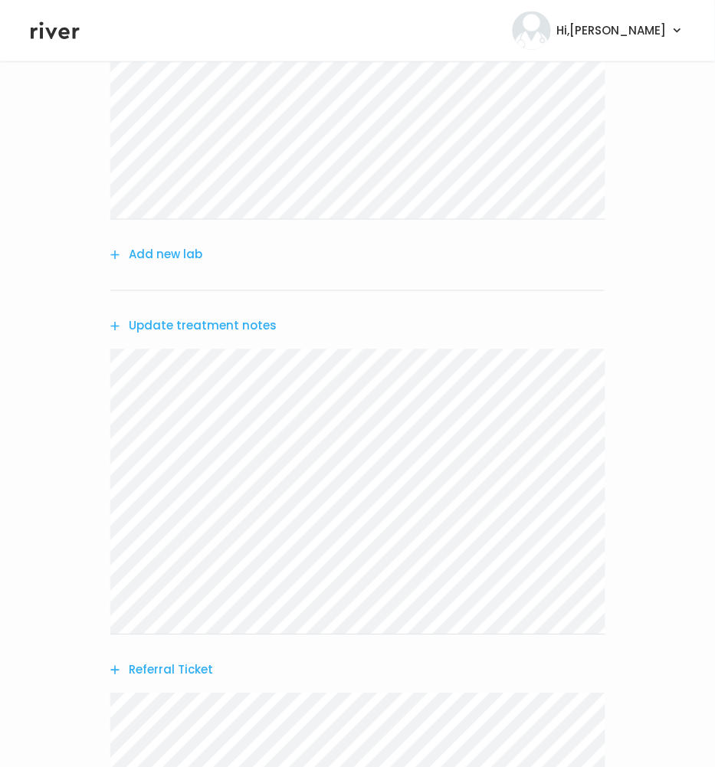
scroll to position [472, 0]
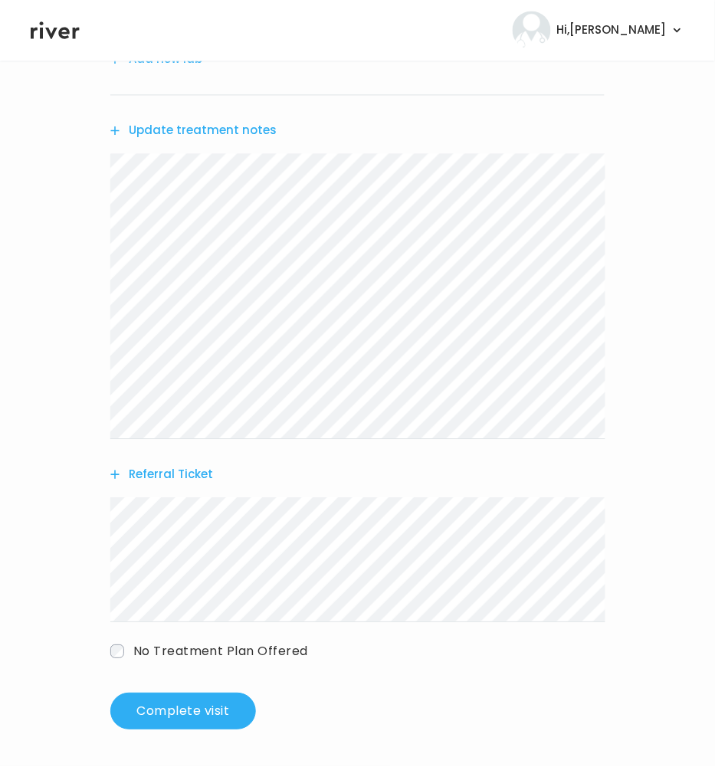
click at [182, 474] on button "Referral Ticket" at bounding box center [161, 474] width 103 height 21
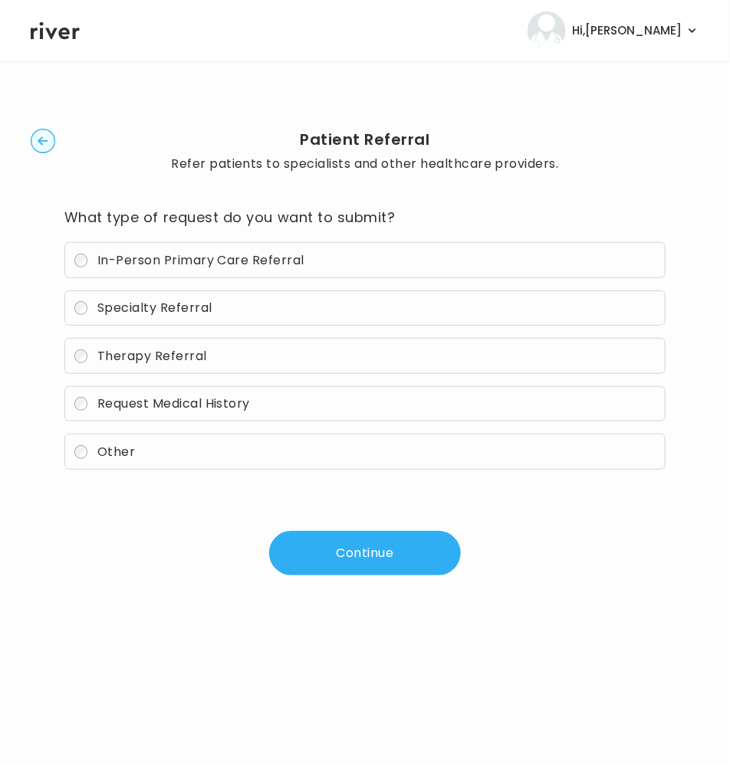
click at [179, 359] on span "Therapy Referral" at bounding box center [152, 356] width 110 height 18
click at [394, 577] on div "Patient Referral Refer patients to specialists and other healthcare providers. …" at bounding box center [365, 352] width 668 height 533
click at [361, 550] on button "Continue" at bounding box center [365, 553] width 192 height 44
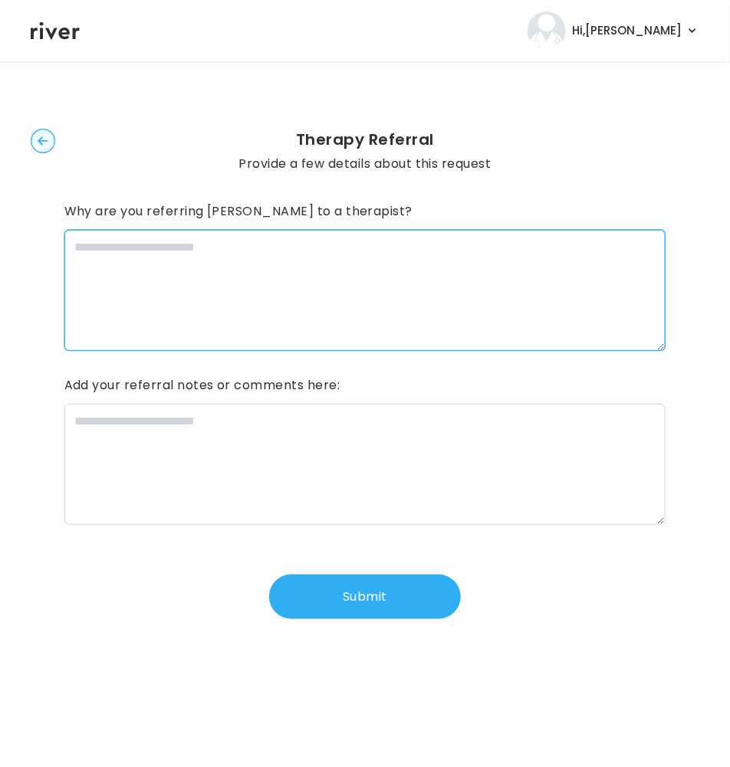
click at [386, 288] on textarea at bounding box center [365, 290] width 602 height 121
click at [386, 289] on textarea at bounding box center [365, 290] width 602 height 121
paste textarea "**********"
type textarea "**********"
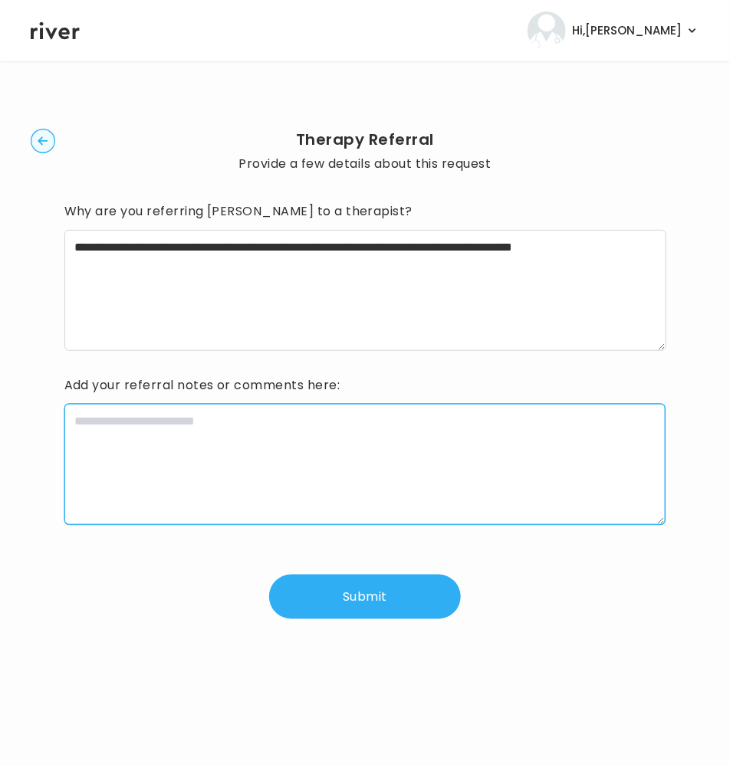
drag, startPoint x: 261, startPoint y: 459, endPoint x: 260, endPoint y: 467, distance: 7.8
click at [260, 465] on textarea at bounding box center [365, 464] width 602 height 121
paste textarea "**********"
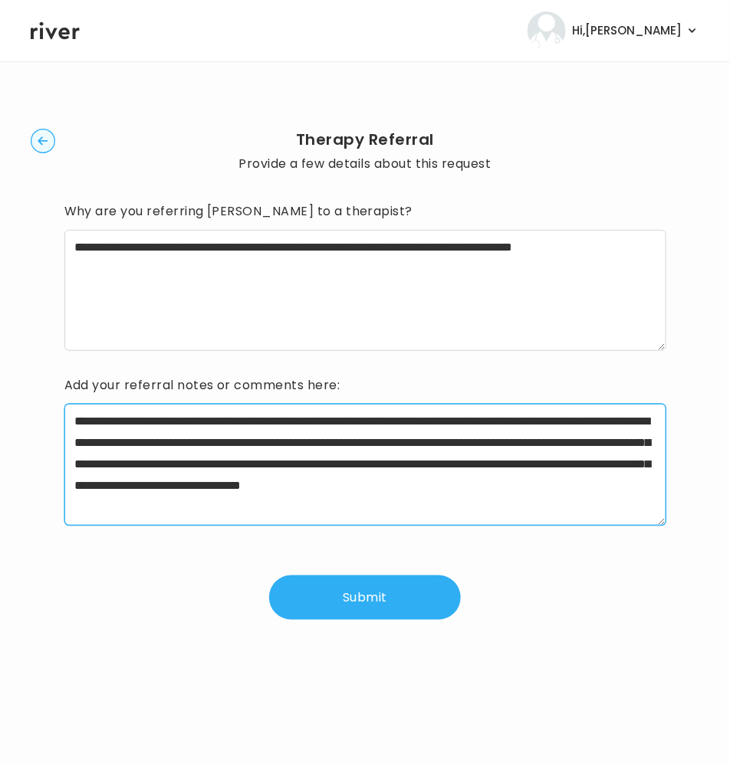
drag, startPoint x: 156, startPoint y: 487, endPoint x: 484, endPoint y: 516, distance: 329.3
click at [484, 516] on textarea "**********" at bounding box center [365, 464] width 602 height 121
click at [165, 481] on textarea "**********" at bounding box center [365, 464] width 602 height 121
drag, startPoint x: 155, startPoint y: 484, endPoint x: 546, endPoint y: 516, distance: 392.9
click at [546, 516] on textarea "**********" at bounding box center [365, 464] width 602 height 121
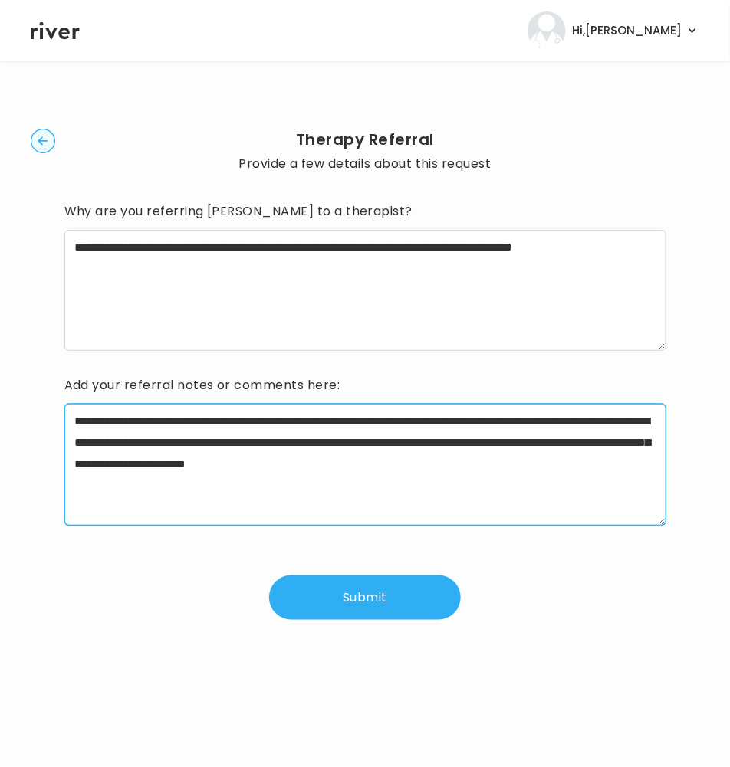
type textarea "**********"
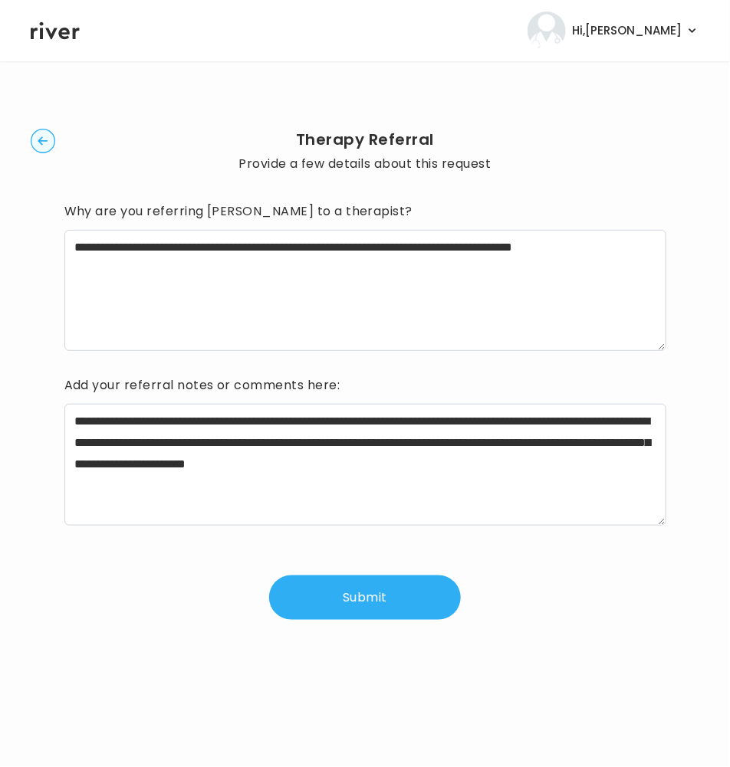
click at [341, 595] on button "Submit" at bounding box center [365, 598] width 192 height 44
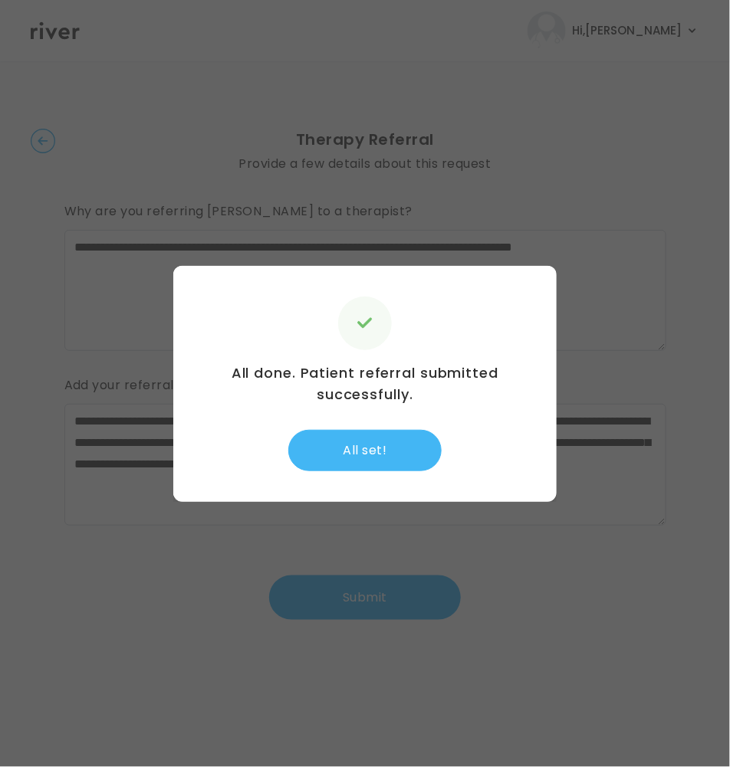
click at [367, 447] on button "All set!" at bounding box center [364, 450] width 153 height 41
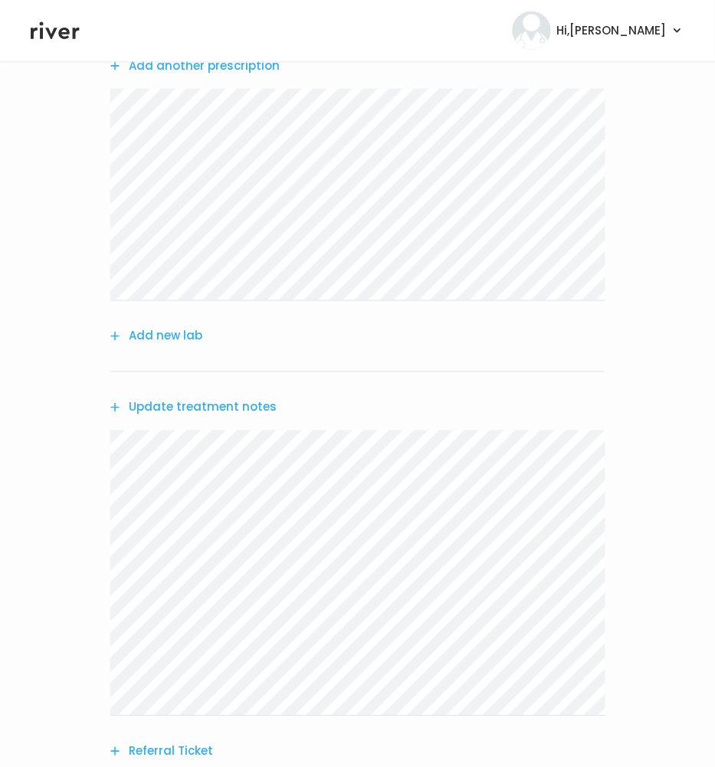
scroll to position [194, 0]
click at [156, 409] on button "Update treatment notes" at bounding box center [193, 409] width 166 height 21
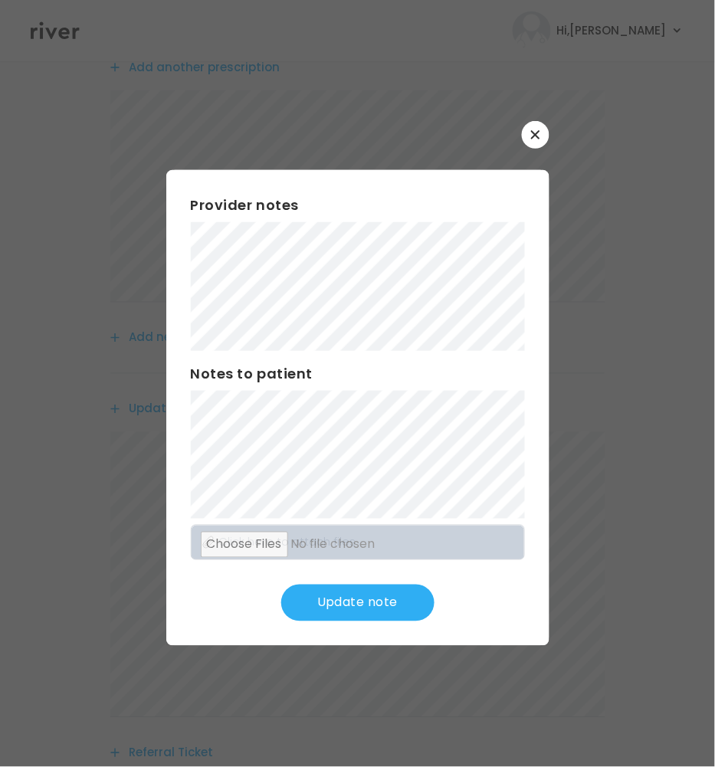
click at [424, 526] on div "Provider notes Notes to patient Click here to attach files Update note" at bounding box center [357, 408] width 383 height 476
click at [374, 564] on div "Provider notes Notes to patient Click here to attach files Update note" at bounding box center [357, 408] width 383 height 476
click at [415, 381] on div "Provider notes Notes to patient Click here to attach files Update note" at bounding box center [357, 408] width 383 height 476
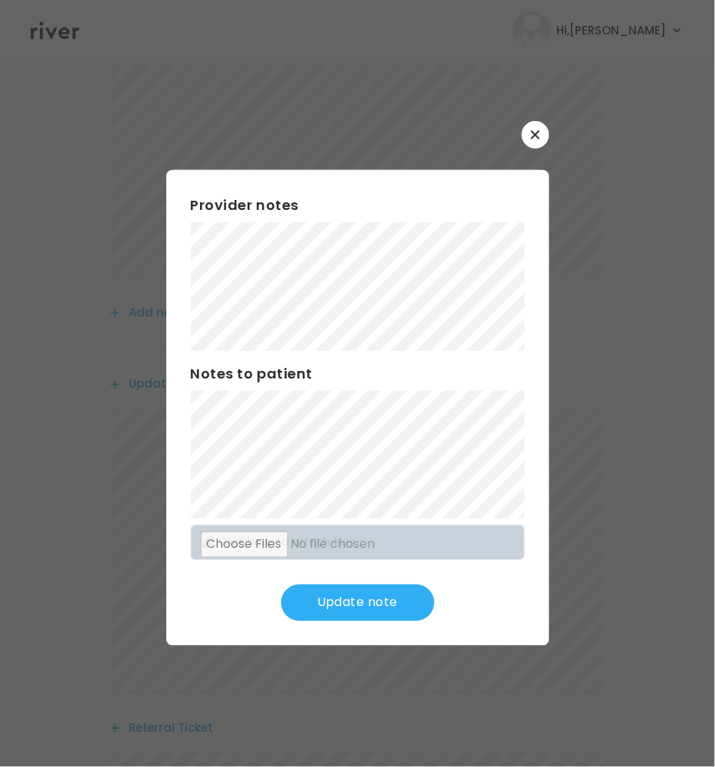
click at [378, 589] on button "Update note" at bounding box center [357, 603] width 153 height 37
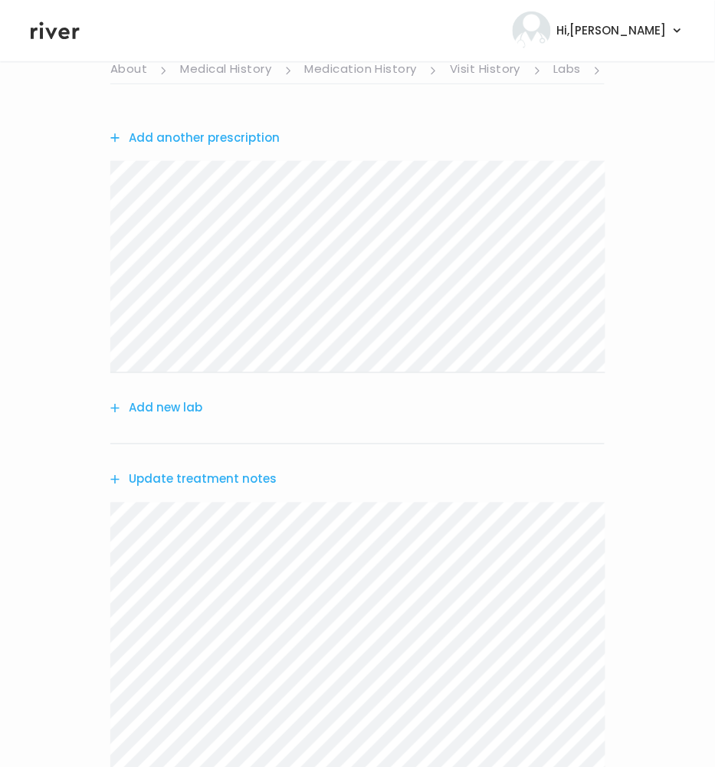
scroll to position [0, 0]
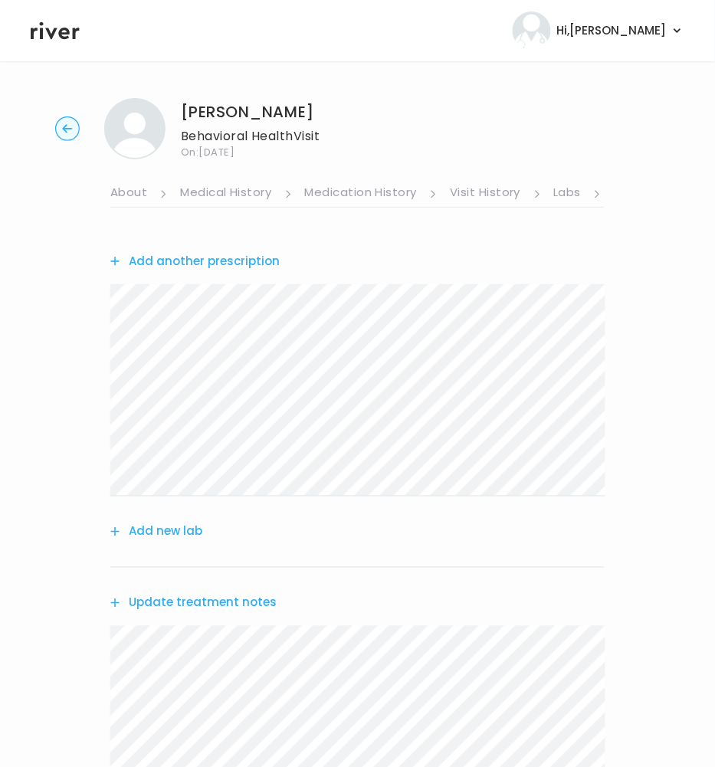
click at [192, 256] on button "Add another prescription" at bounding box center [194, 261] width 169 height 21
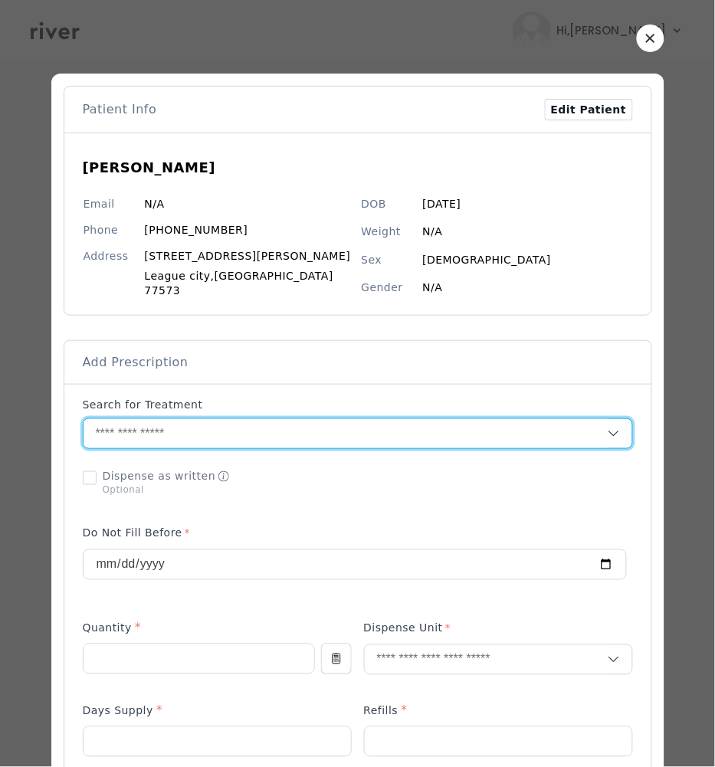
click at [323, 425] on input "text" at bounding box center [346, 433] width 524 height 29
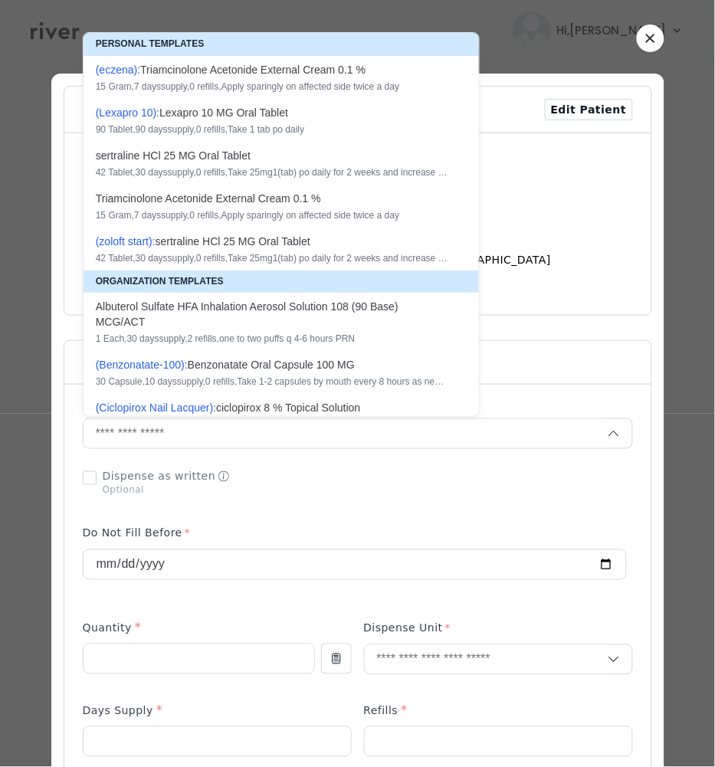
click at [200, 171] on div "42 Tablet , 30 days supply, 0 refills , Take 25mg1(tab) po daily for 2 weeks an…" at bounding box center [272, 172] width 353 height 12
type input "**********"
type input "**"
type input "*"
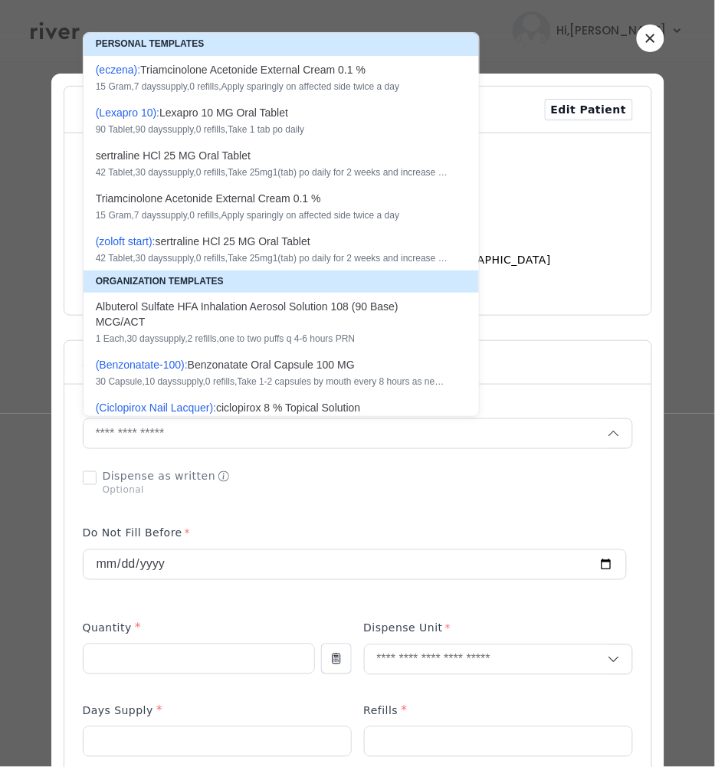
type textarea "**********"
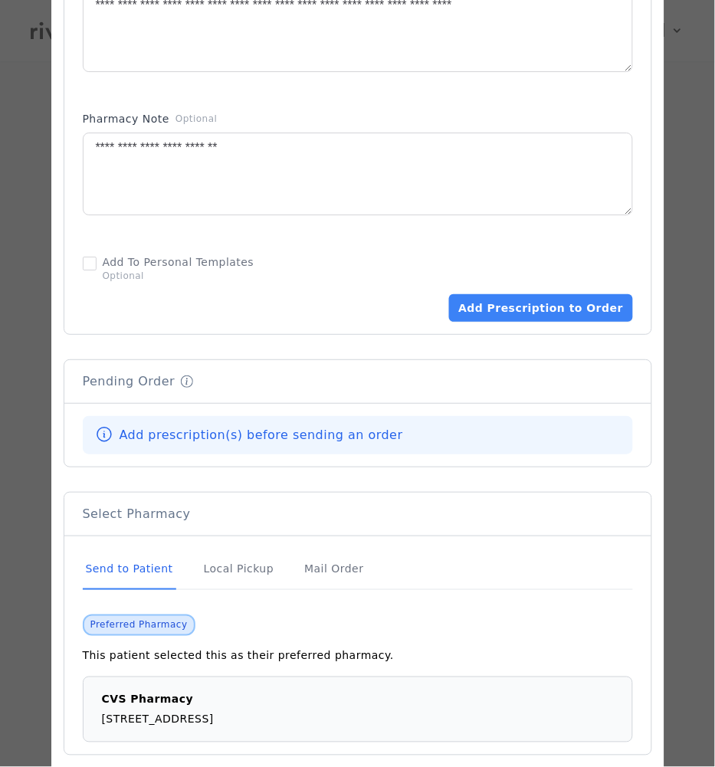
scroll to position [567, 0]
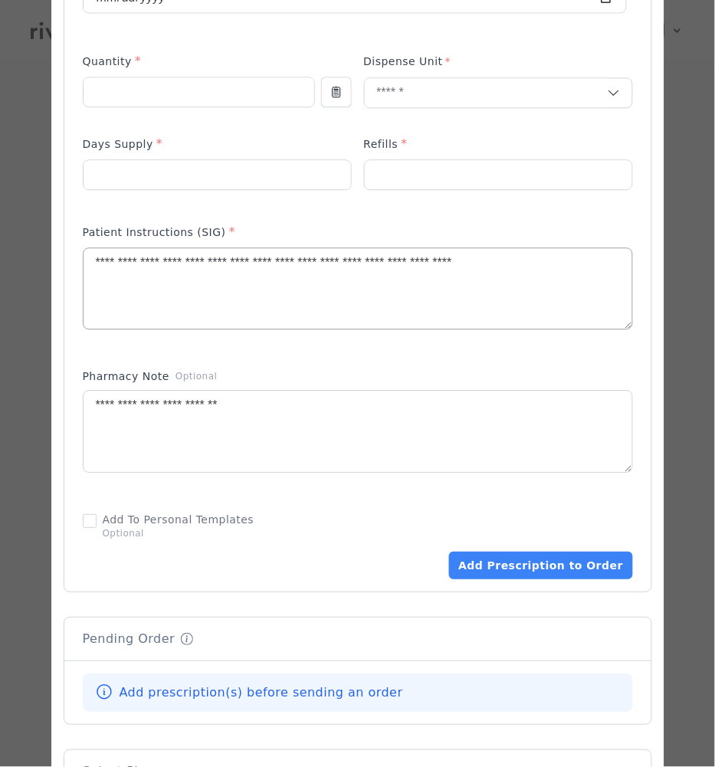
click at [159, 304] on textarea "**********" at bounding box center [358, 288] width 549 height 81
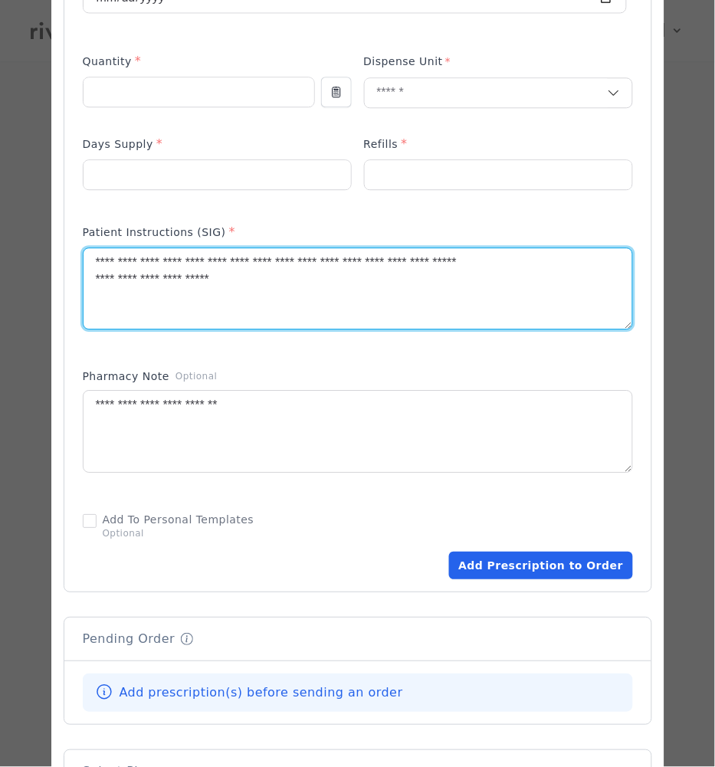
type textarea "**********"
click at [543, 570] on button "Add Prescription to Order" at bounding box center [540, 566] width 183 height 28
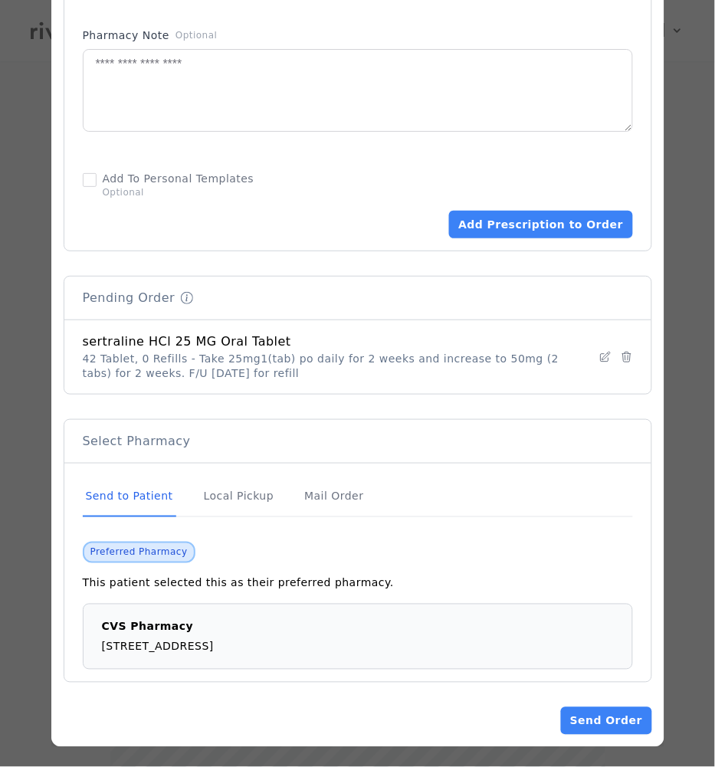
scroll to position [909, 0]
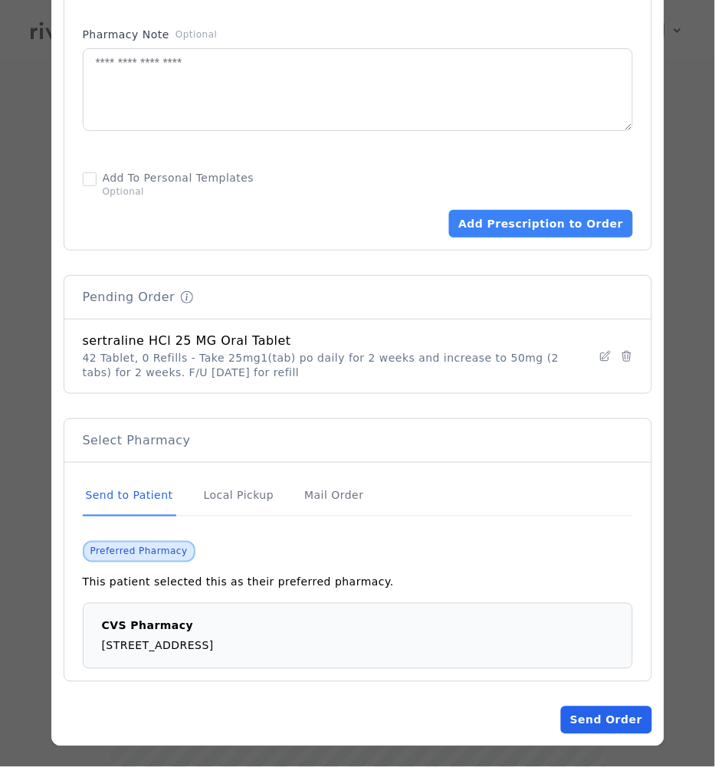
click at [623, 717] on button "Send Order" at bounding box center [606, 721] width 90 height 28
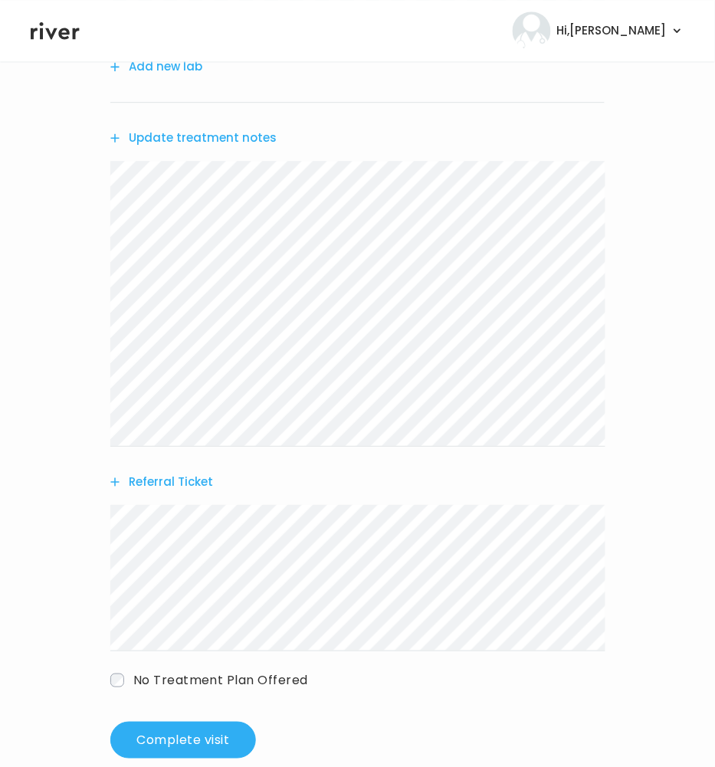
scroll to position [690, 0]
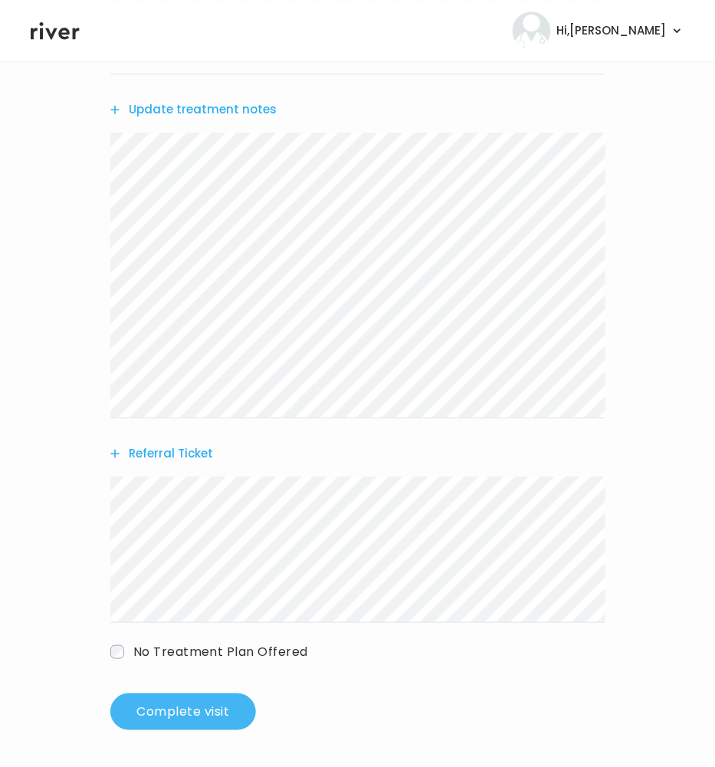
click at [225, 718] on button "Complete visit" at bounding box center [183, 712] width 146 height 37
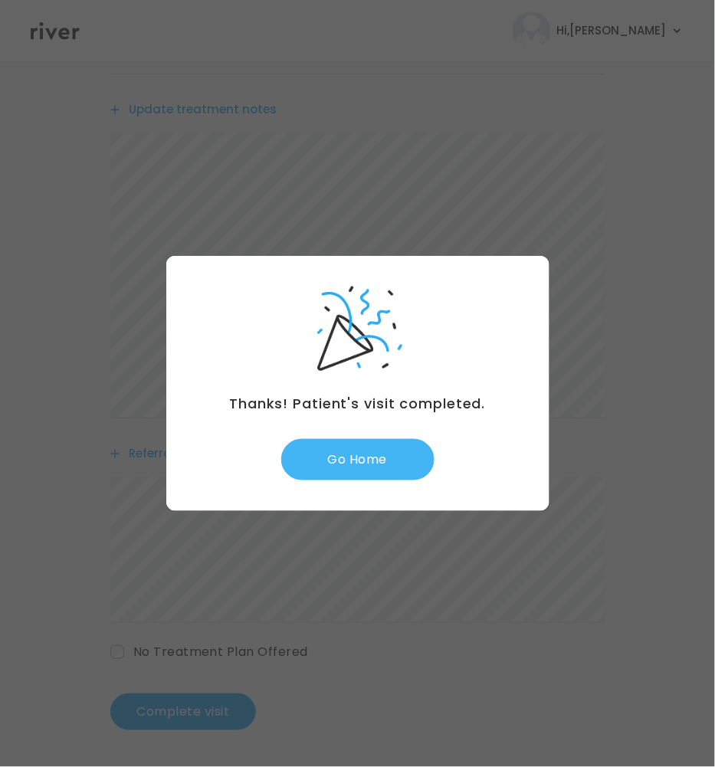
click at [389, 476] on button "Go Home" at bounding box center [357, 459] width 153 height 41
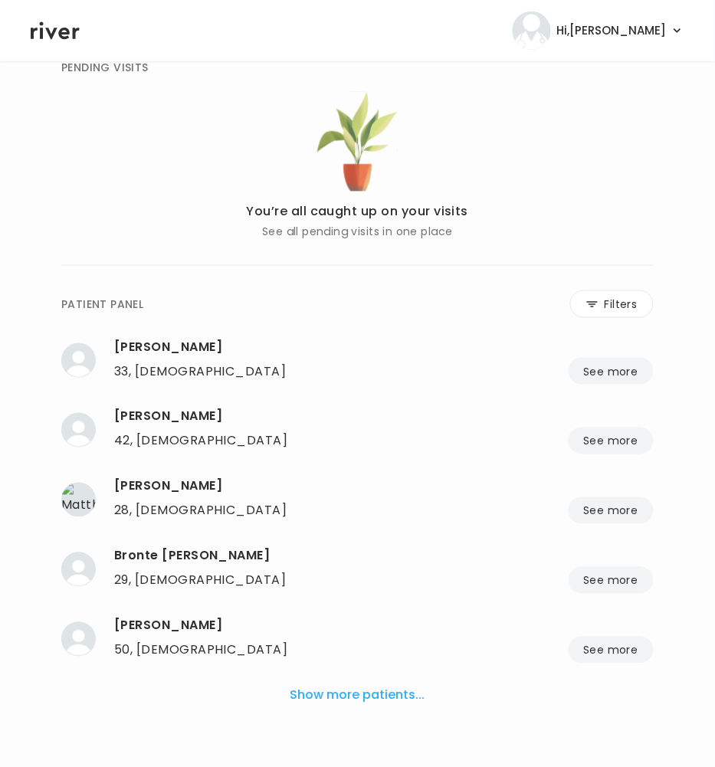
scroll to position [102, 0]
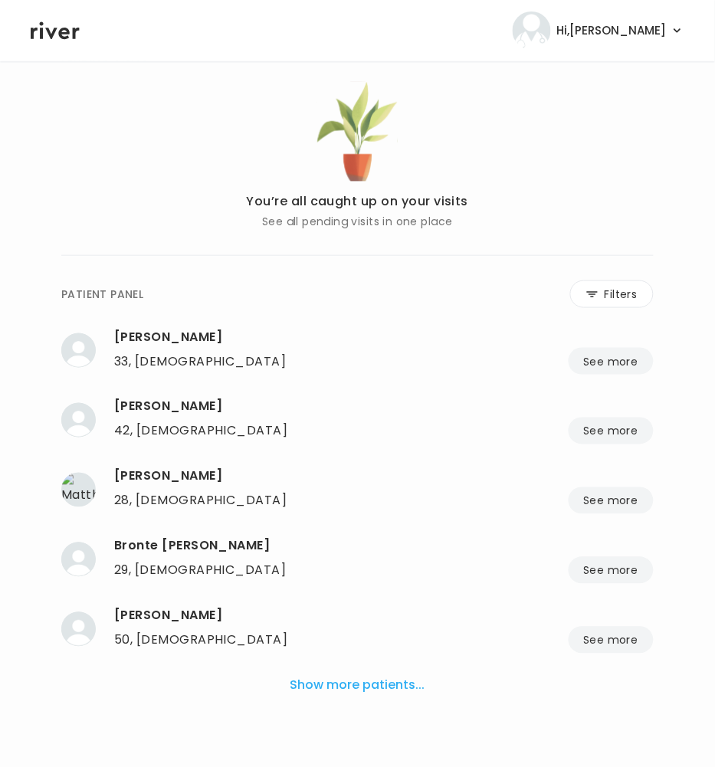
click at [367, 676] on button "Show more patients..." at bounding box center [357, 686] width 147 height 34
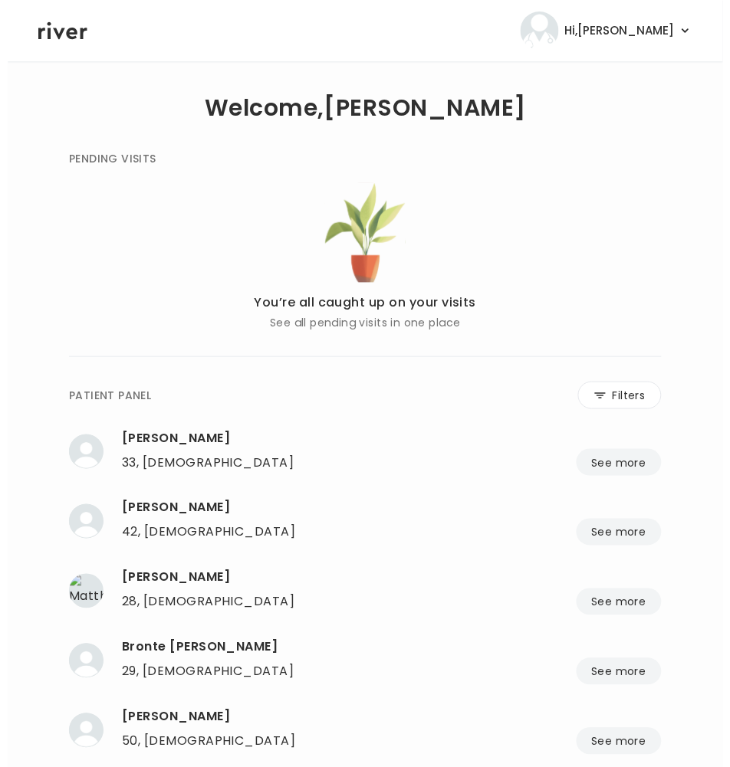
scroll to position [0, 0]
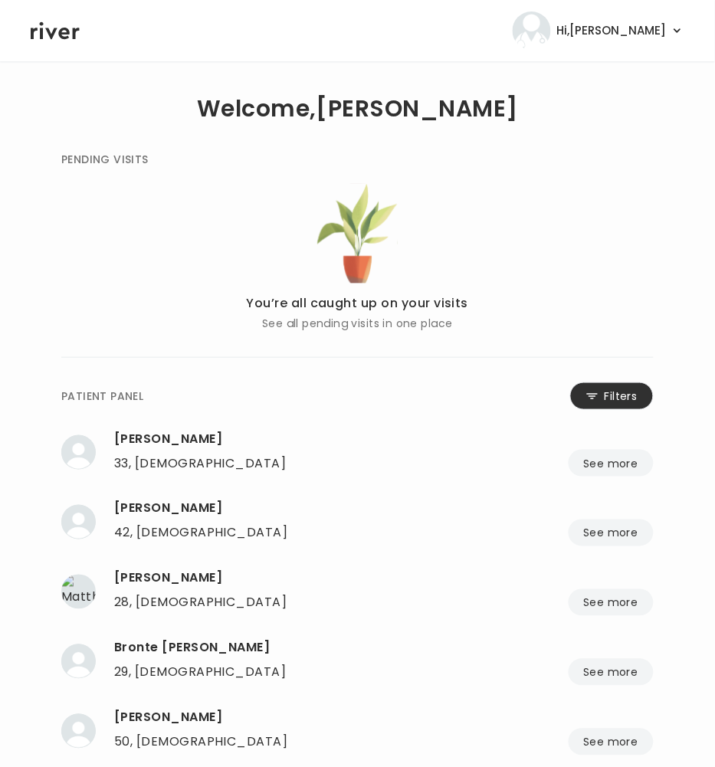
click at [593, 399] on icon at bounding box center [593, 396] width 10 height 5
click at [260, 402] on input "name" at bounding box center [267, 399] width 126 height 32
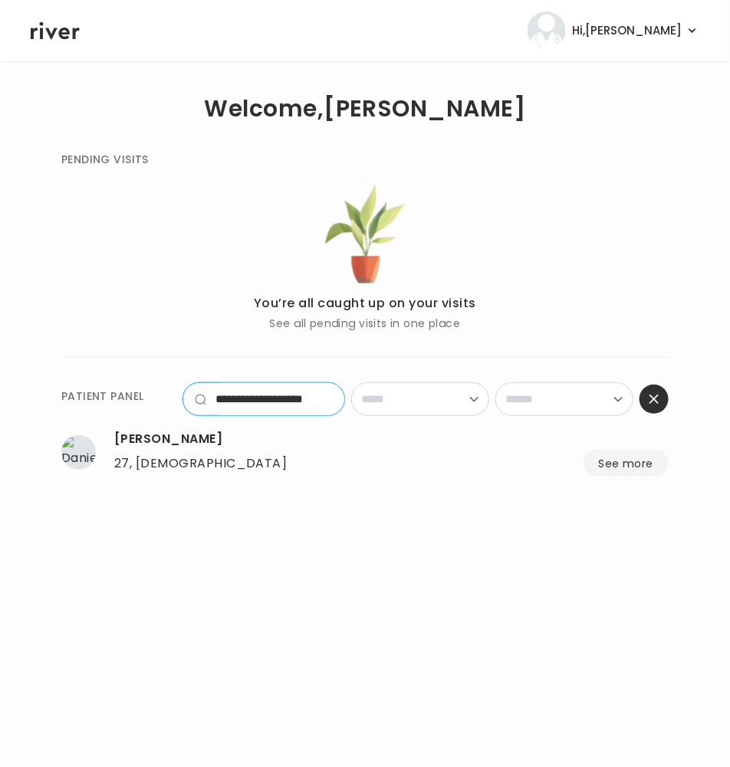
scroll to position [0, 4]
type input "**********"
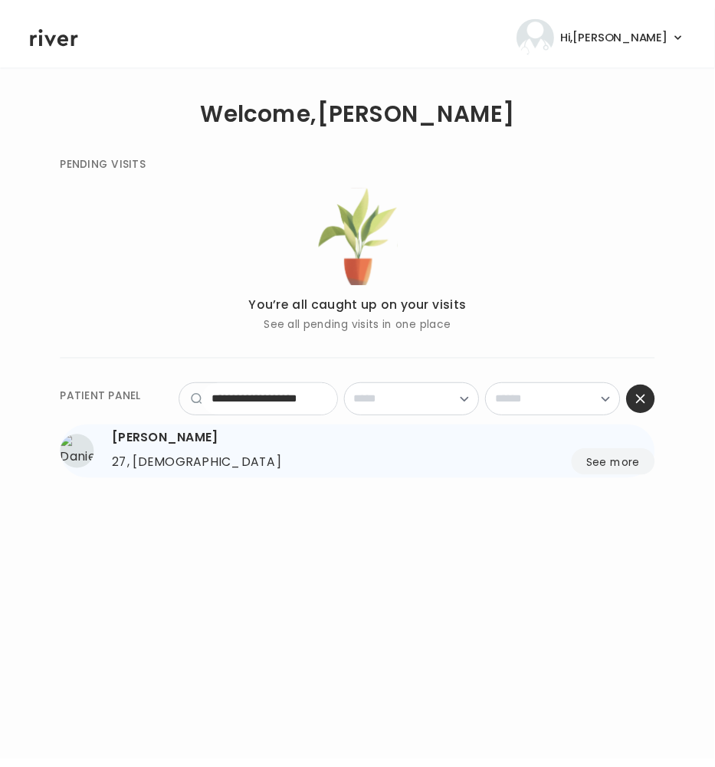
scroll to position [0, 0]
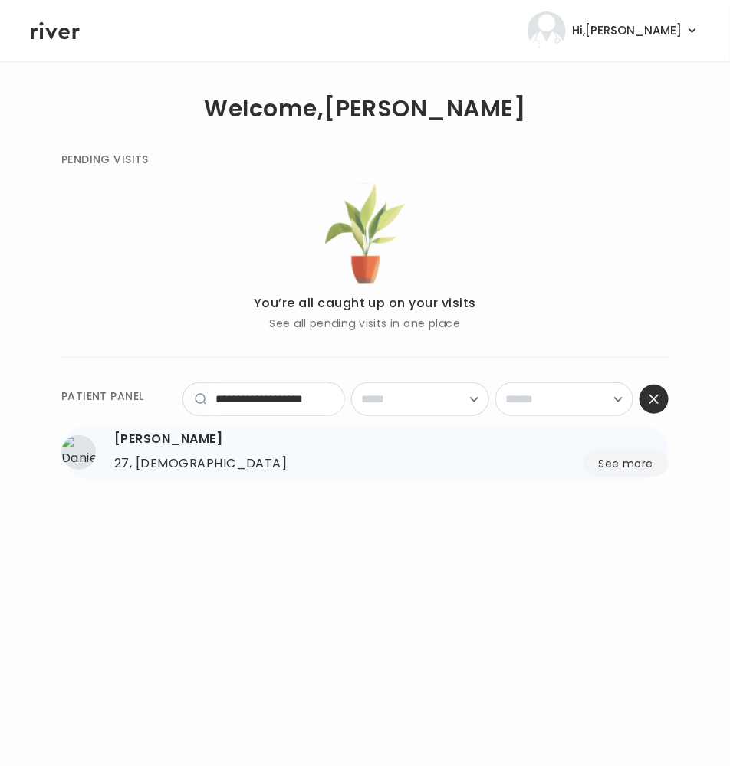
click at [199, 448] on div "[PERSON_NAME]" at bounding box center [391, 438] width 554 height 21
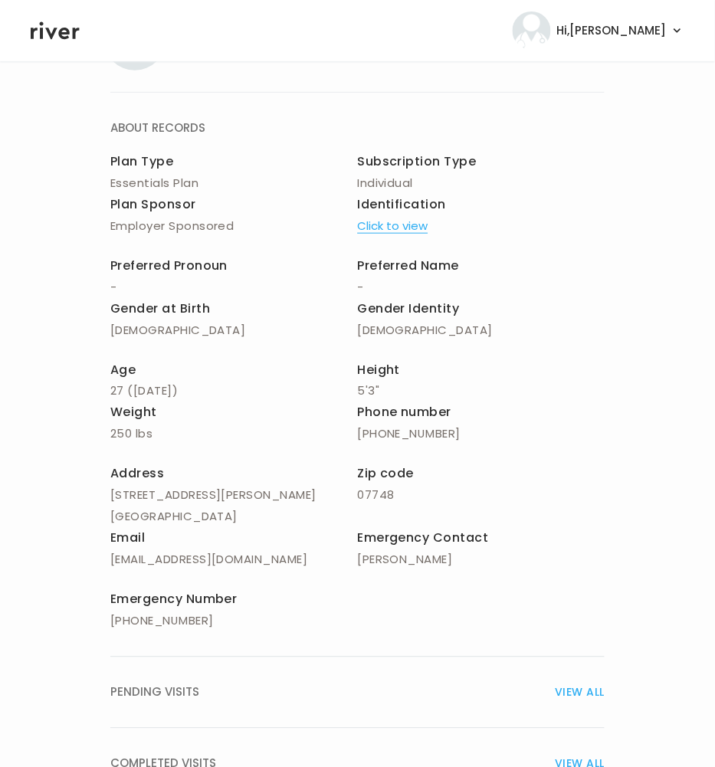
scroll to position [246, 0]
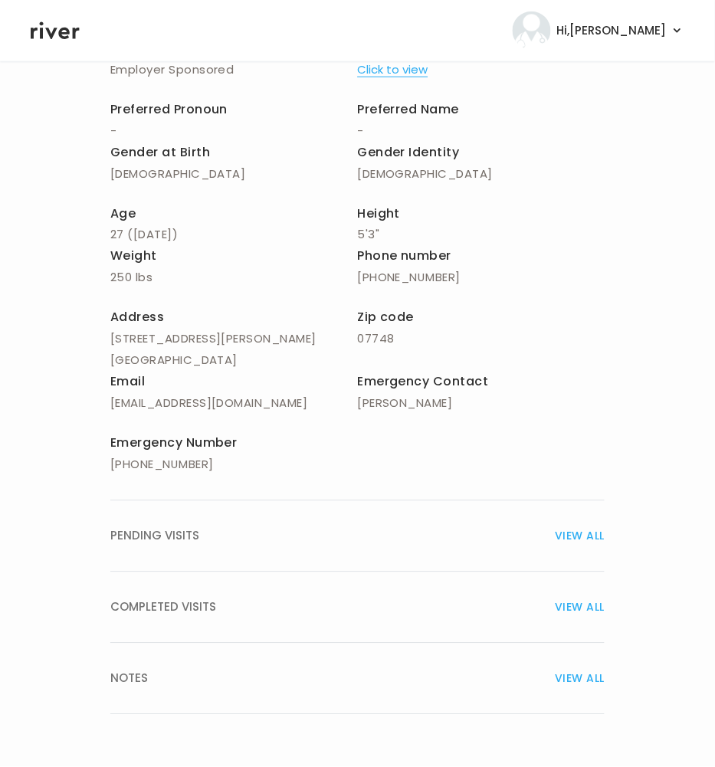
click at [192, 611] on span "COMPLETED VISITS" at bounding box center [163, 607] width 106 height 21
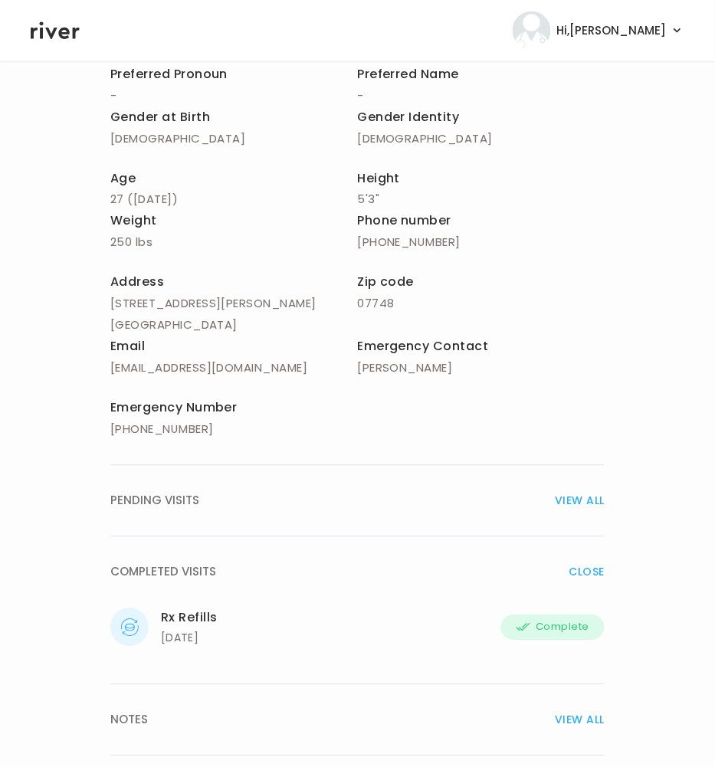
scroll to position [323, 0]
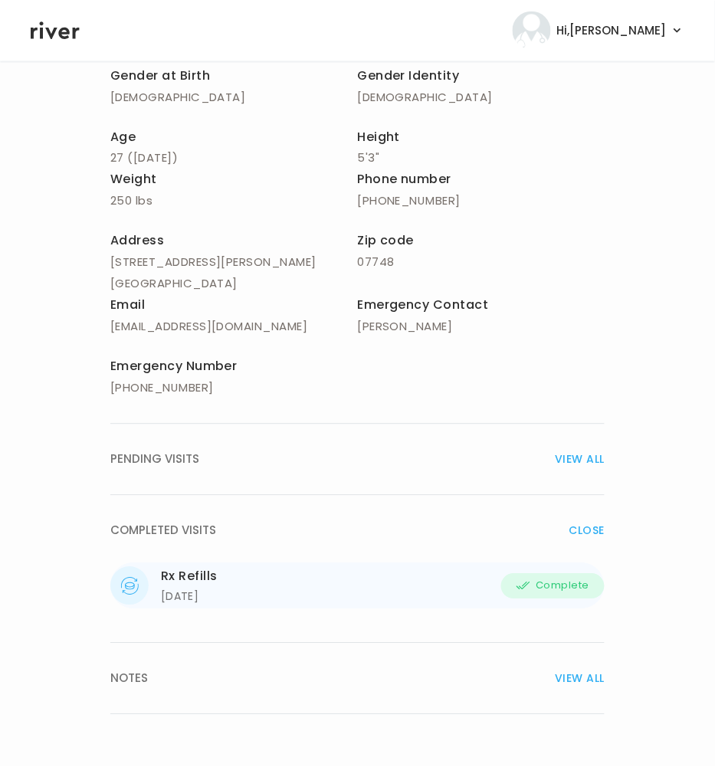
click at [186, 588] on div "[DATE]" at bounding box center [189, 597] width 57 height 18
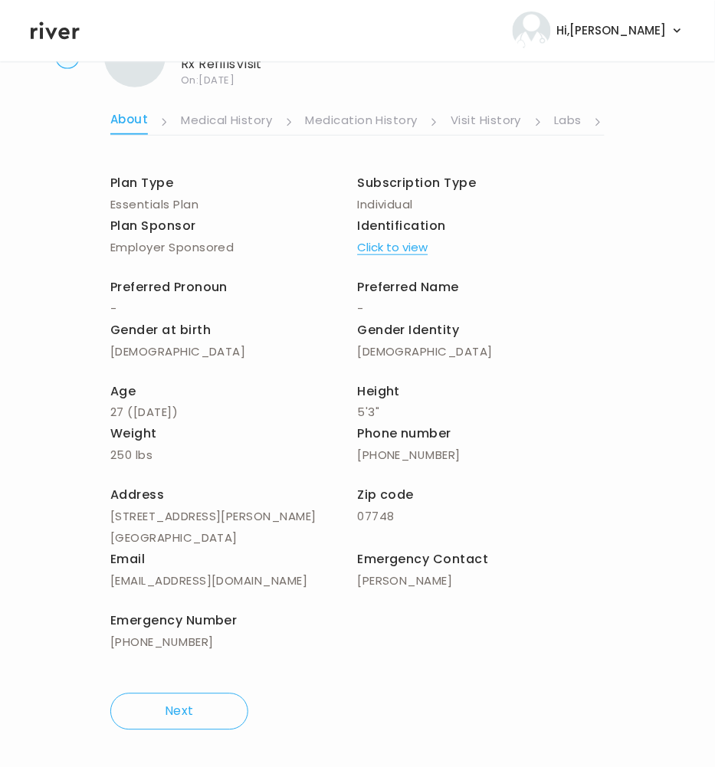
scroll to position [71, 0]
click at [577, 118] on link "Labs" at bounding box center [569, 122] width 28 height 25
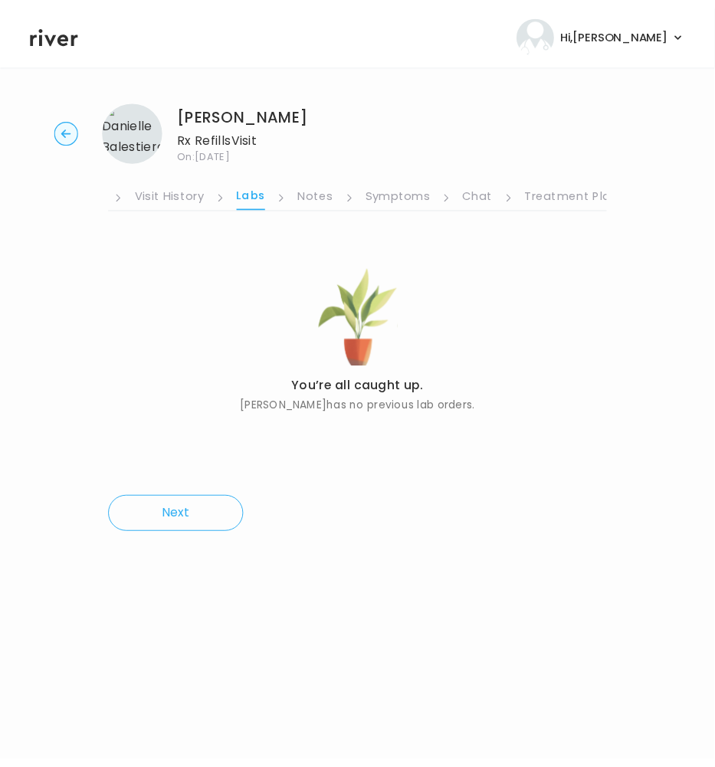
scroll to position [0, 317]
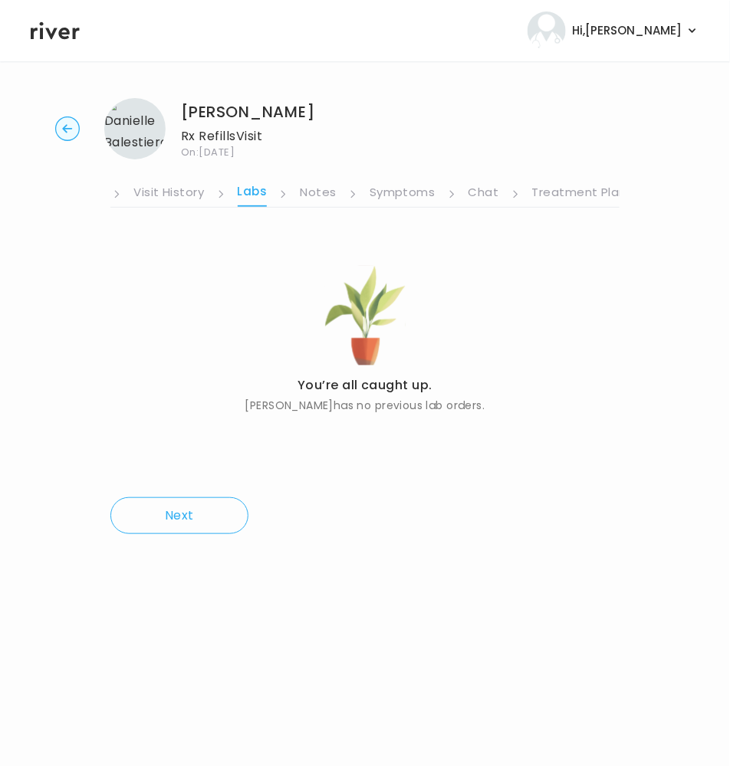
click at [386, 188] on link "Symptoms" at bounding box center [402, 194] width 66 height 25
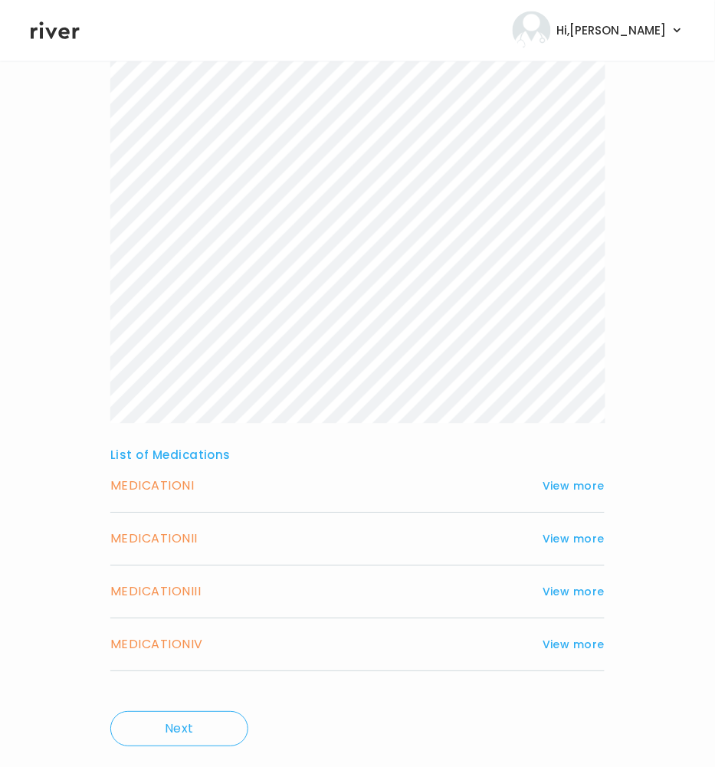
scroll to position [454, 0]
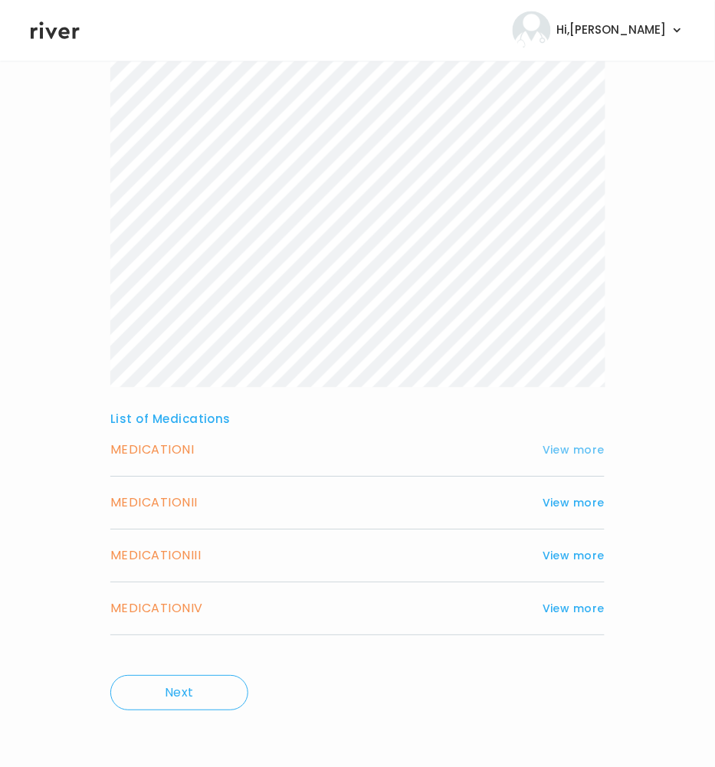
click at [587, 441] on button "View more" at bounding box center [574, 450] width 62 height 18
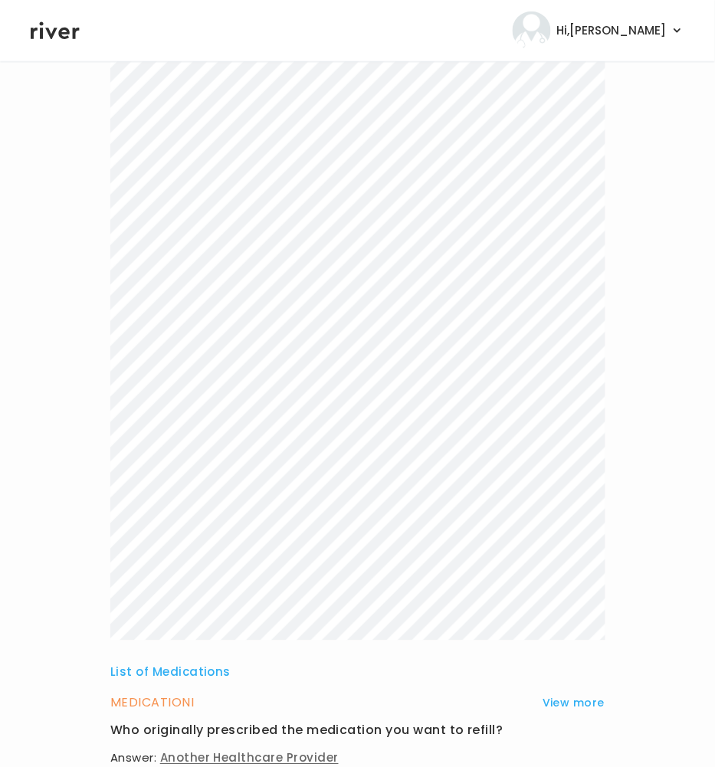
scroll to position [0, 0]
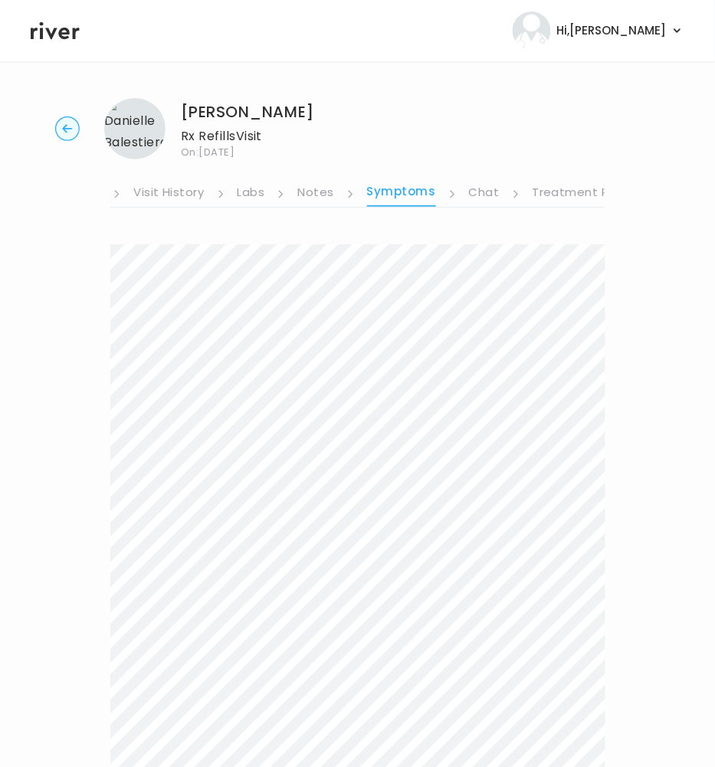
click at [480, 187] on link "Chat" at bounding box center [484, 194] width 31 height 25
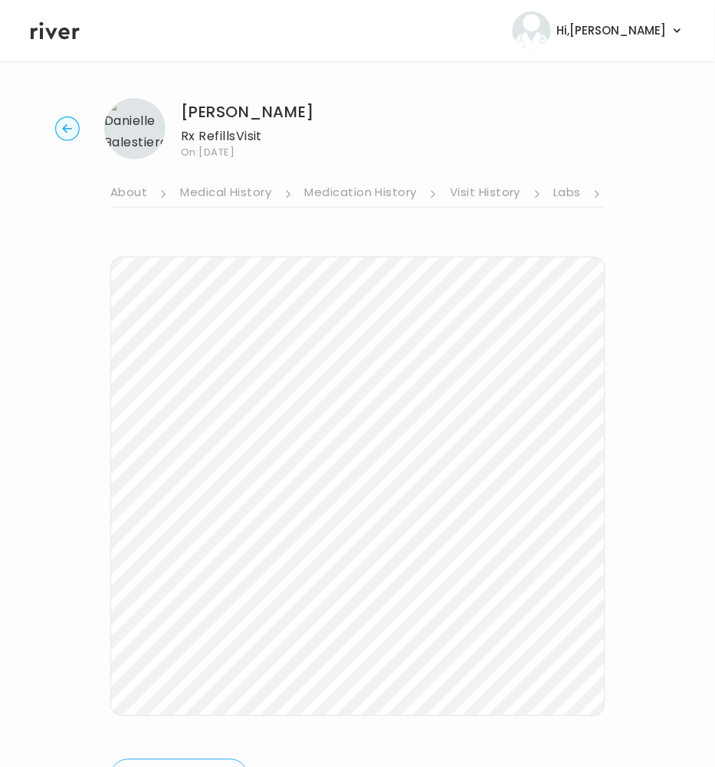
click at [491, 191] on link "Visit History" at bounding box center [485, 194] width 71 height 25
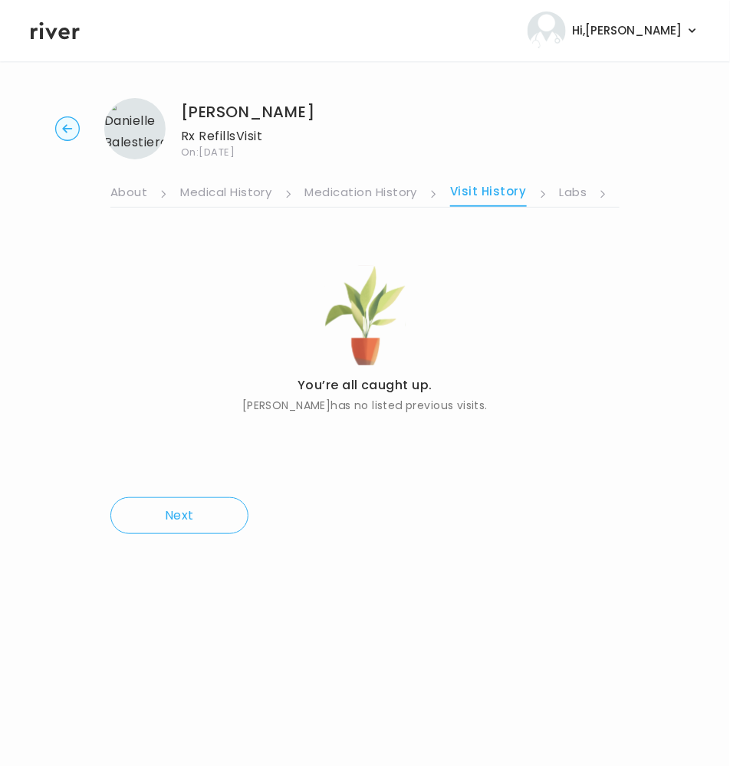
click at [614, 189] on ul "About Medical History Medication History Visit History Labs Notes Symptoms Chat…" at bounding box center [364, 183] width 509 height 48
click at [583, 195] on link "Labs" at bounding box center [573, 194] width 28 height 25
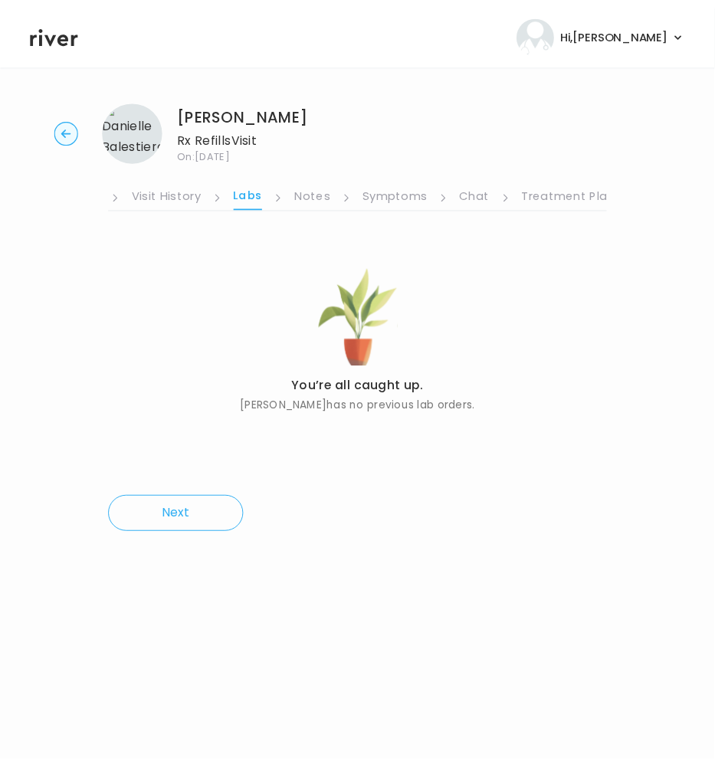
scroll to position [0, 317]
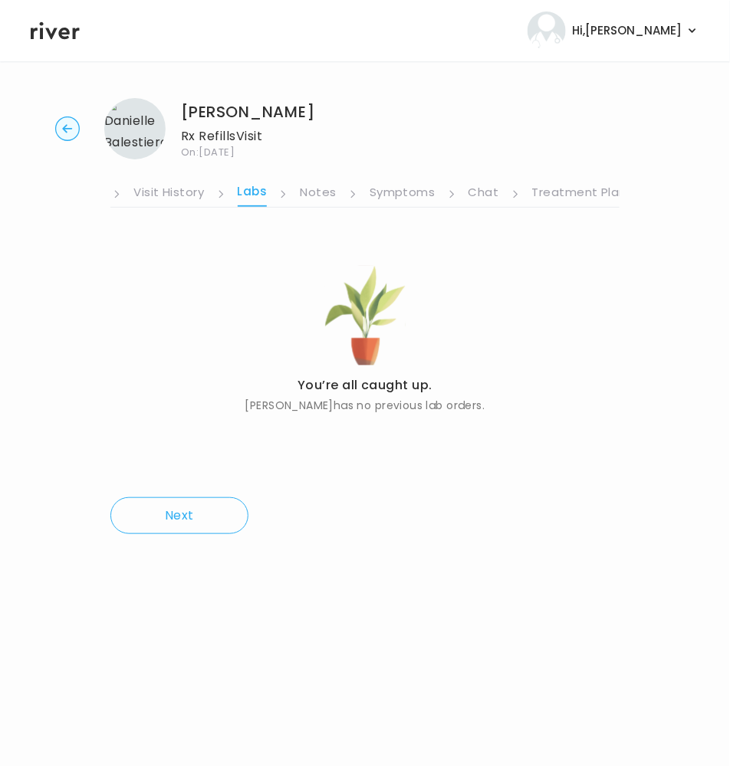
click at [478, 184] on link "Chat" at bounding box center [483, 194] width 31 height 25
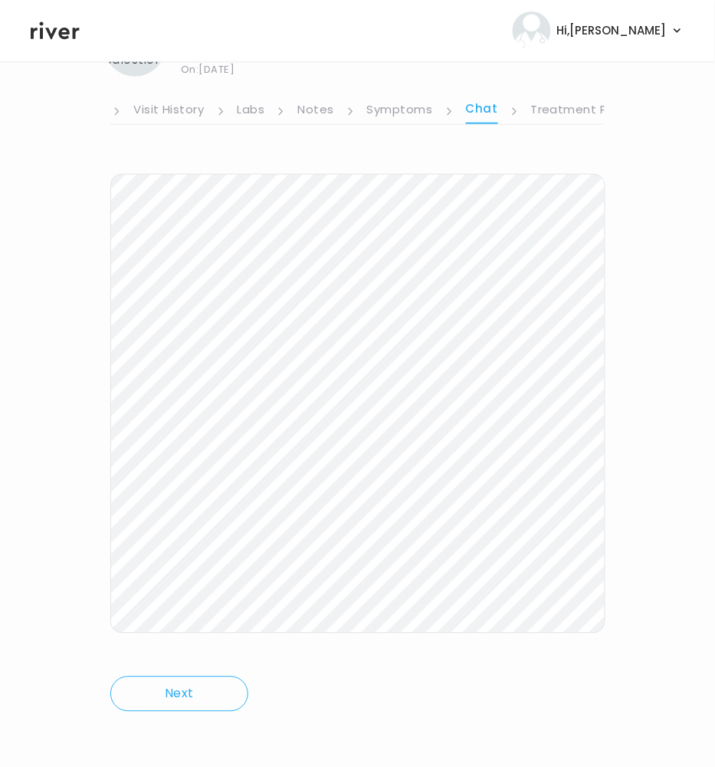
scroll to position [85, 0]
